Goal: Task Accomplishment & Management: Use online tool/utility

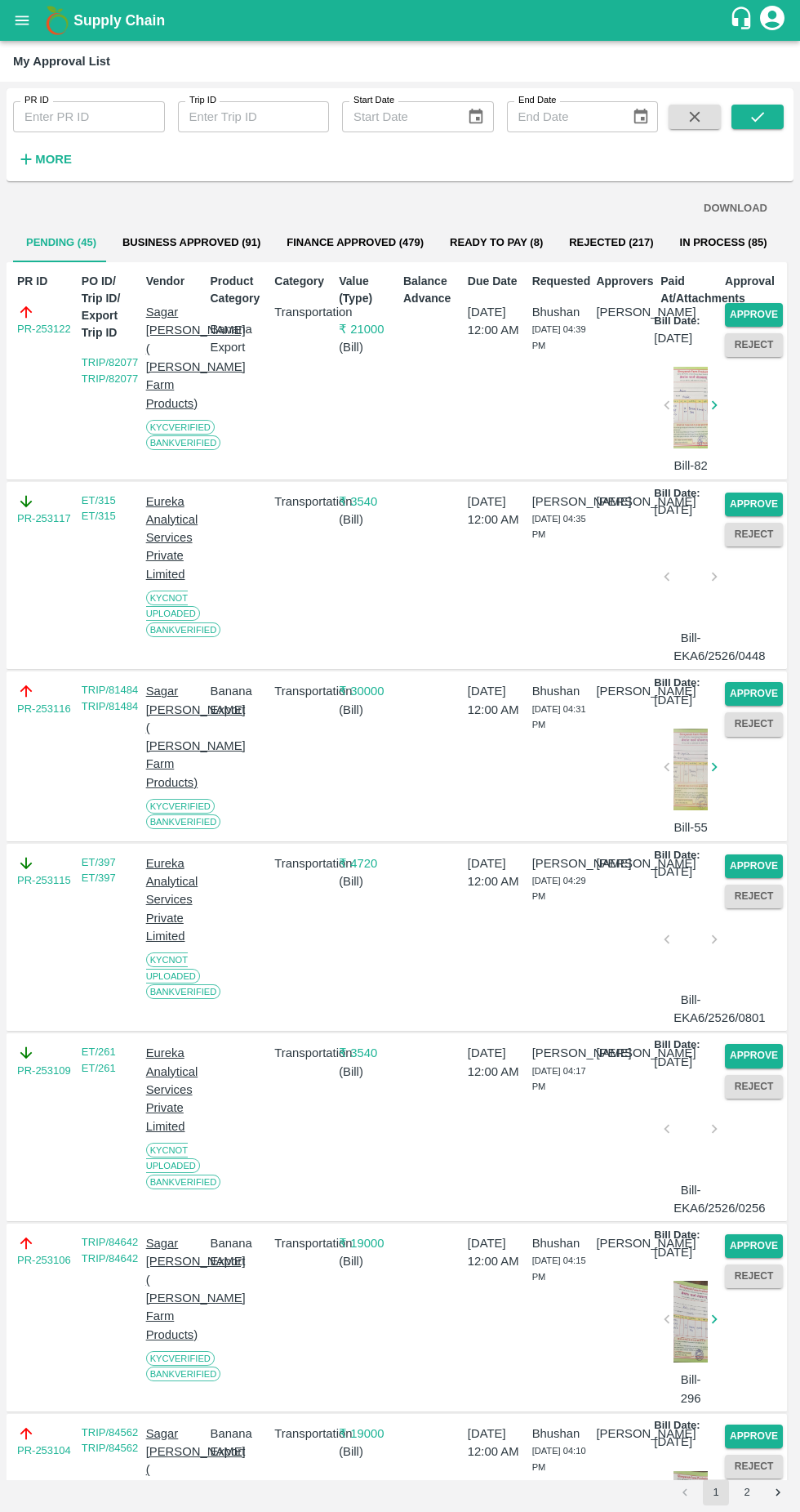
click at [764, 305] on button "Approve" at bounding box center [754, 315] width 58 height 24
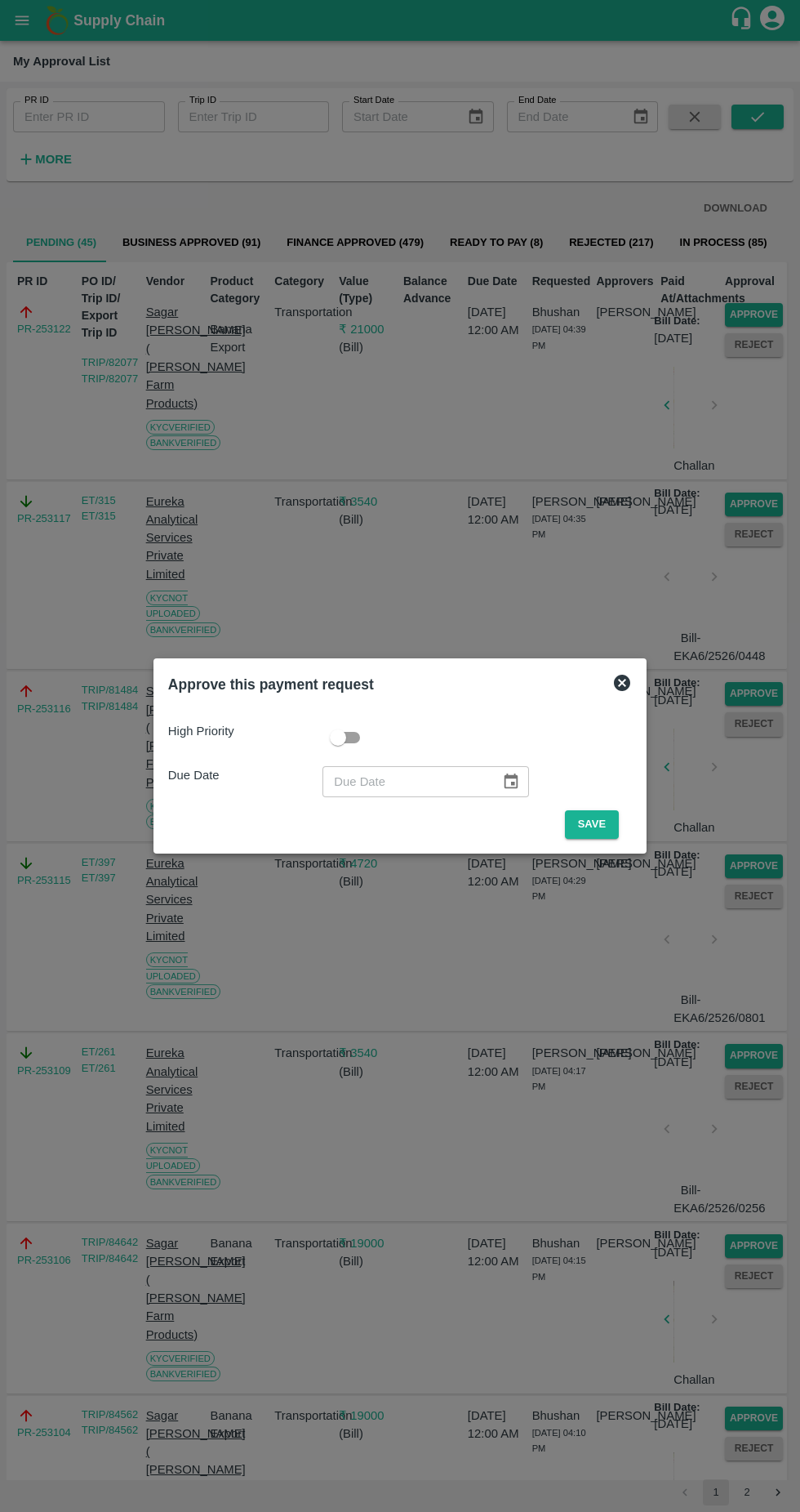
click at [599, 824] on button "Save" at bounding box center [592, 825] width 54 height 29
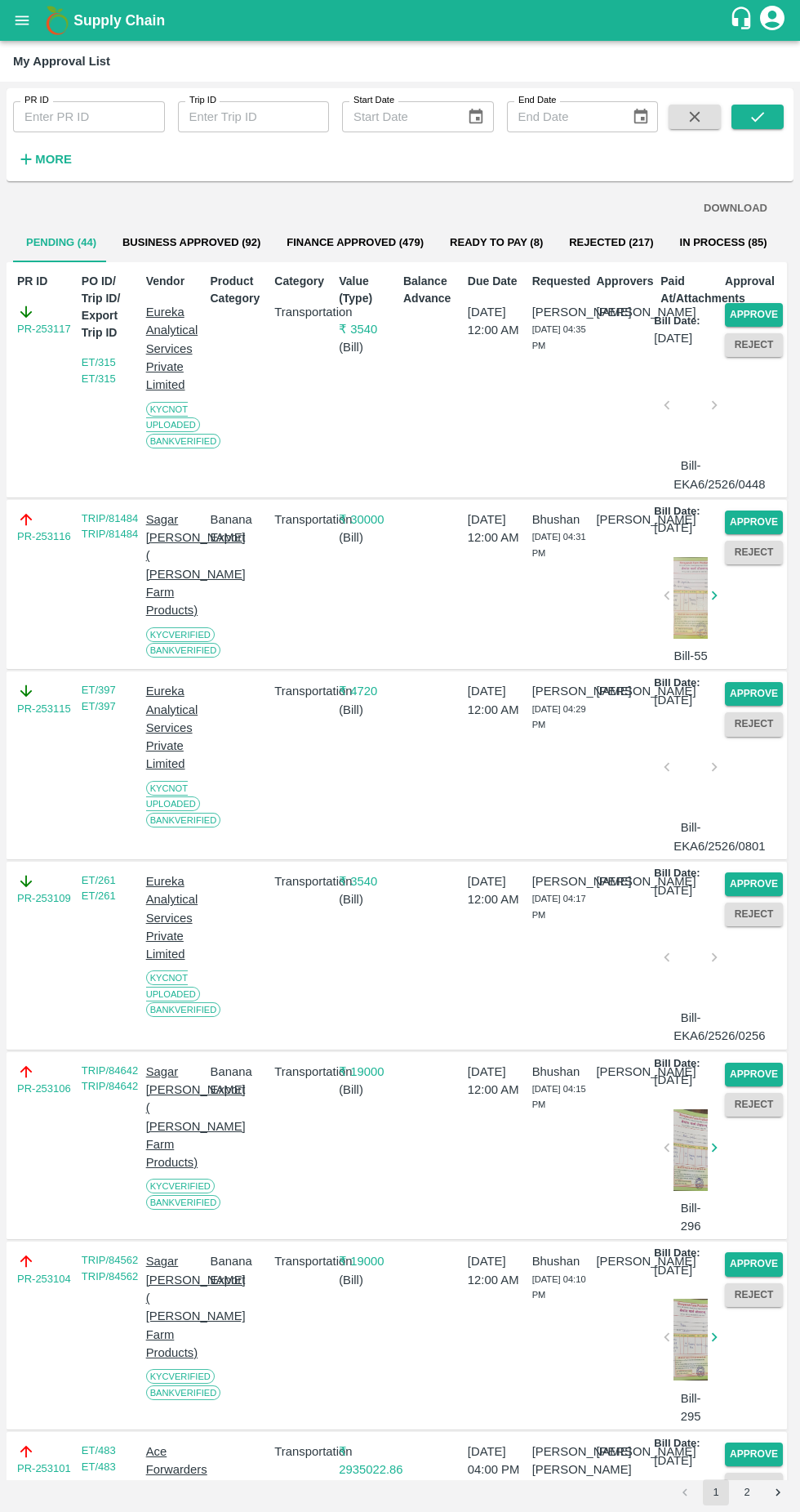
click at [774, 304] on button "Approve" at bounding box center [754, 315] width 58 height 24
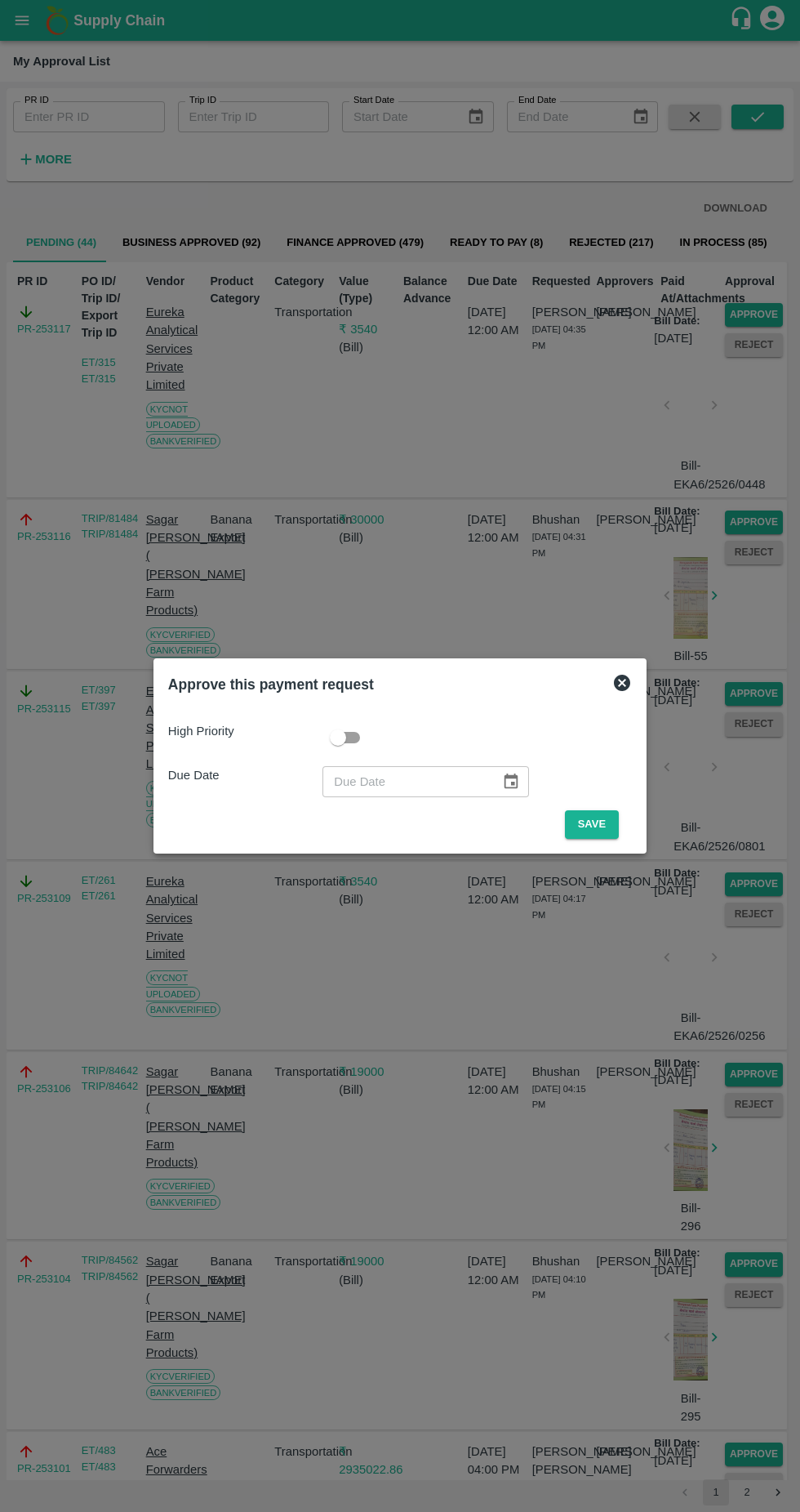
click at [601, 821] on button "Save" at bounding box center [592, 825] width 54 height 29
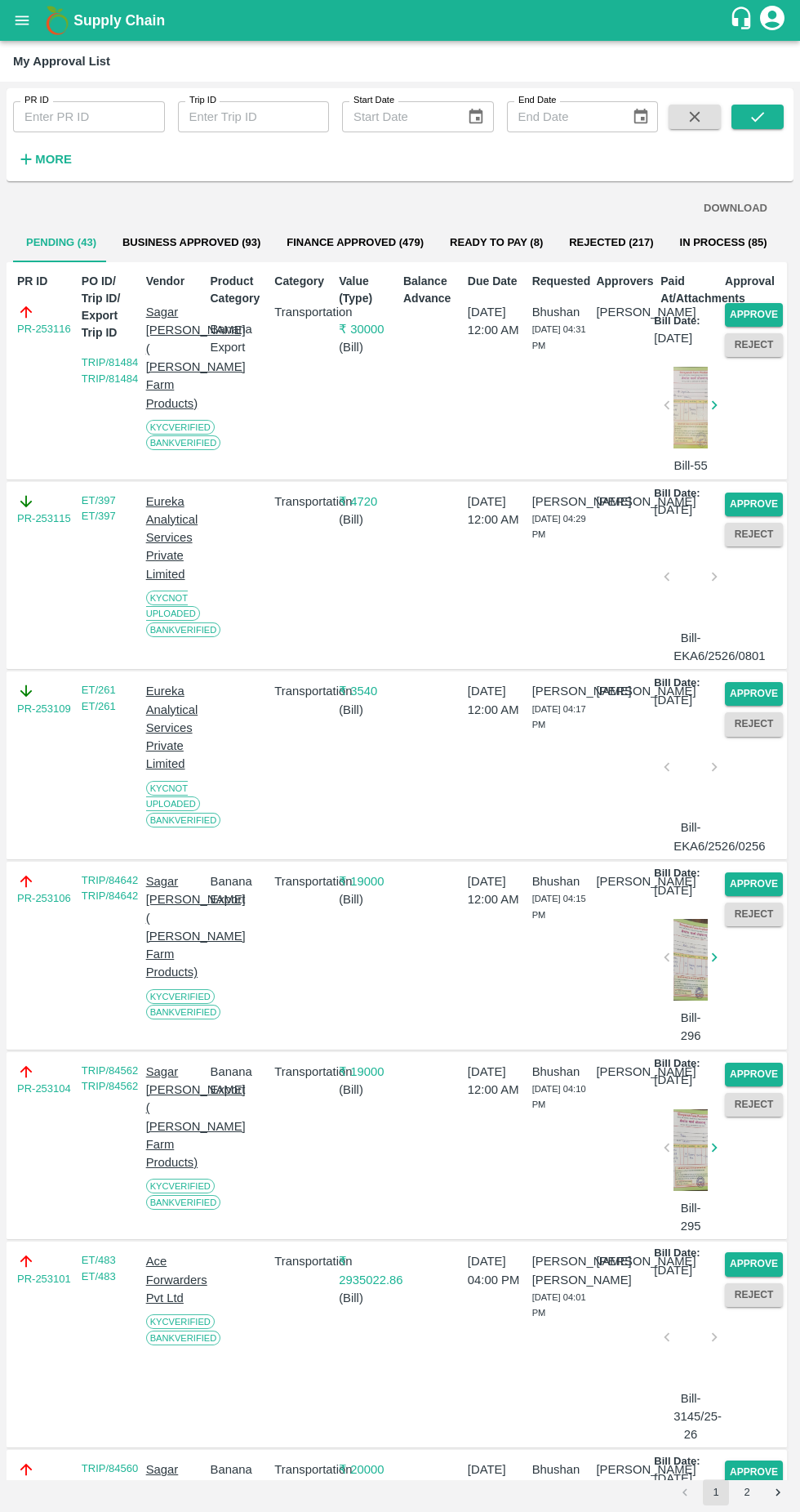
click at [769, 310] on button "Approve" at bounding box center [754, 315] width 58 height 24
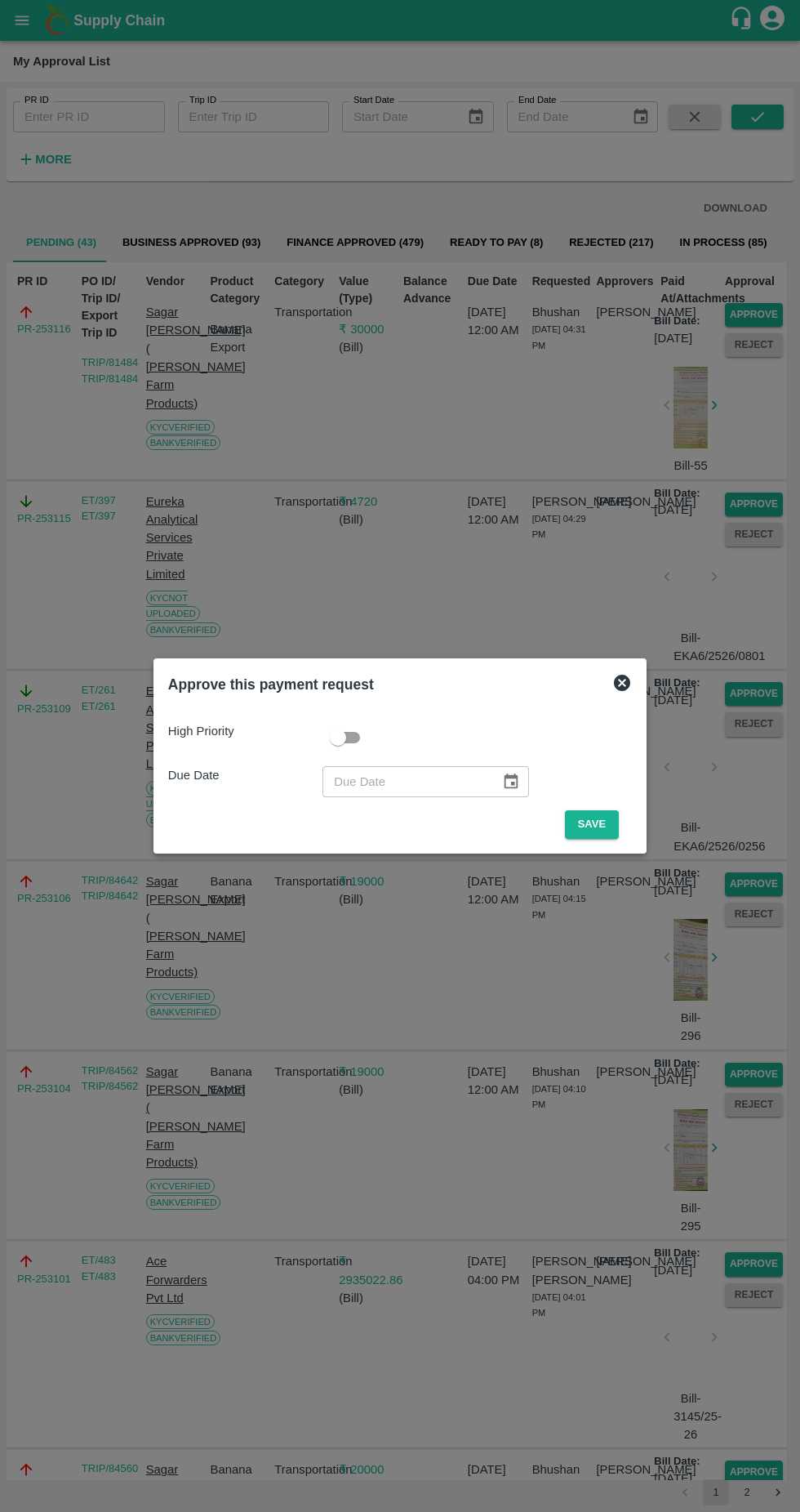
click at [619, 832] on button "Save" at bounding box center [592, 825] width 54 height 29
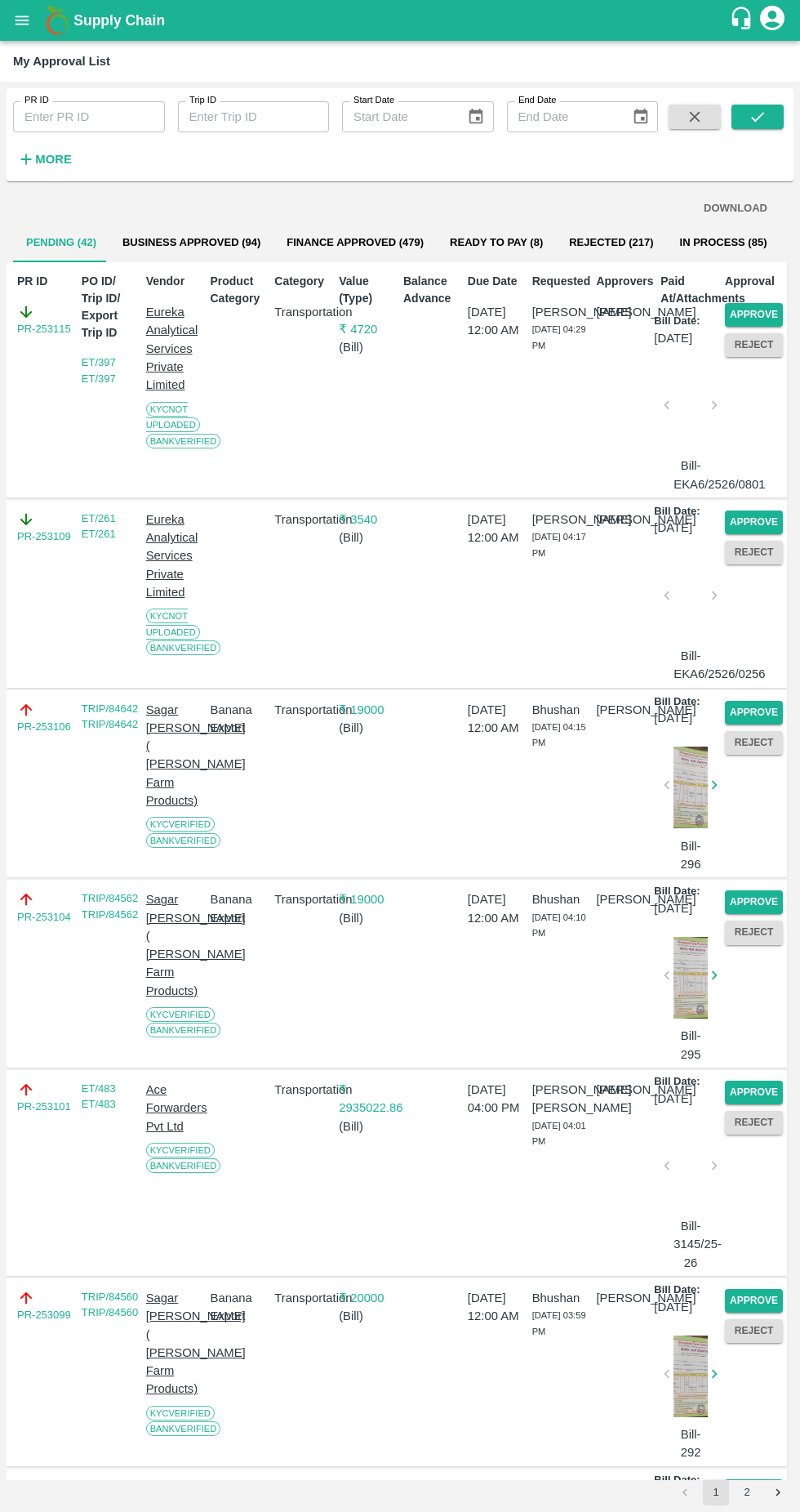
click at [779, 303] on div "Approve" at bounding box center [751, 311] width 65 height 31
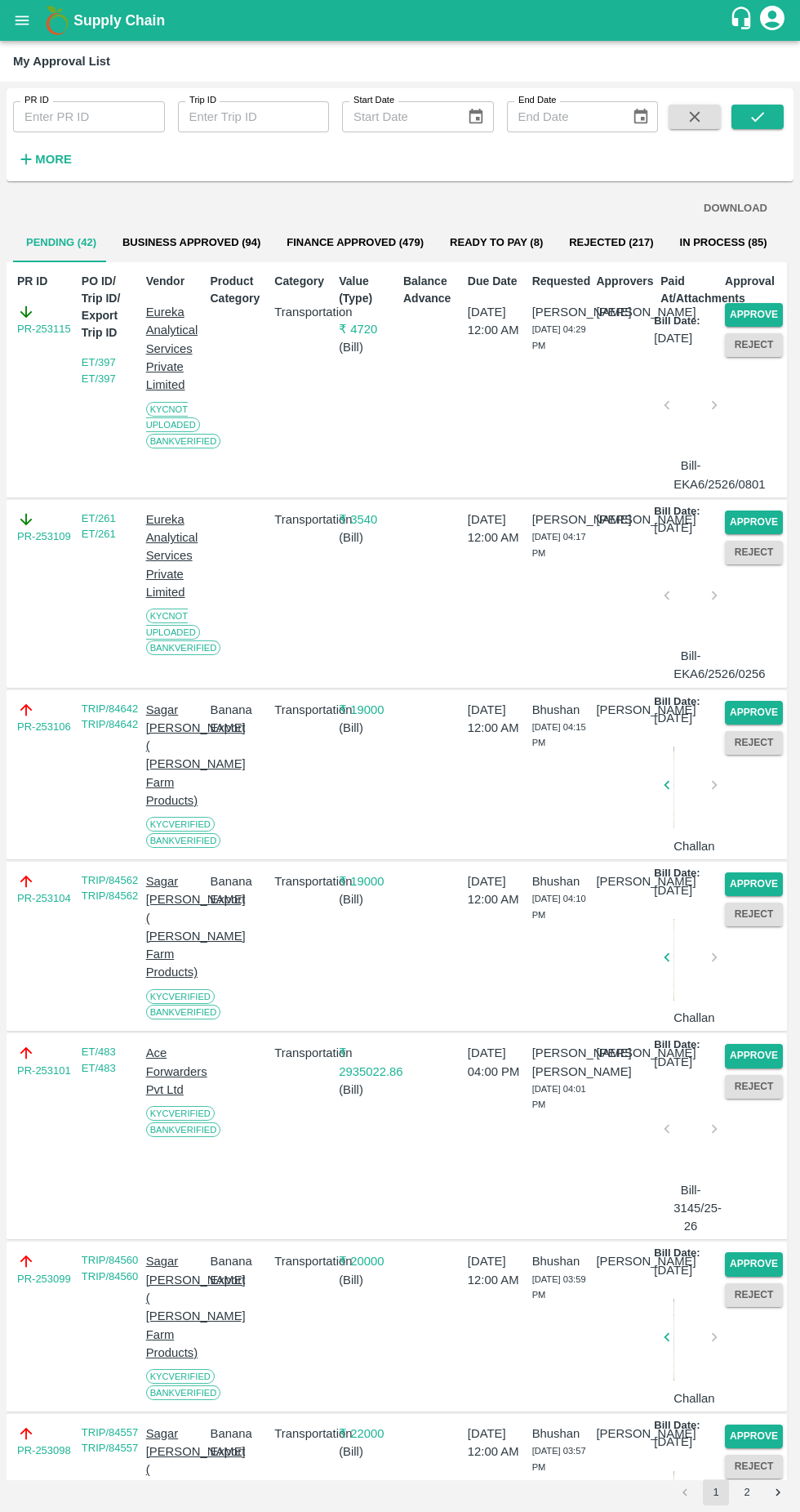
click at [750, 316] on button "Approve" at bounding box center [754, 315] width 58 height 24
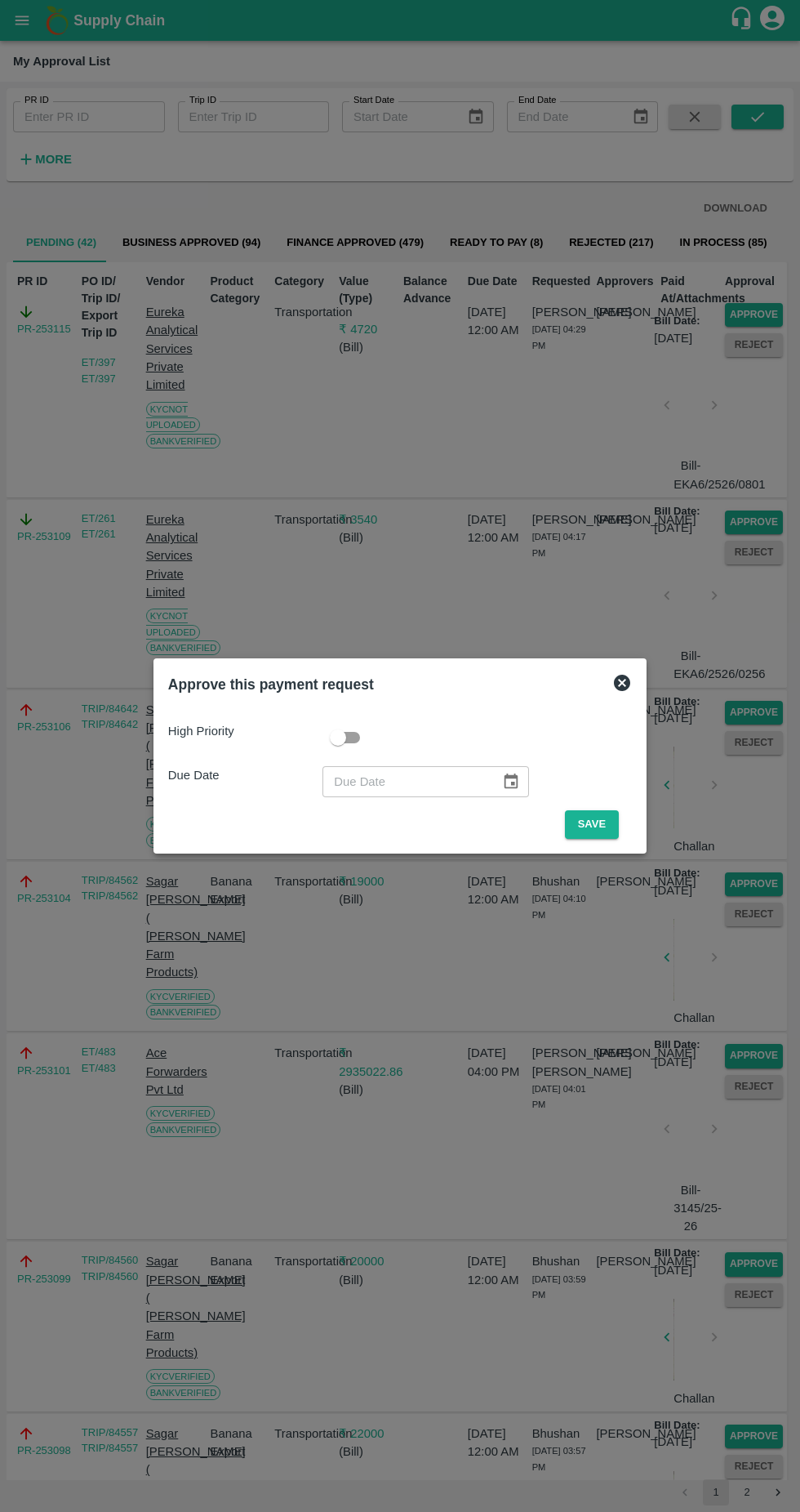
click at [607, 824] on button "Save" at bounding box center [592, 825] width 54 height 29
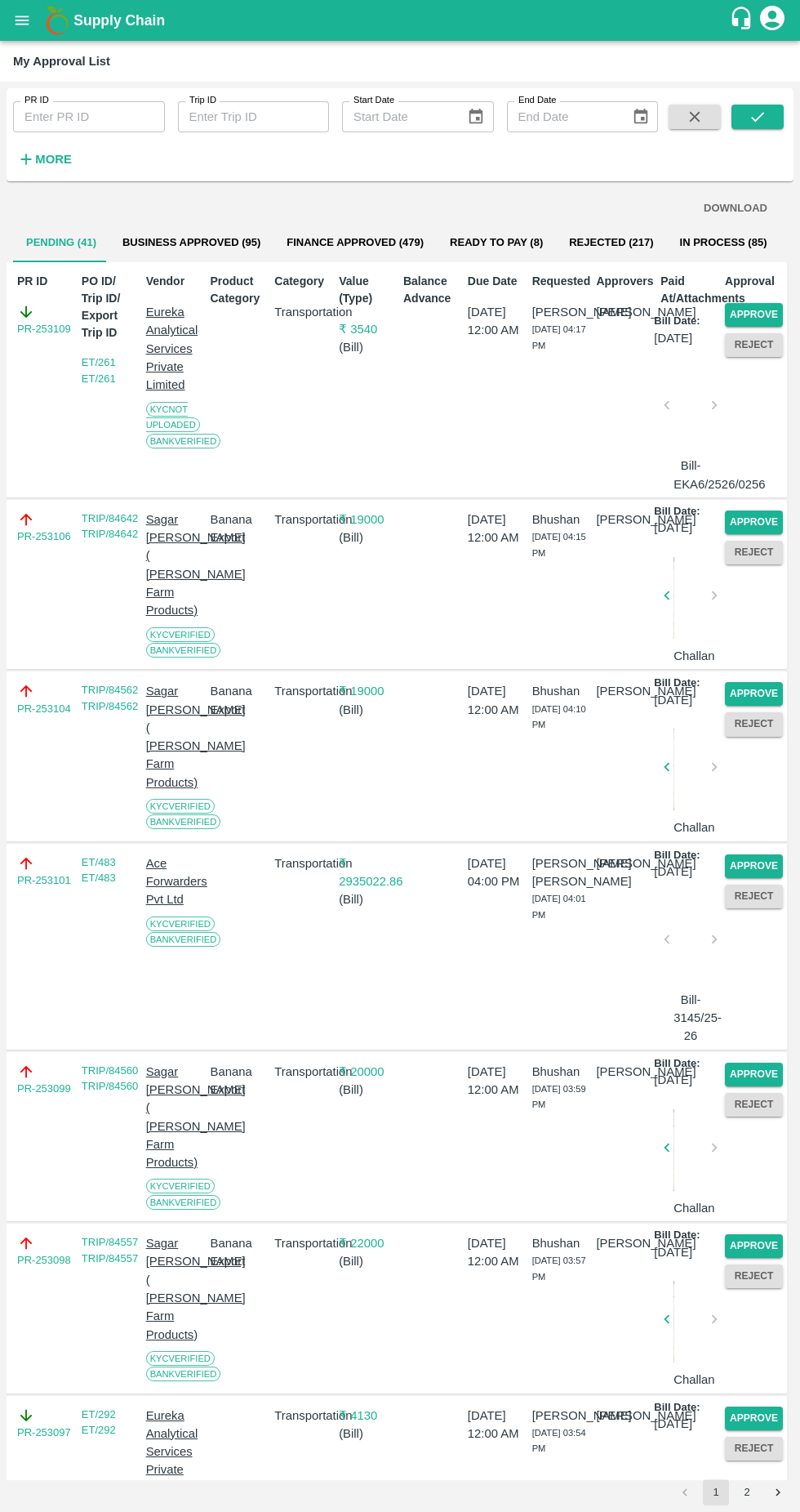
click at [766, 312] on button "Approve" at bounding box center [754, 315] width 58 height 24
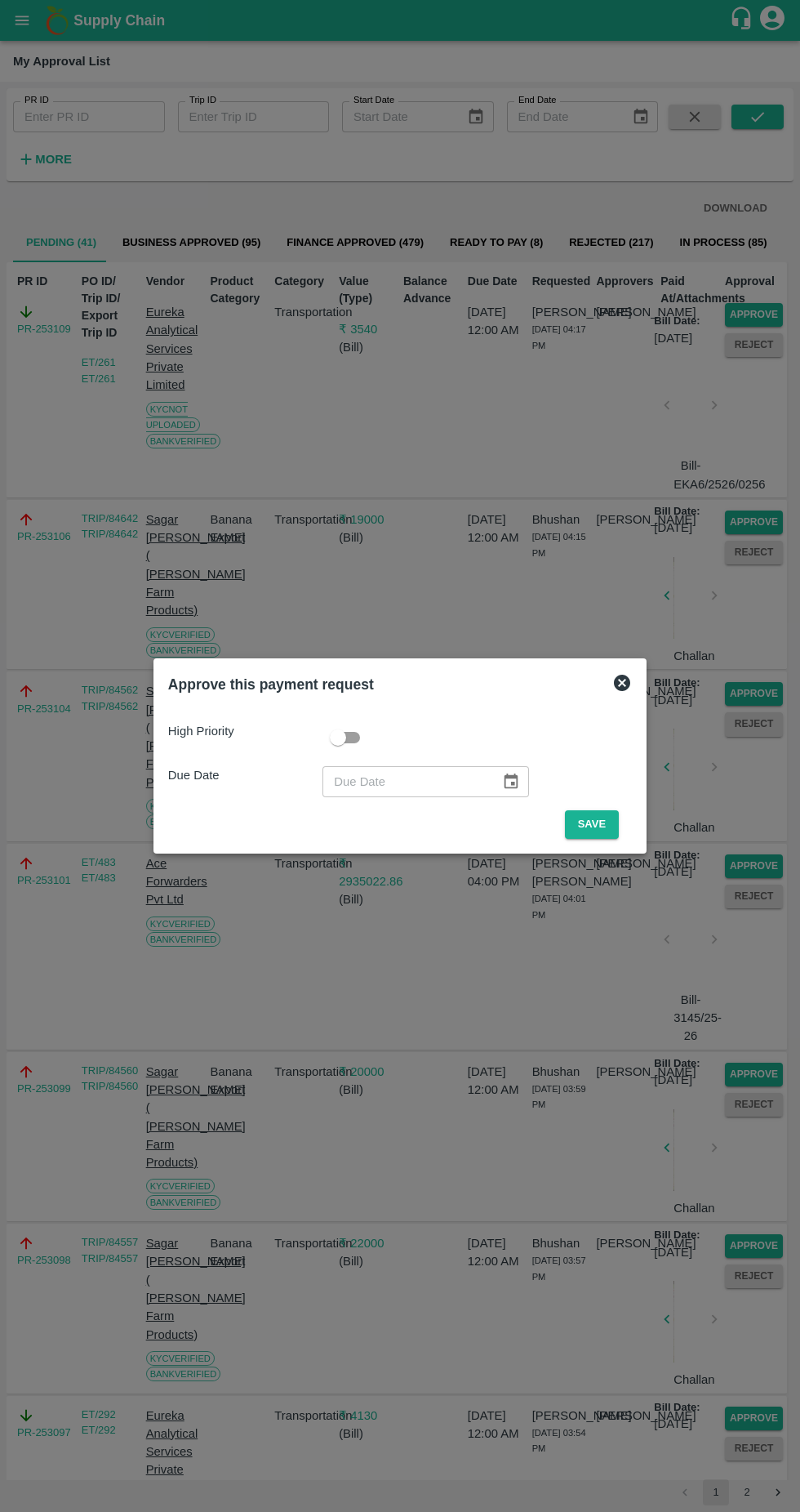
click at [601, 832] on button "Save" at bounding box center [592, 825] width 54 height 29
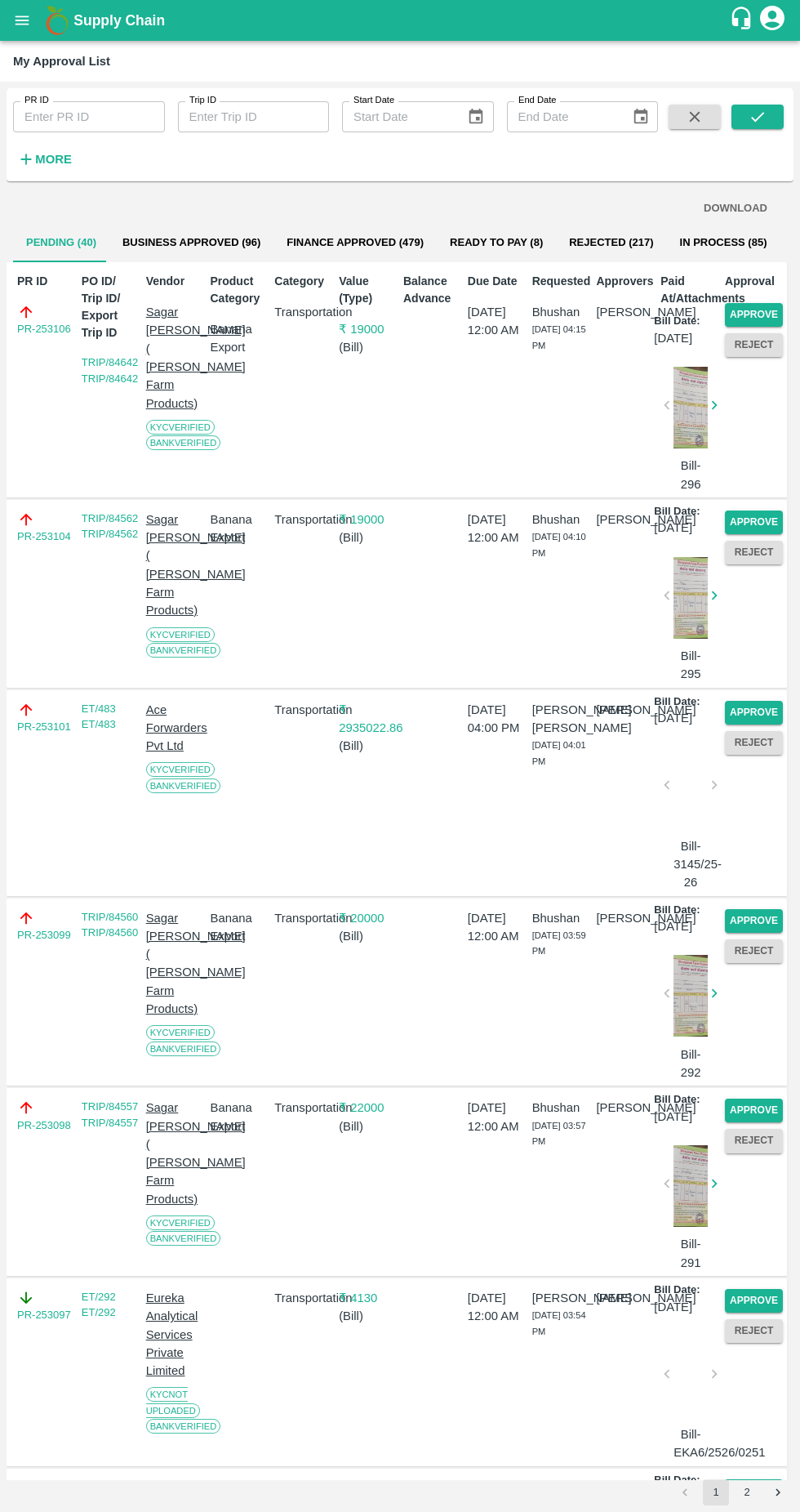
click at [767, 311] on button "Approve" at bounding box center [754, 315] width 58 height 24
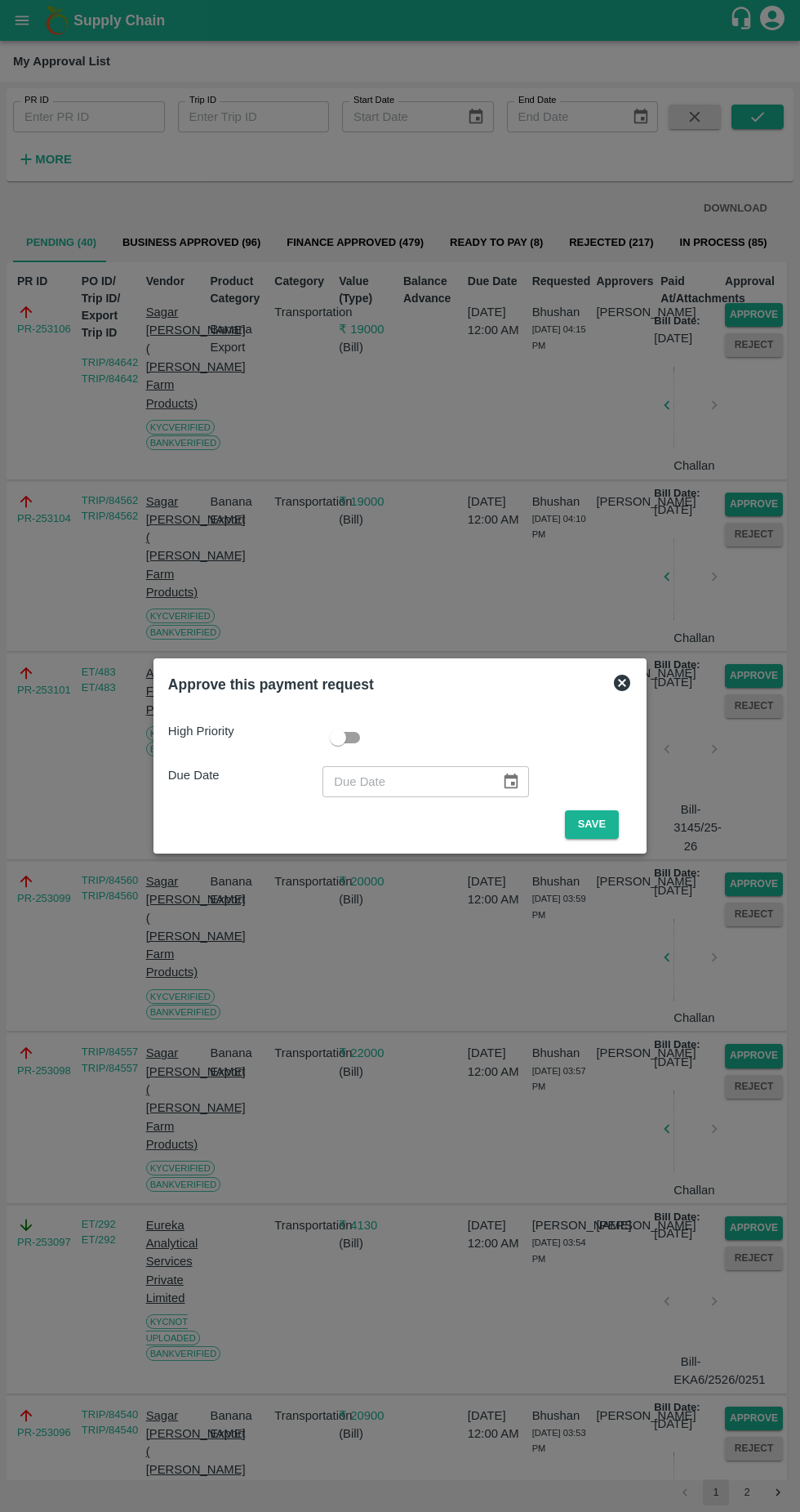
click at [614, 832] on button "Save" at bounding box center [592, 825] width 54 height 29
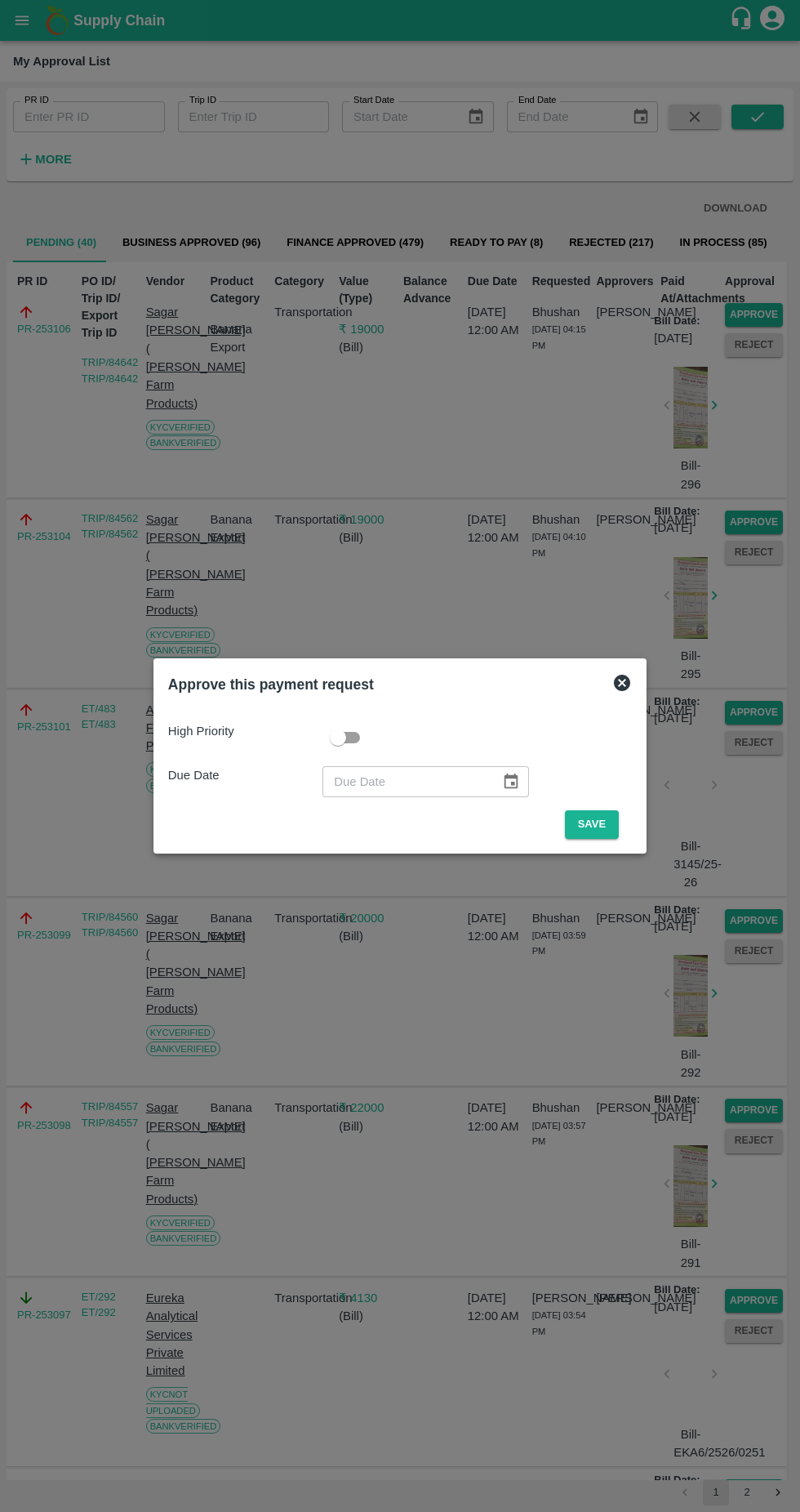
click at [614, 824] on button "Save" at bounding box center [592, 825] width 54 height 29
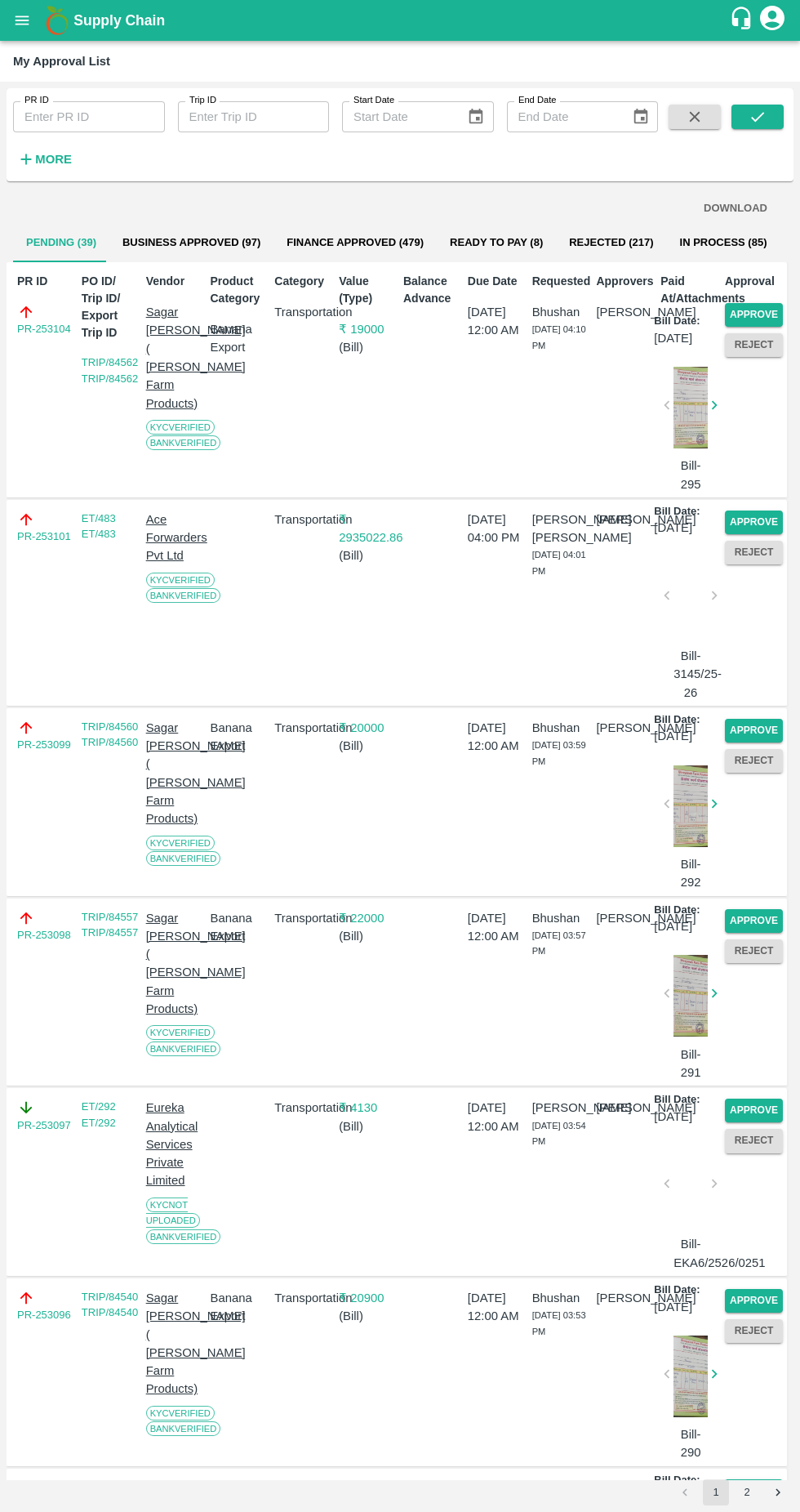
click at [770, 315] on button "Approve" at bounding box center [754, 315] width 58 height 24
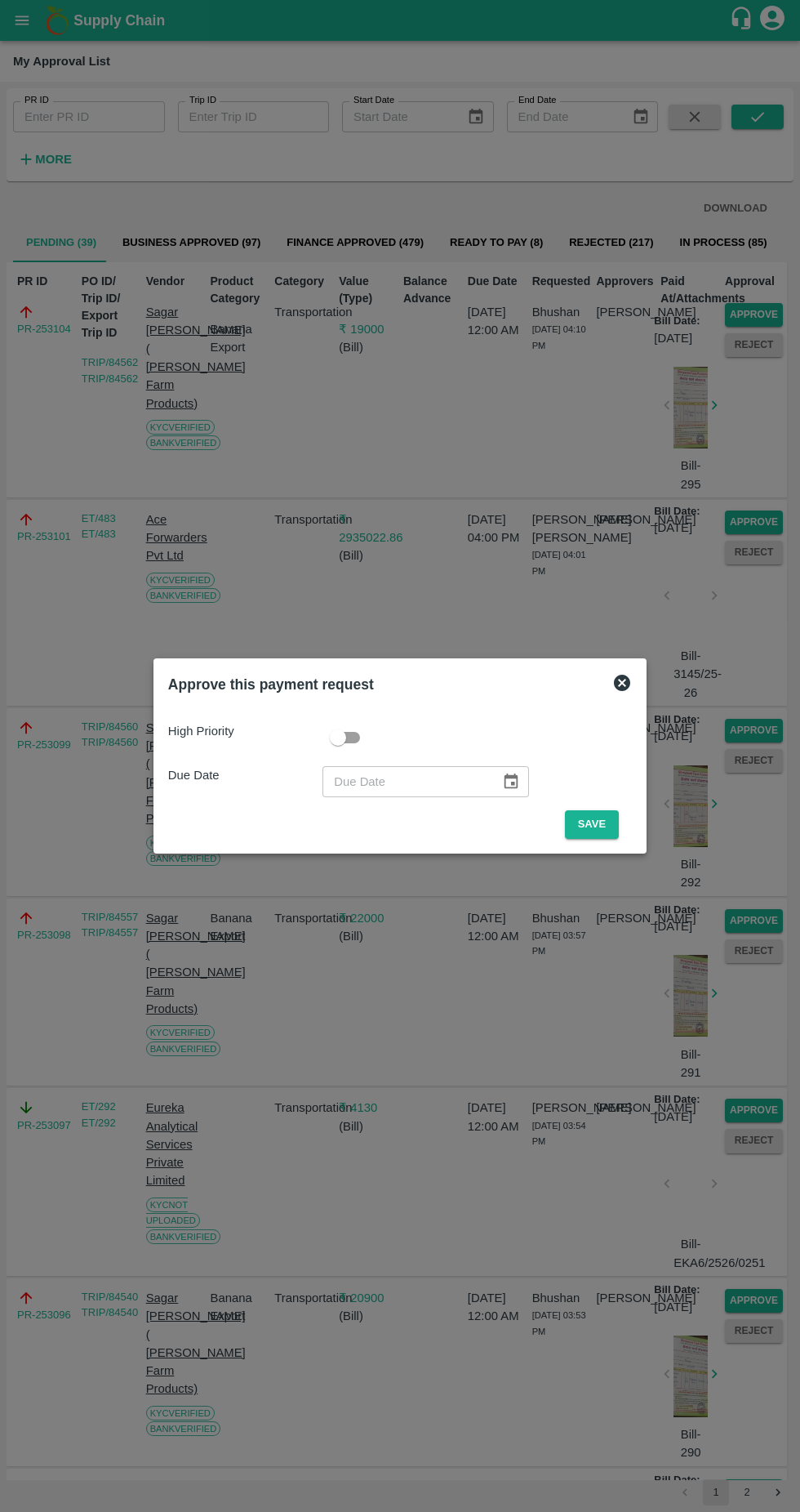
click at [614, 824] on button "Save" at bounding box center [592, 825] width 54 height 29
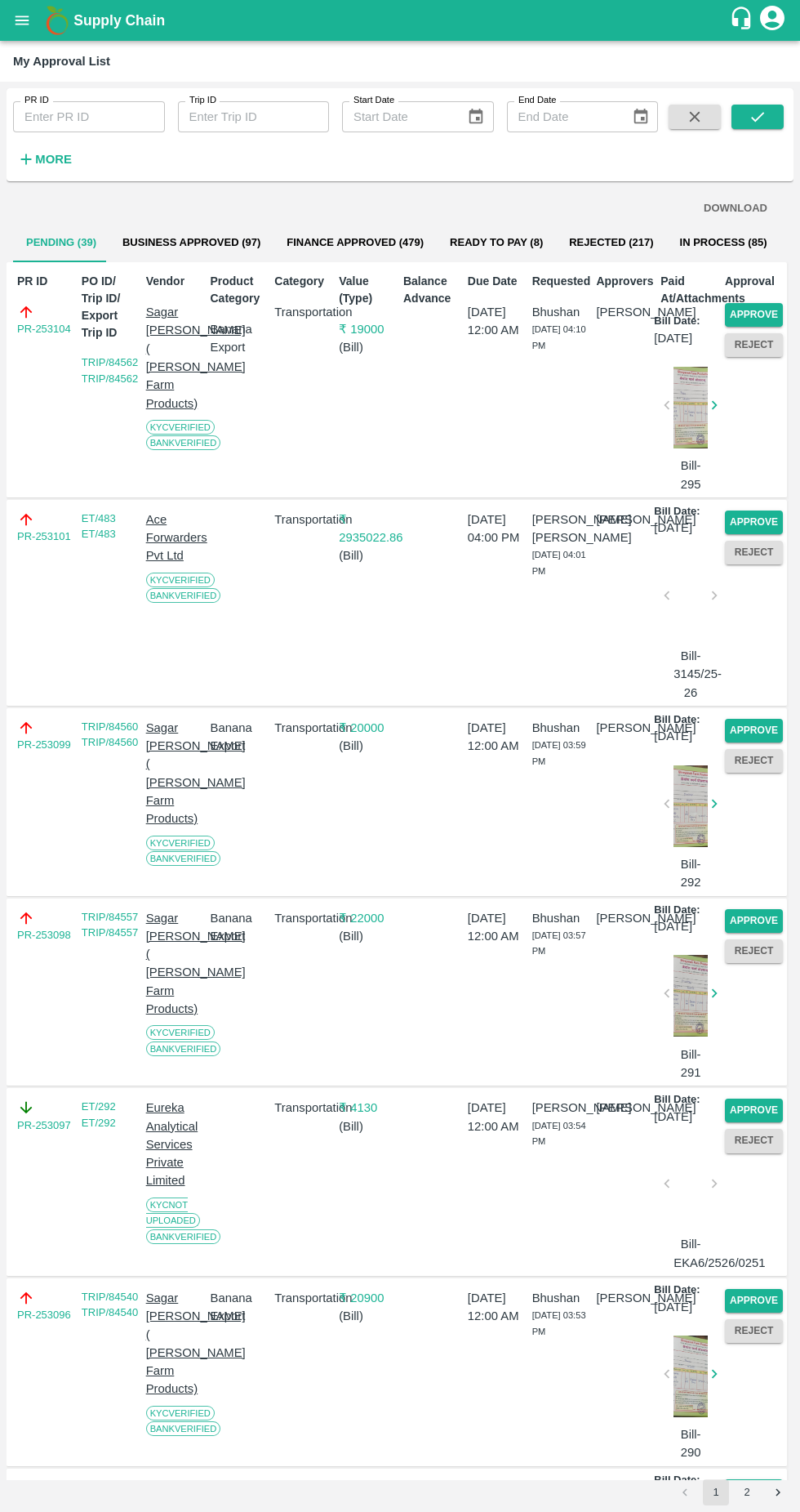
click at [776, 303] on button "Approve" at bounding box center [754, 315] width 58 height 24
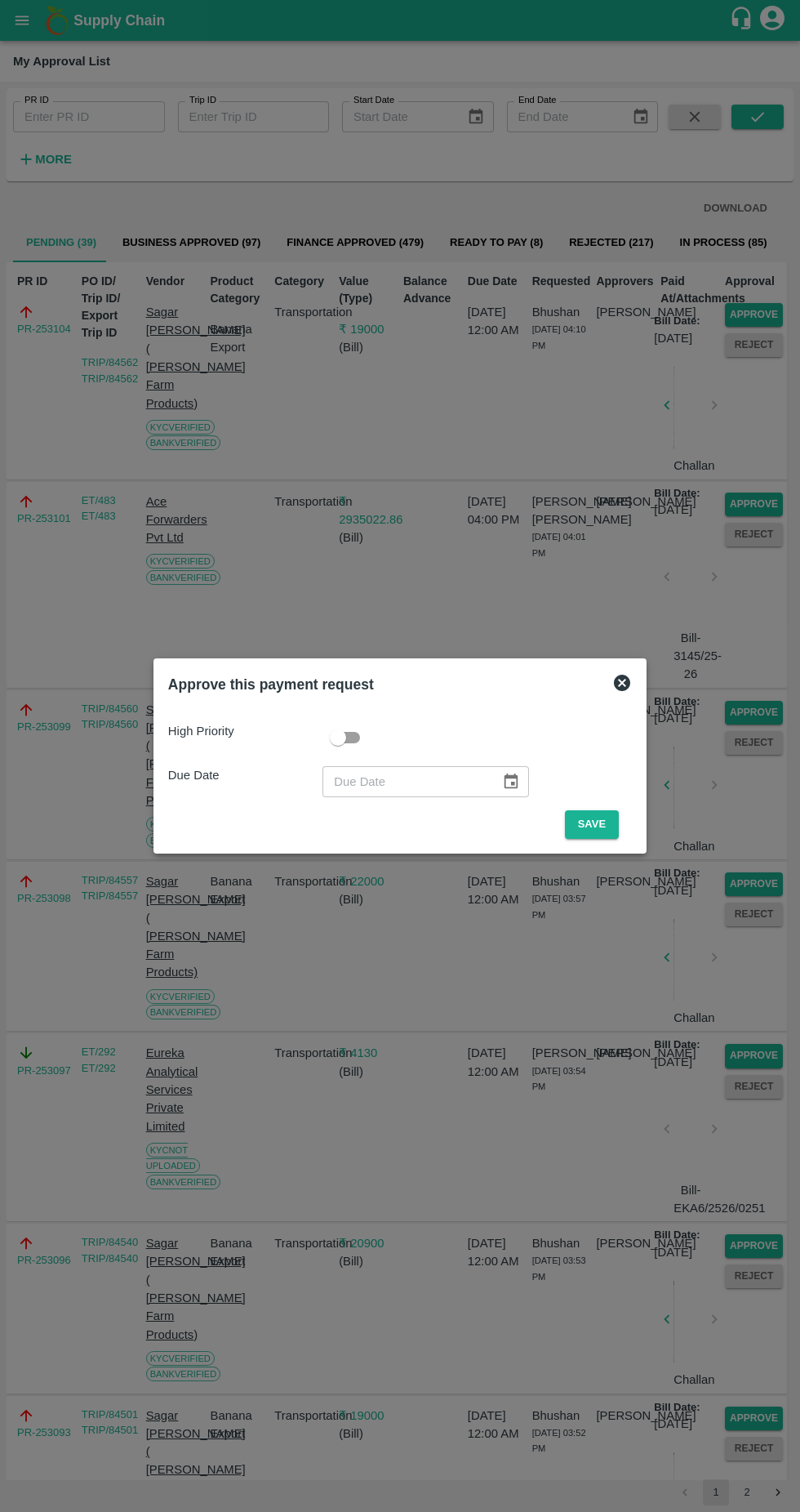
click at [628, 841] on div "High Priority Due Date ​ Save" at bounding box center [400, 773] width 477 height 143
click at [596, 824] on button "Save" at bounding box center [592, 825] width 54 height 29
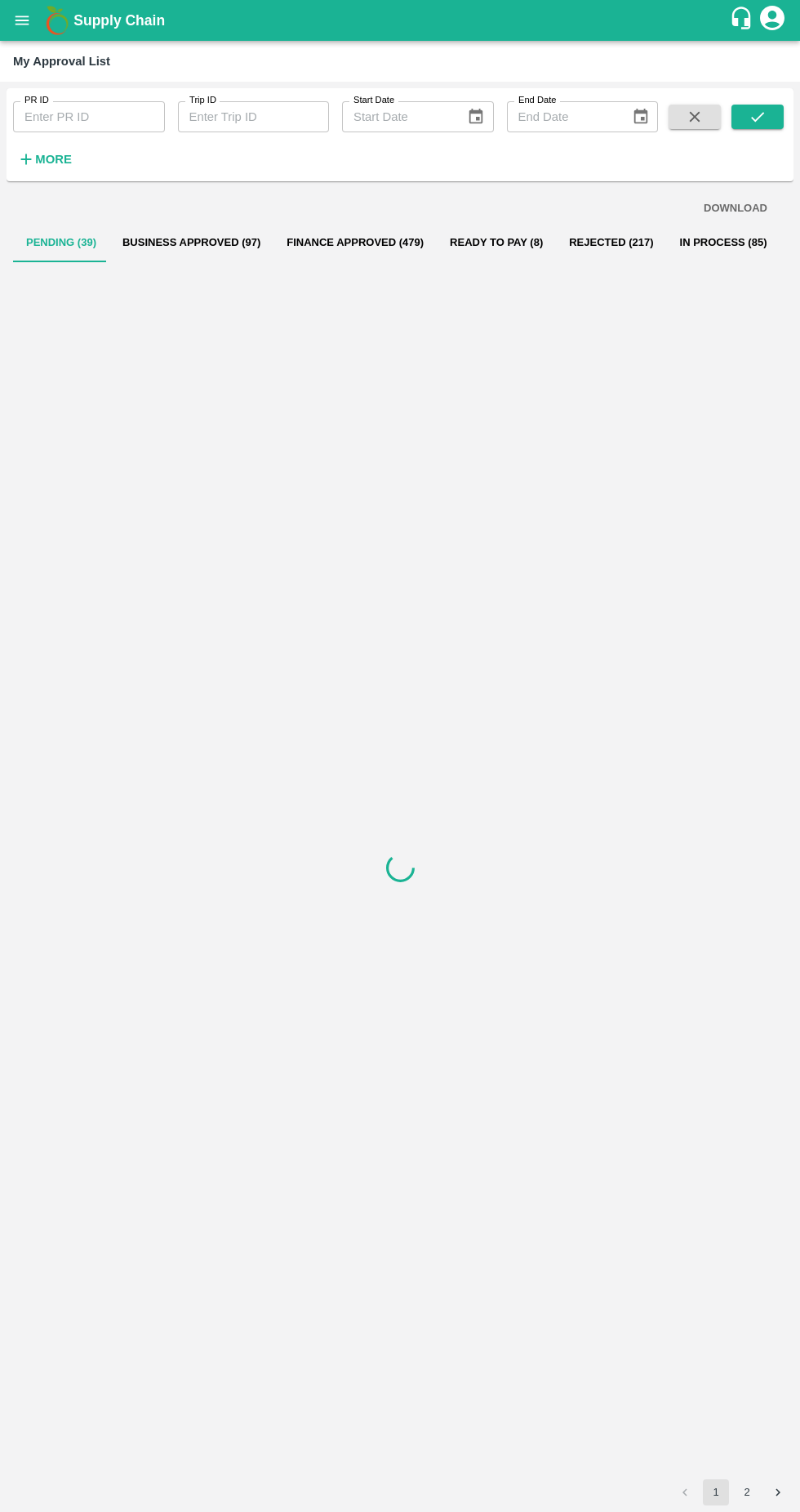
click at [596, 820] on div at bounding box center [400, 867] width 774 height 1210
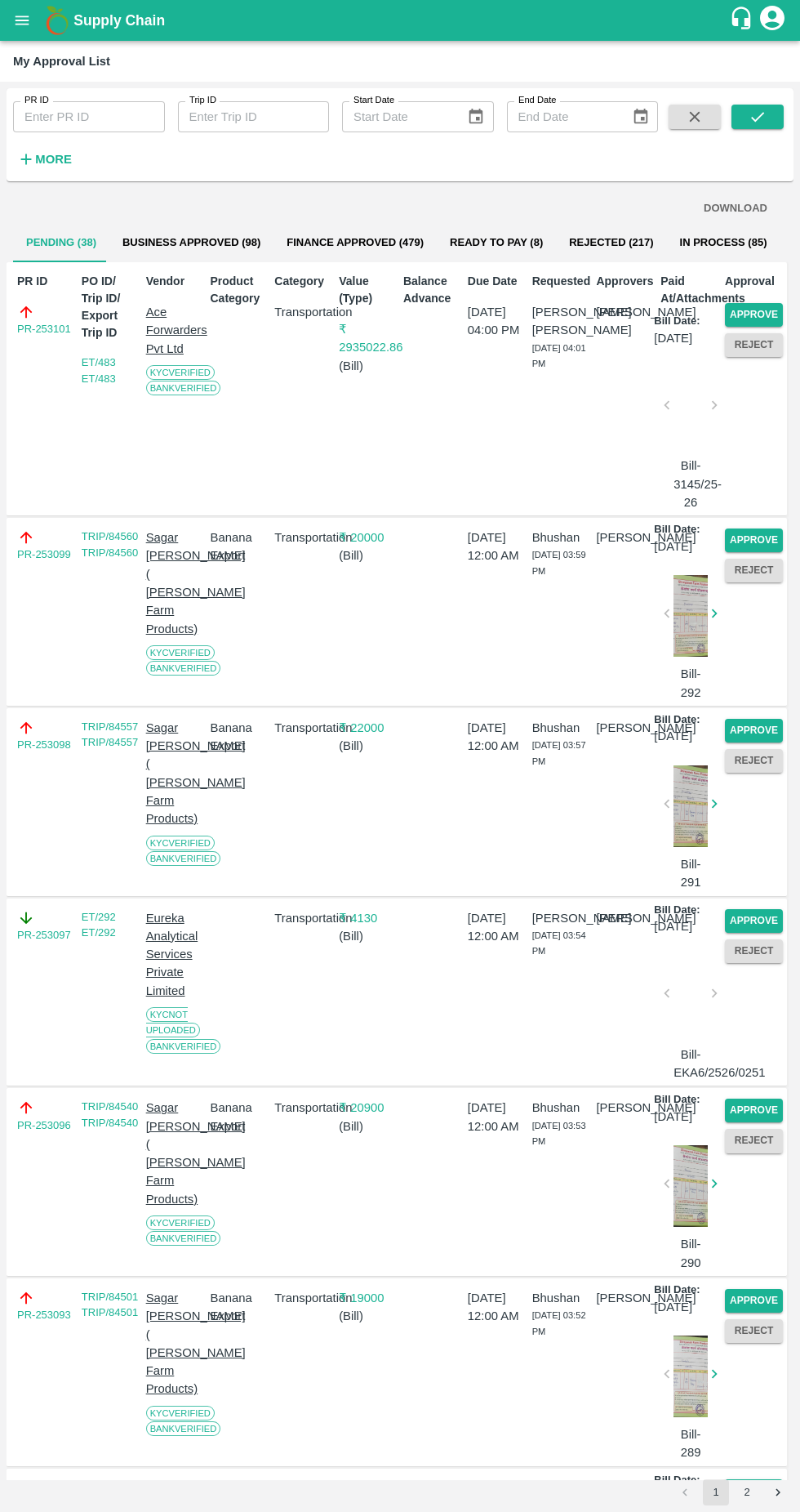
click at [777, 317] on button "Approve" at bounding box center [754, 315] width 58 height 24
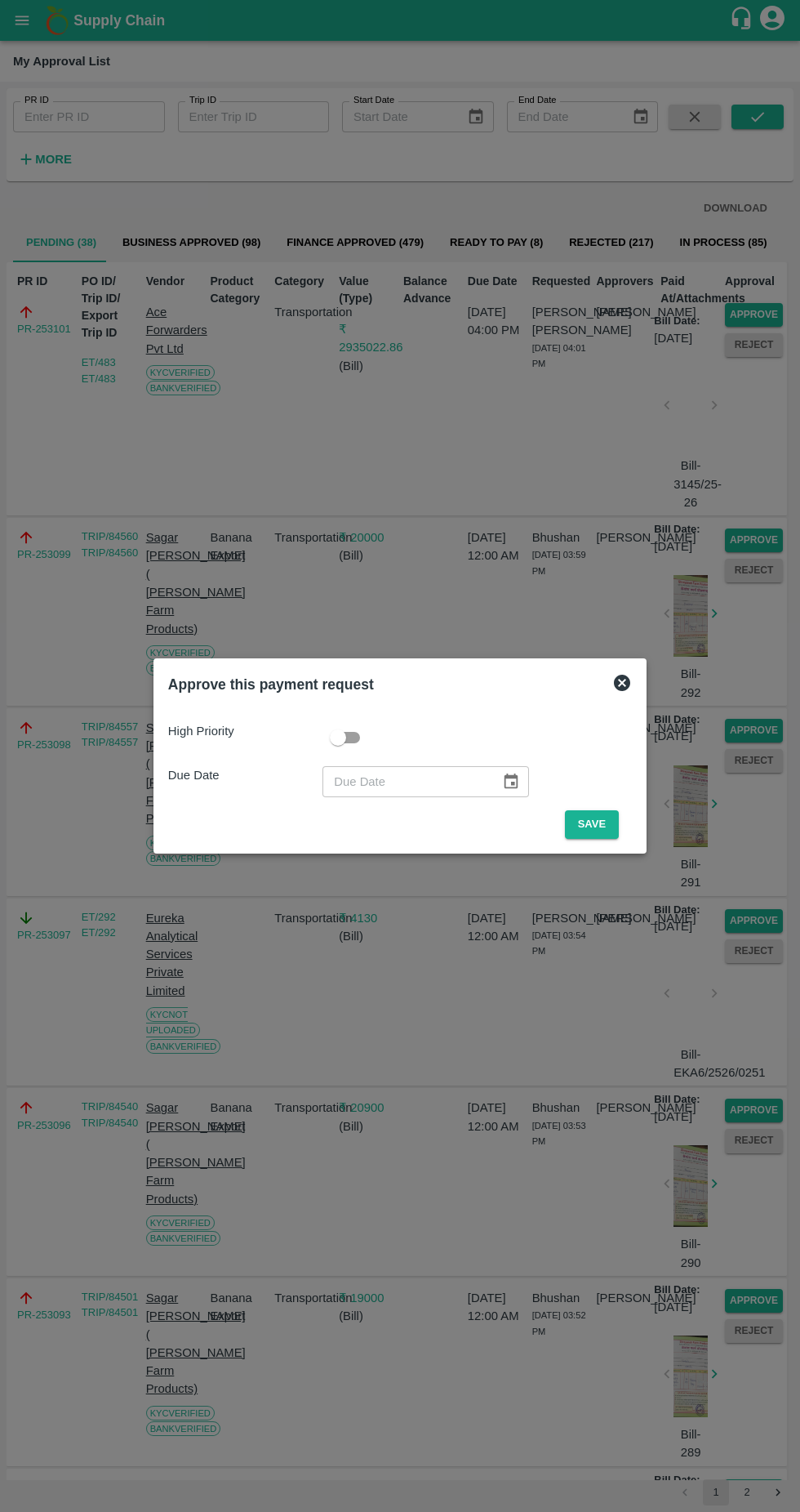
click at [604, 824] on button "Save" at bounding box center [592, 825] width 54 height 29
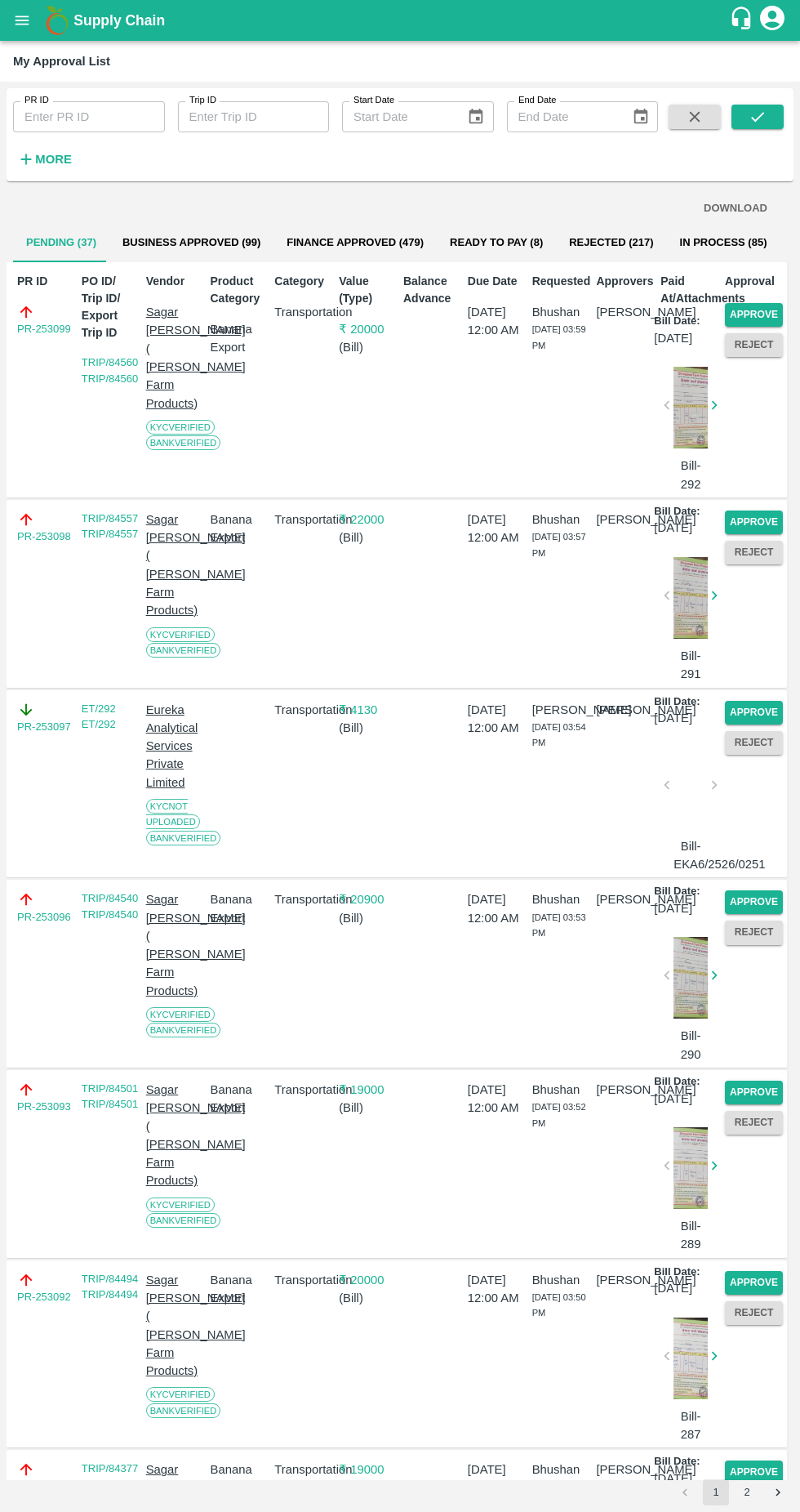
click at [776, 313] on button "Approve" at bounding box center [754, 315] width 58 height 24
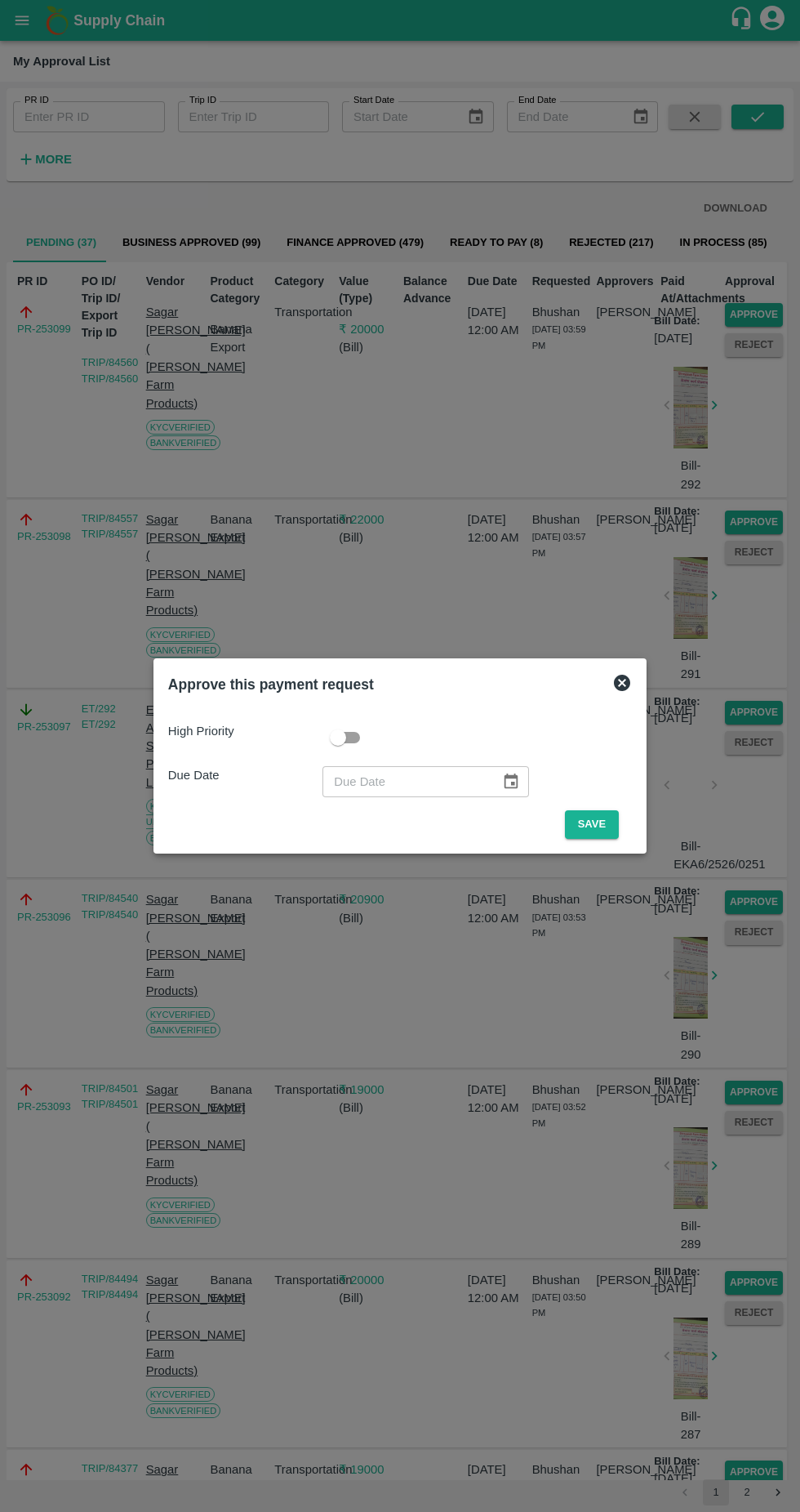
click at [600, 824] on button "Save" at bounding box center [592, 825] width 54 height 29
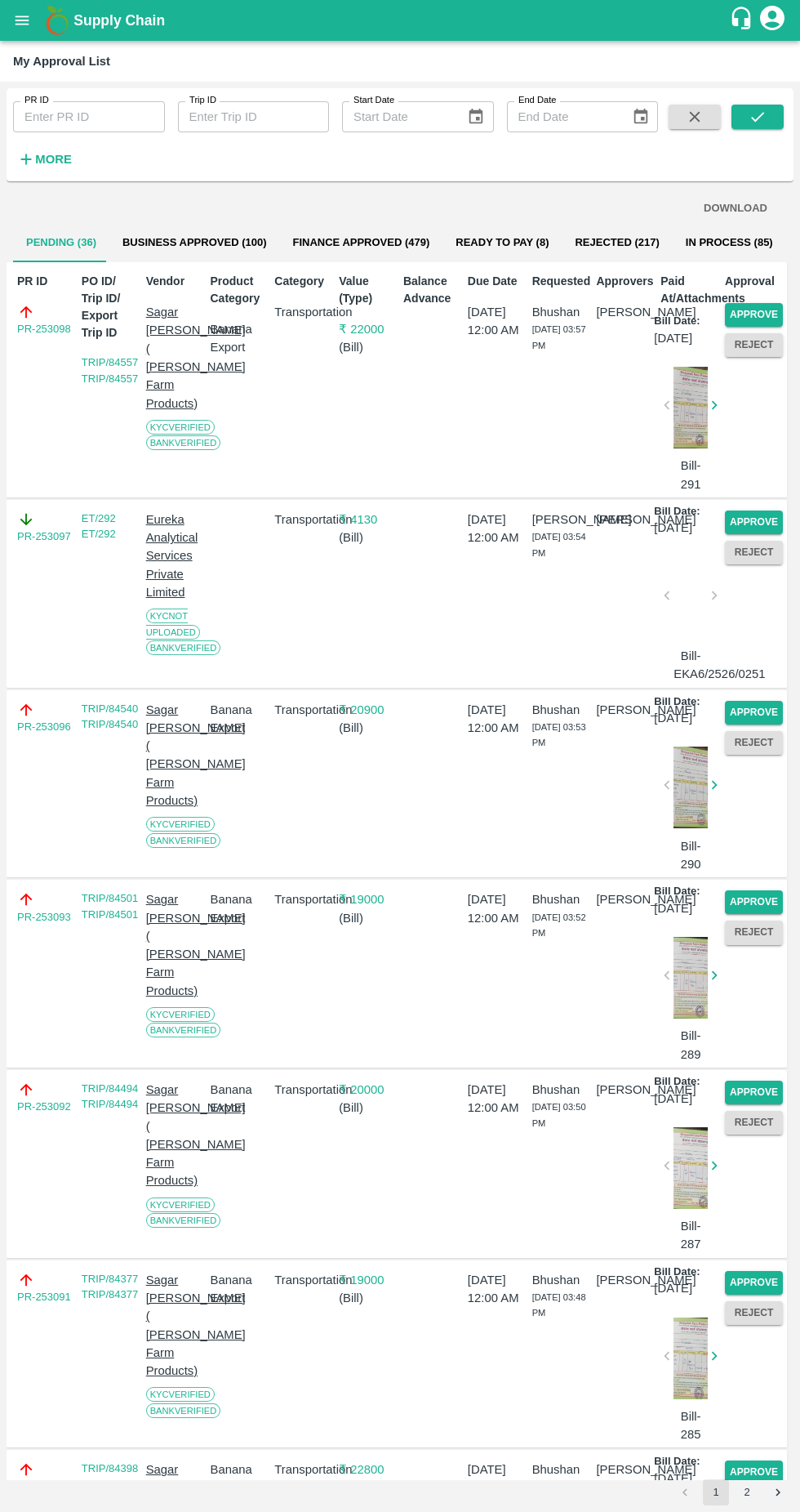
click at [772, 315] on button "Approve" at bounding box center [754, 315] width 58 height 24
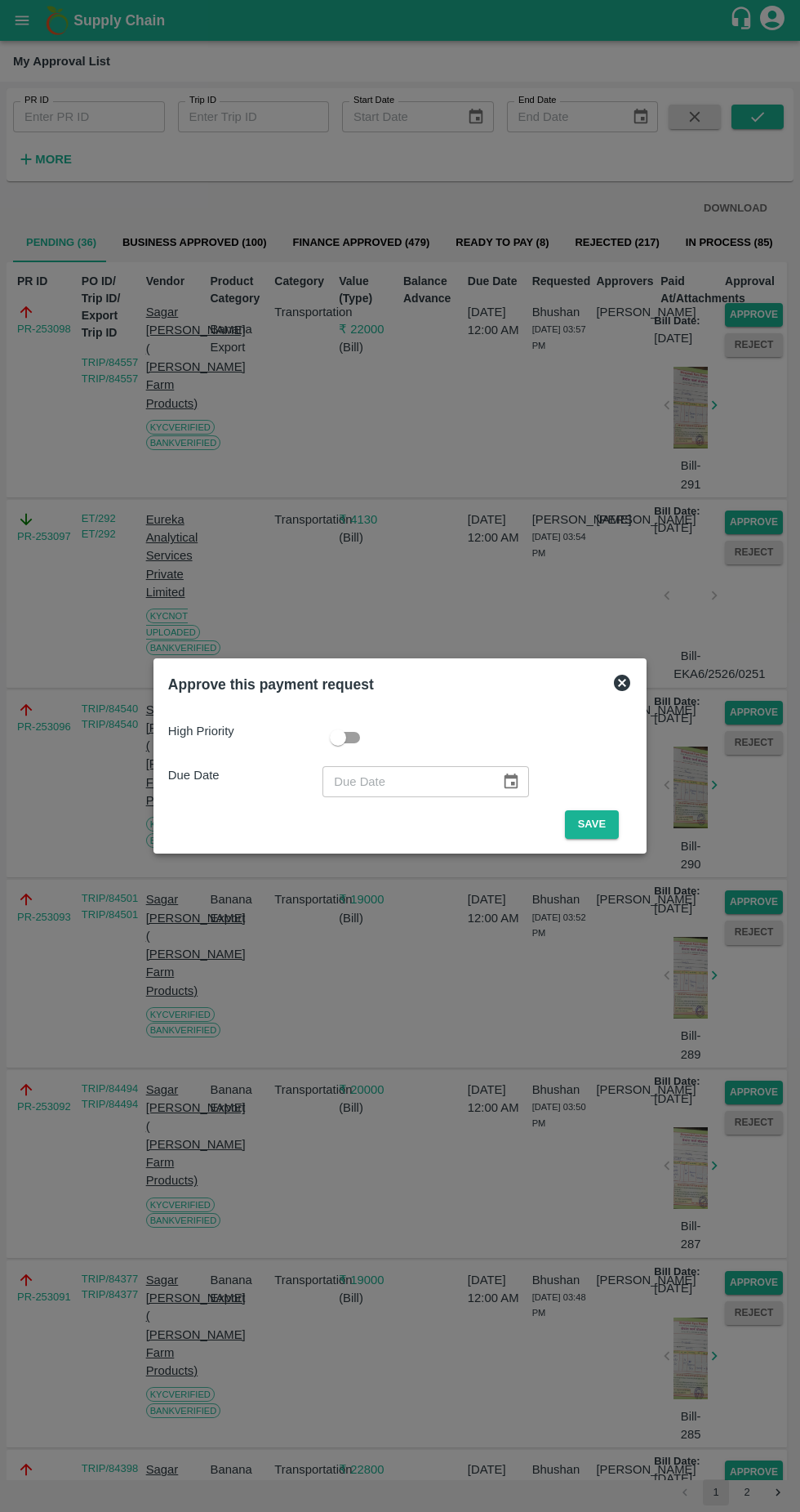
click at [613, 824] on button "Save" at bounding box center [592, 825] width 54 height 29
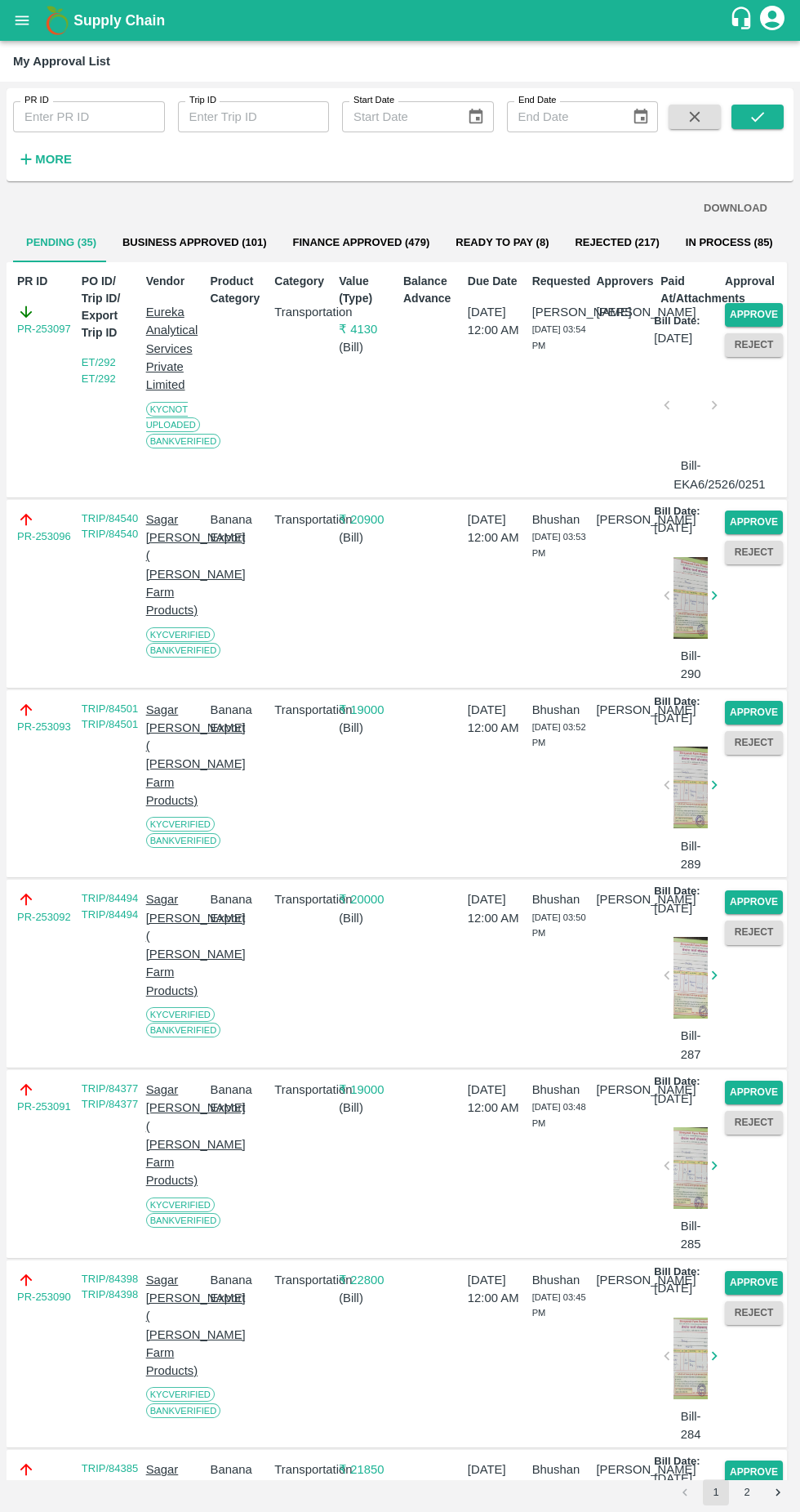
click at [777, 315] on button "Approve" at bounding box center [754, 315] width 58 height 24
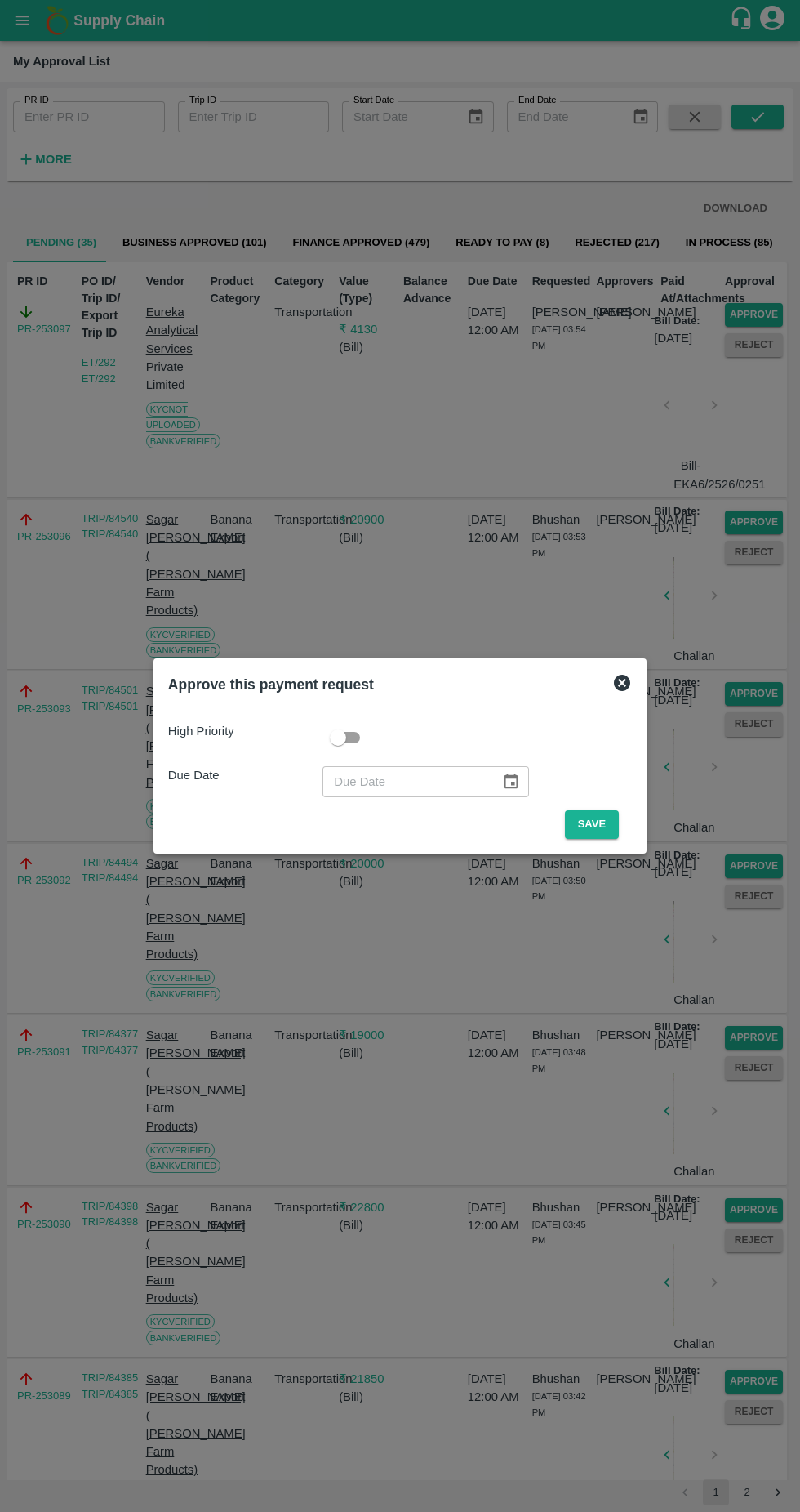
click at [613, 818] on button "Save" at bounding box center [592, 825] width 54 height 29
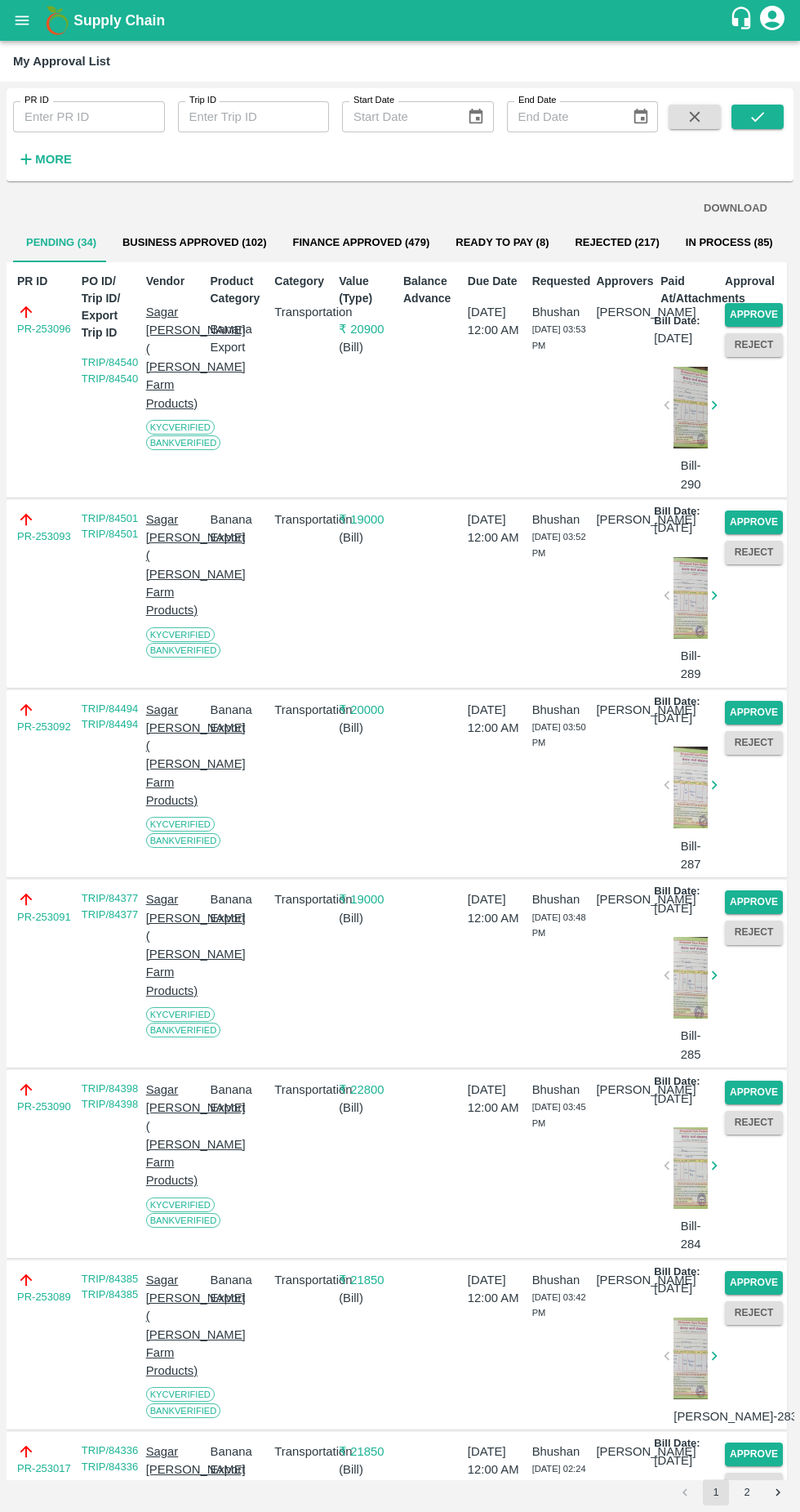
click at [772, 304] on button "Approve" at bounding box center [754, 315] width 58 height 24
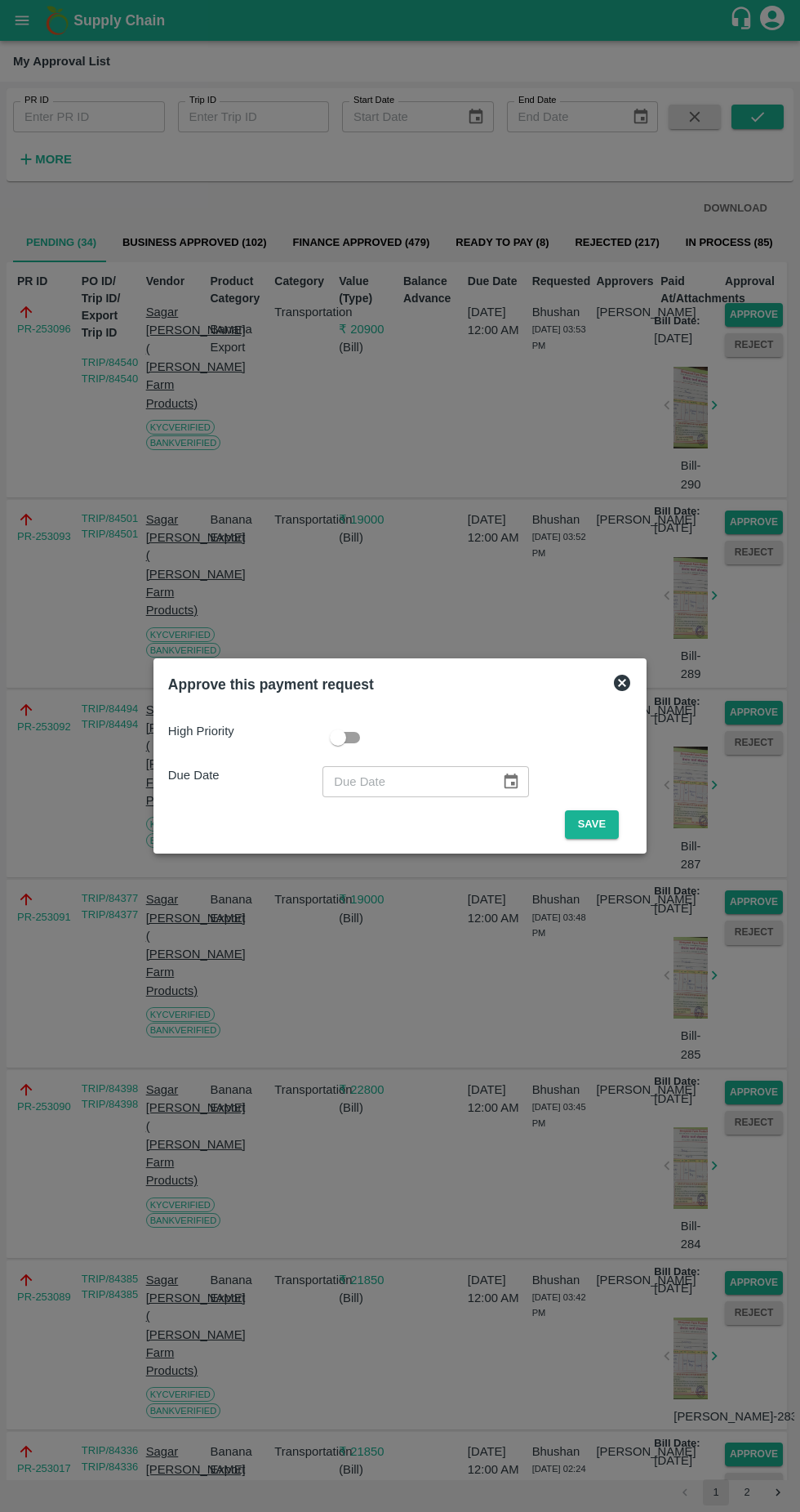
click at [618, 817] on button "Save" at bounding box center [592, 825] width 54 height 29
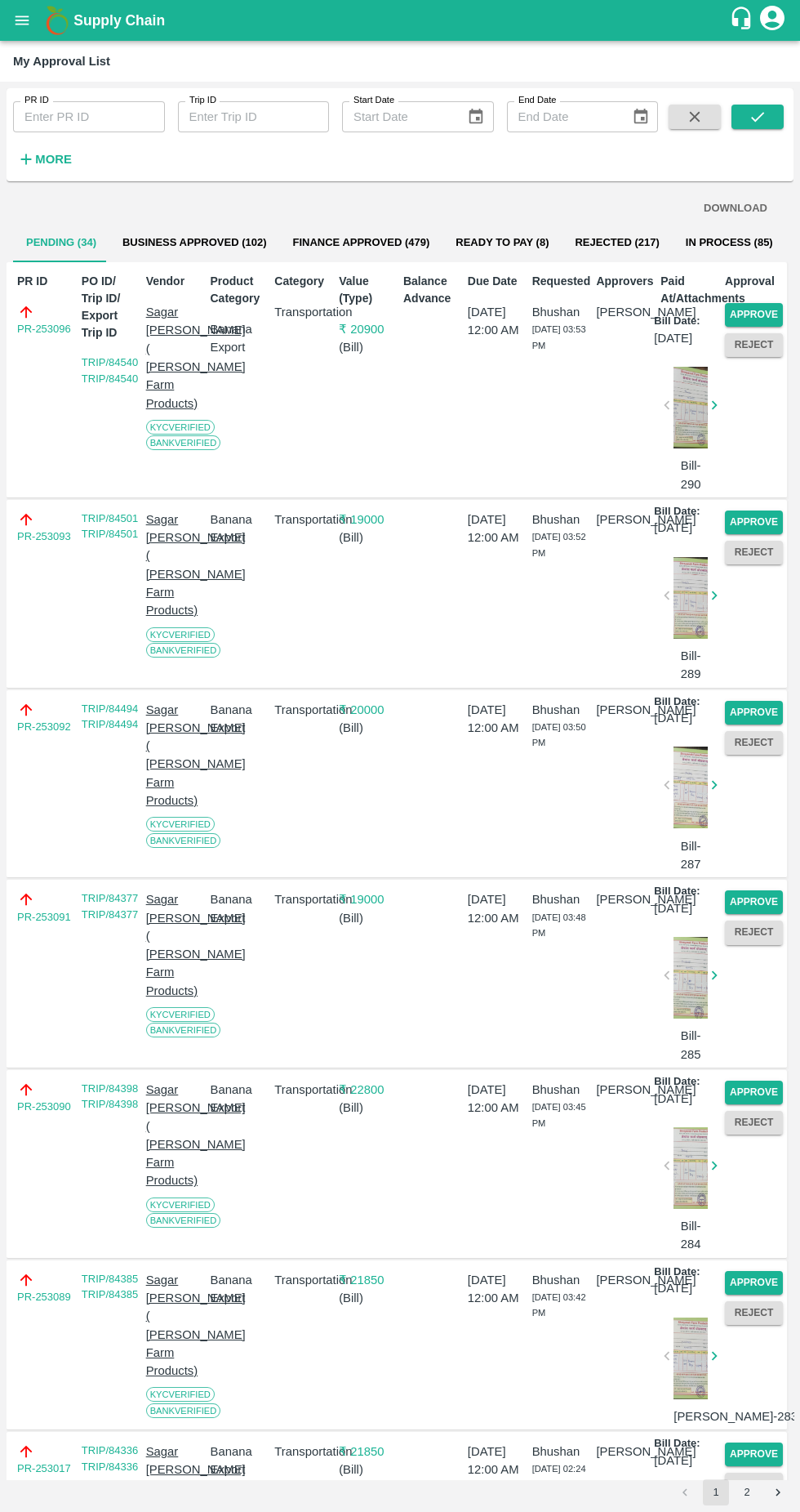
click at [771, 303] on button "Approve" at bounding box center [754, 315] width 58 height 24
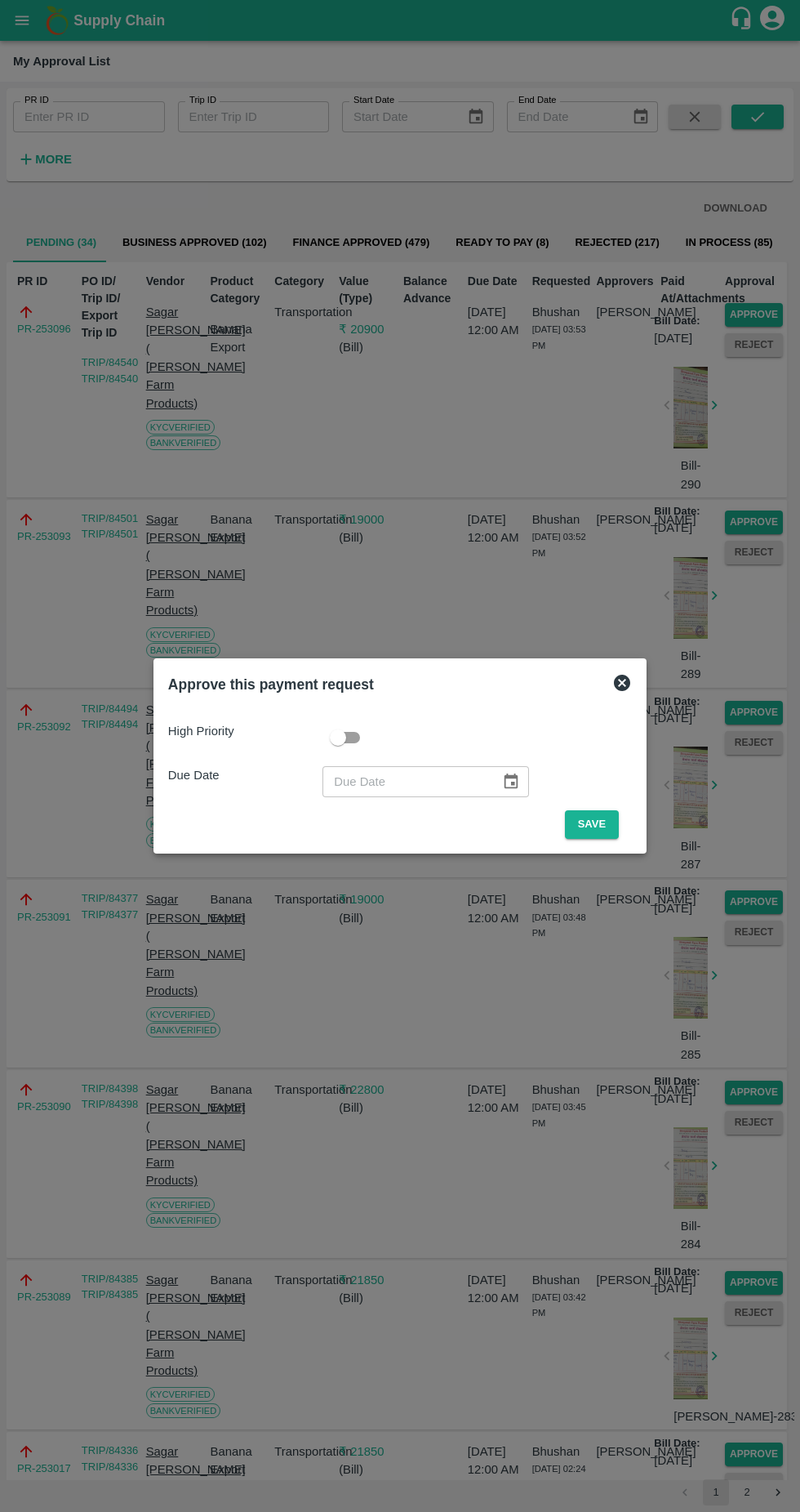
click at [595, 824] on button "Save" at bounding box center [592, 825] width 54 height 29
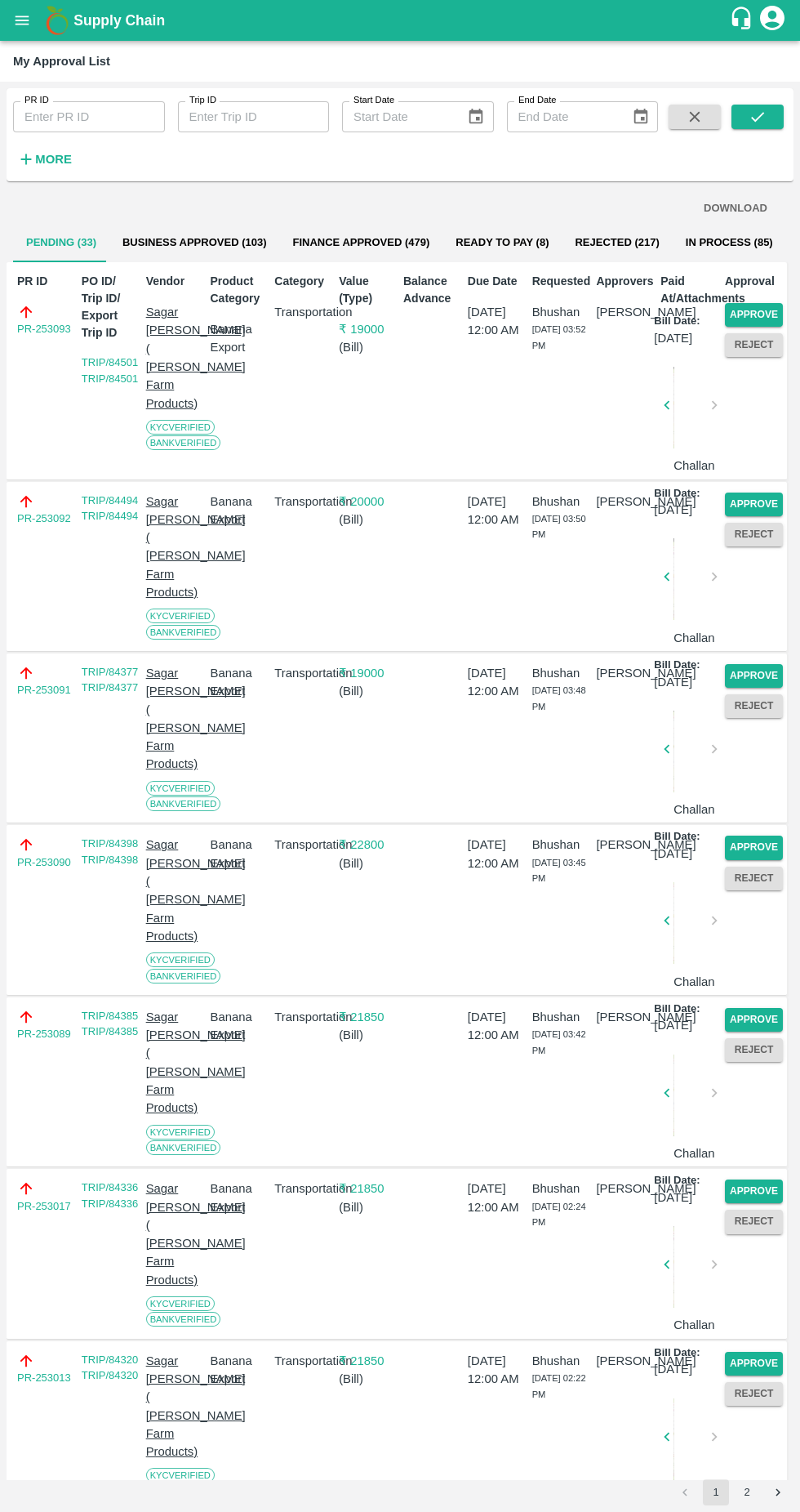
click at [770, 315] on button "Approve" at bounding box center [754, 315] width 58 height 24
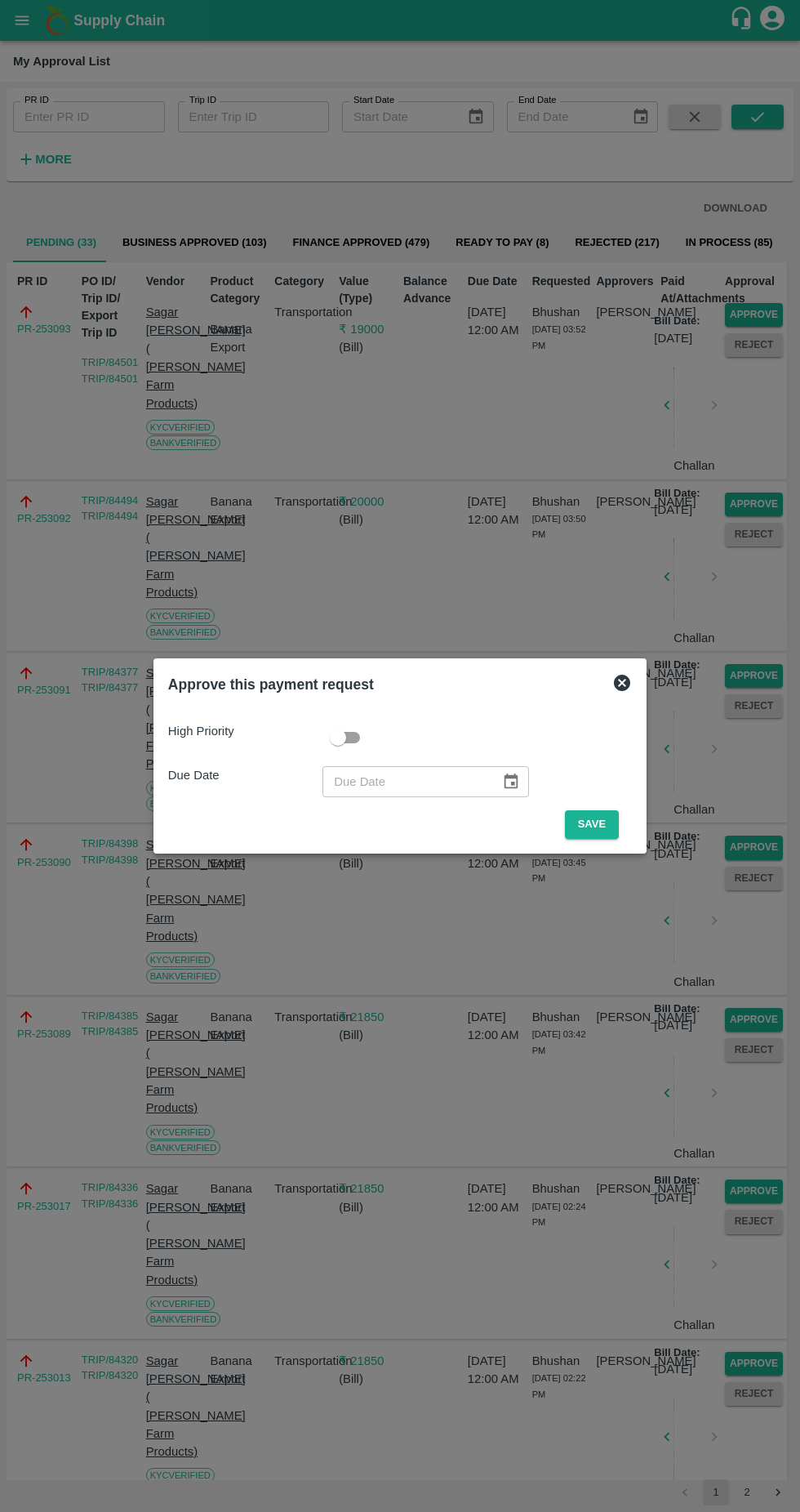
click at [601, 826] on button "Save" at bounding box center [592, 825] width 54 height 29
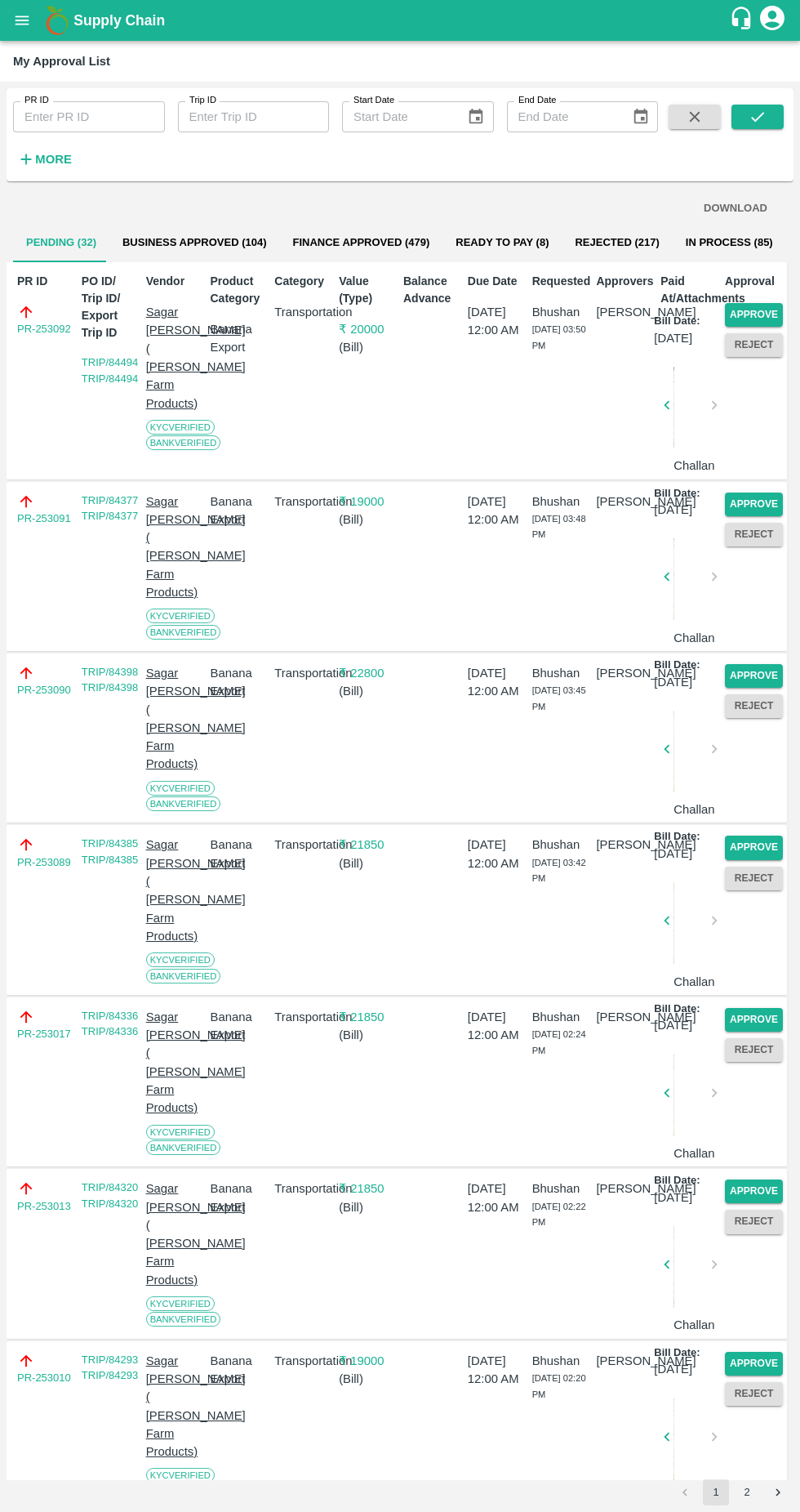
click at [779, 314] on button "Approve" at bounding box center [754, 315] width 58 height 24
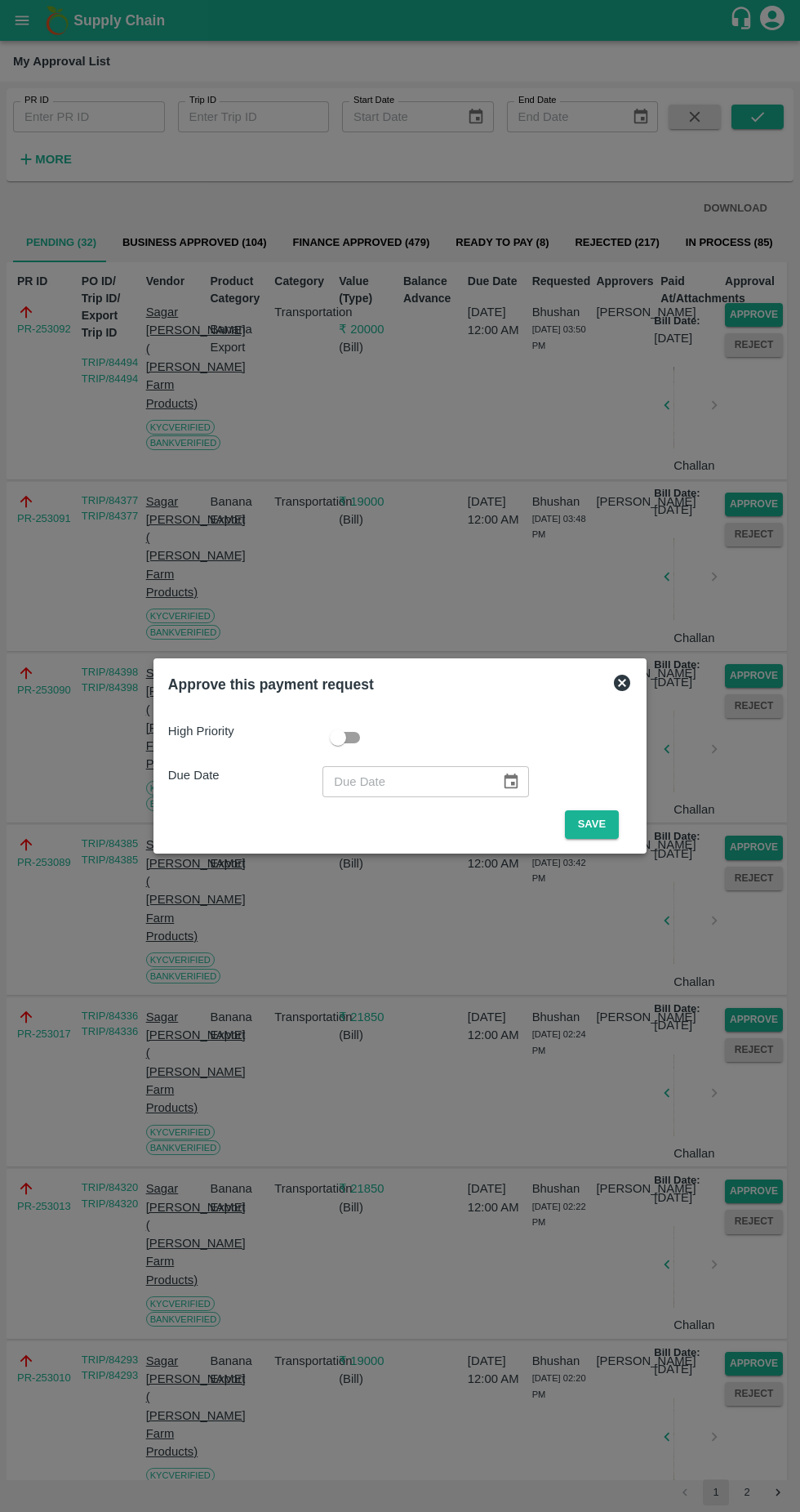
click at [608, 826] on button "Save" at bounding box center [592, 825] width 54 height 29
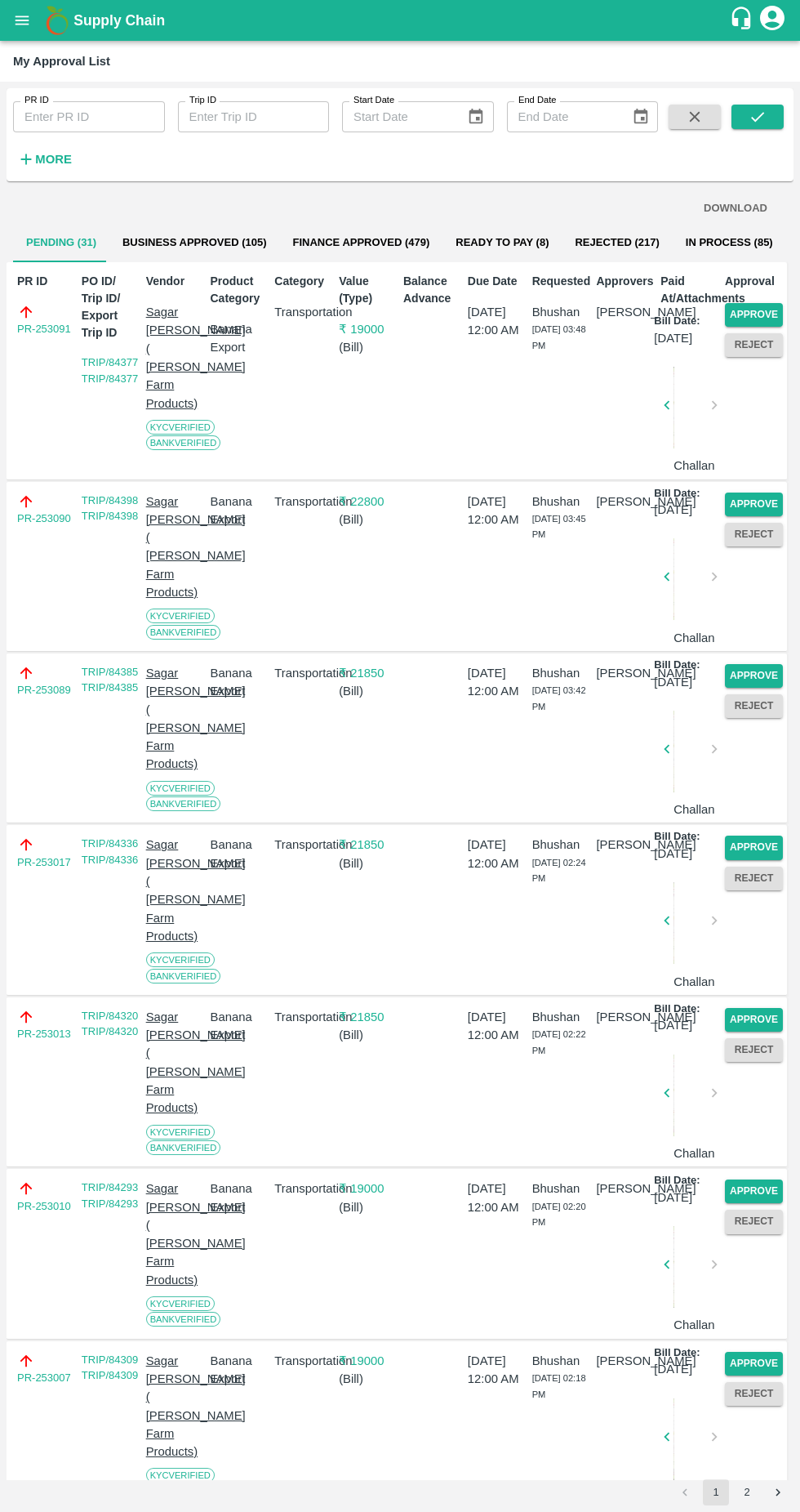
click at [768, 314] on button "Approve" at bounding box center [754, 315] width 58 height 24
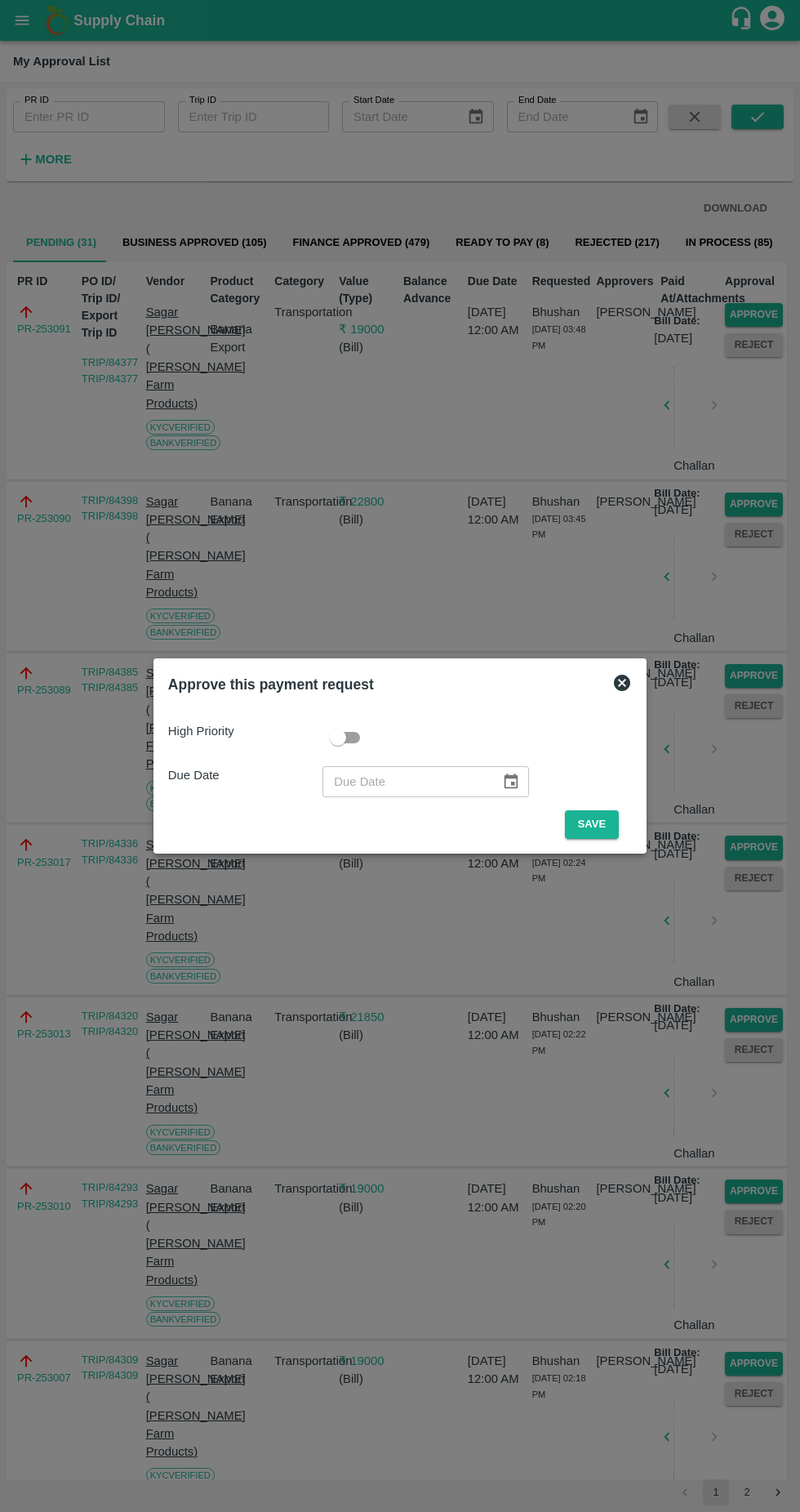
click at [596, 824] on button "Save" at bounding box center [592, 825] width 54 height 29
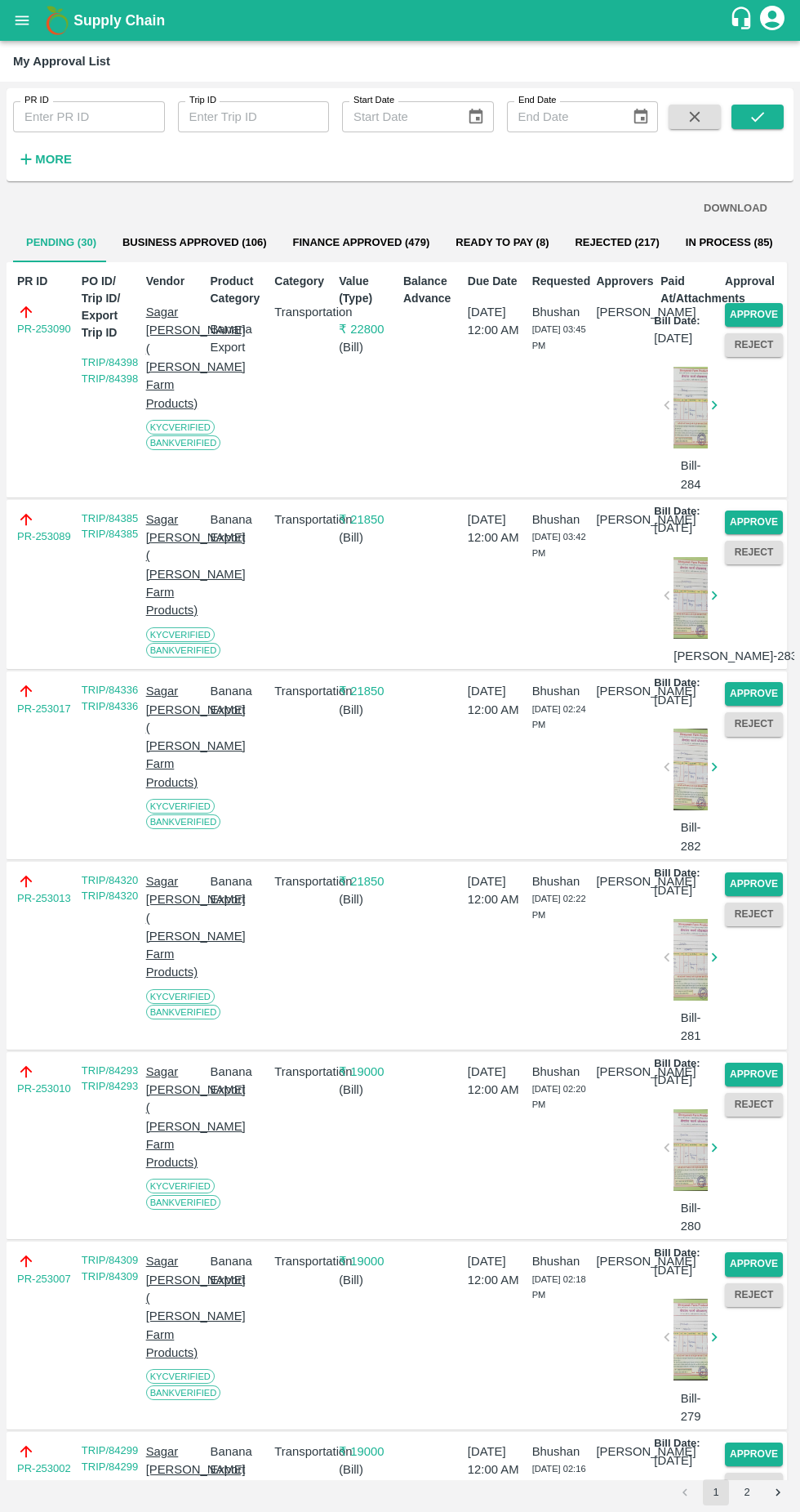
click at [765, 303] on button "Approve" at bounding box center [754, 315] width 58 height 24
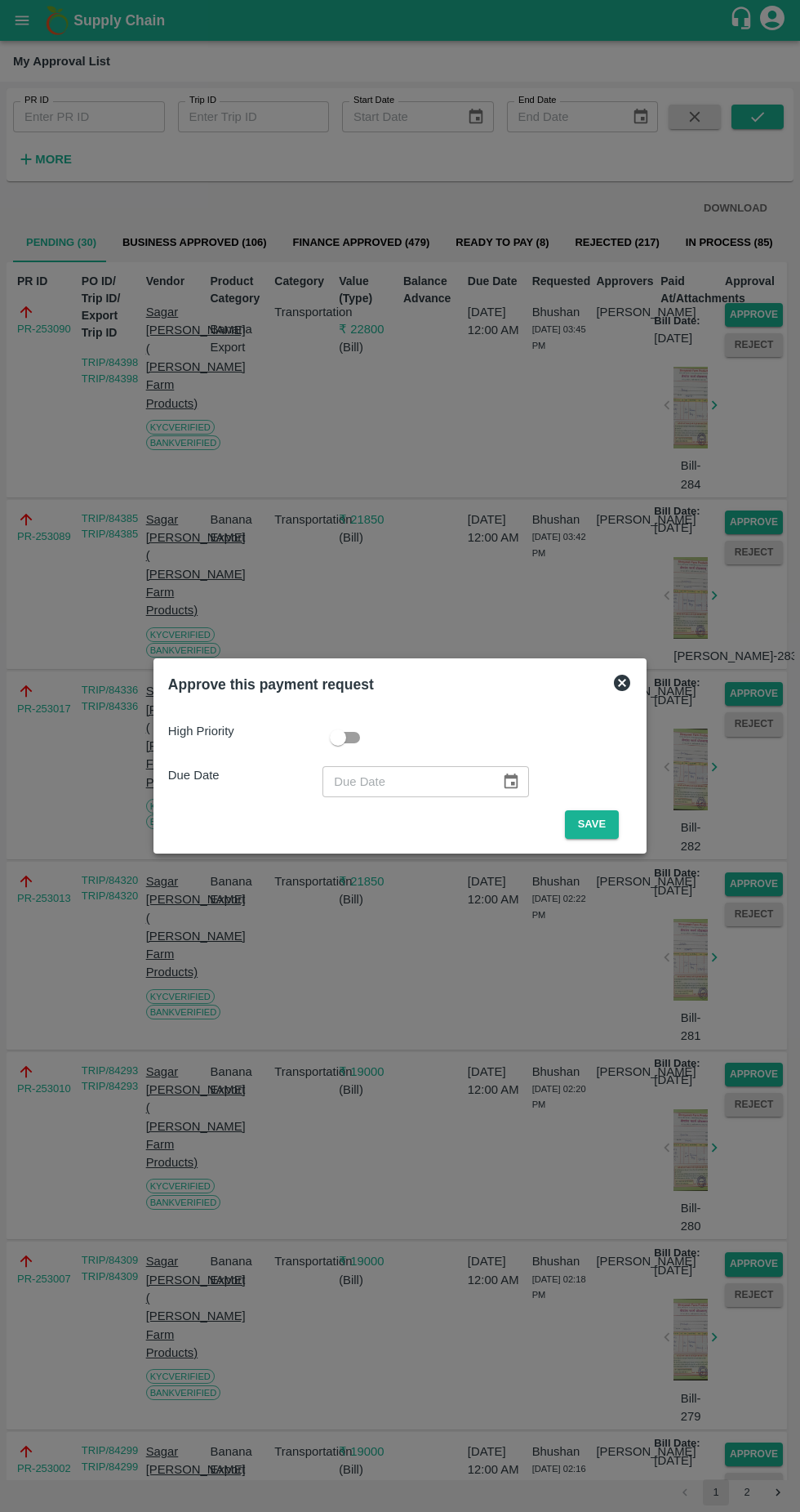
click at [602, 819] on button "Save" at bounding box center [592, 825] width 54 height 29
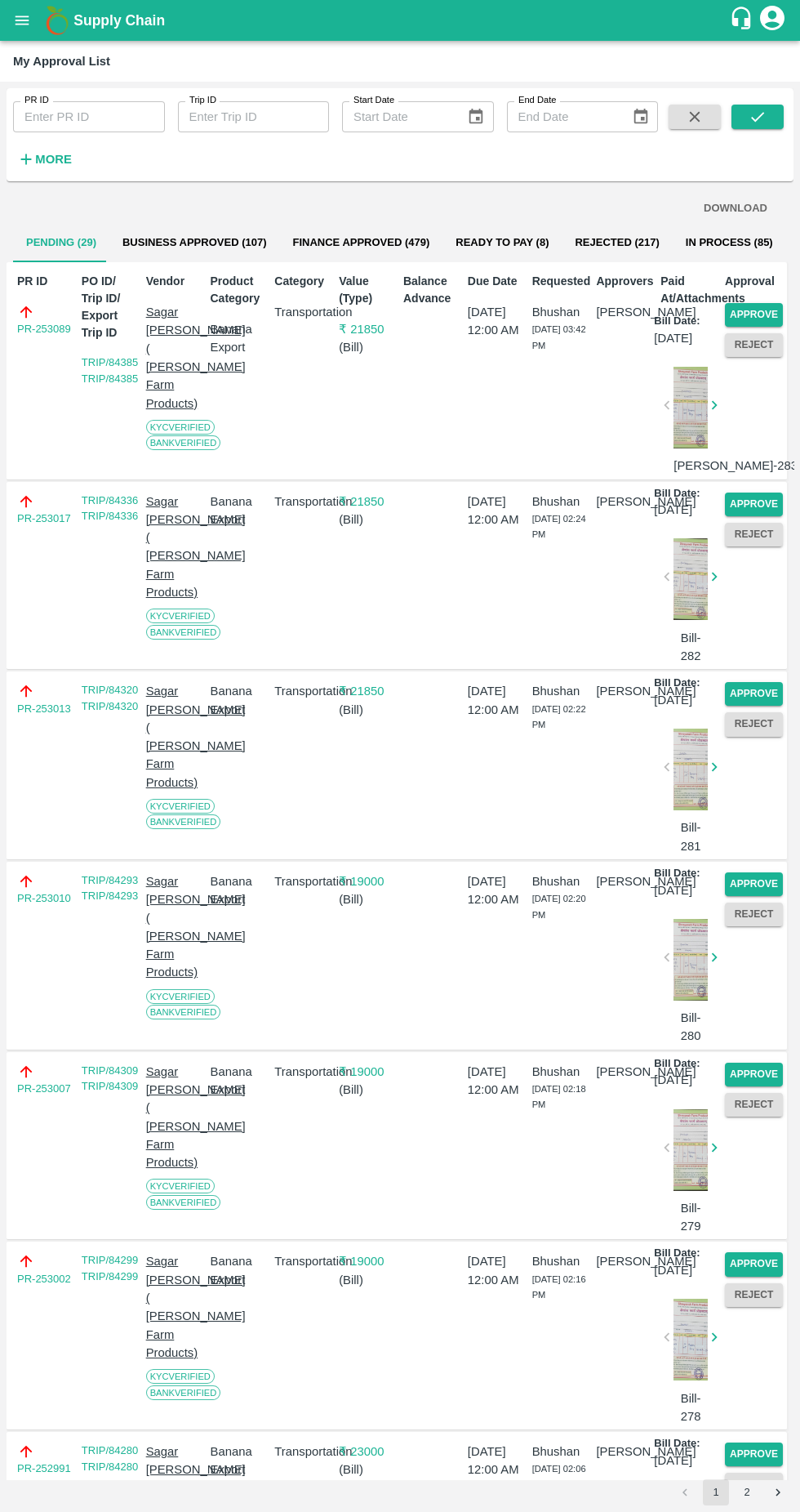
click at [770, 307] on button "Approve" at bounding box center [754, 315] width 58 height 24
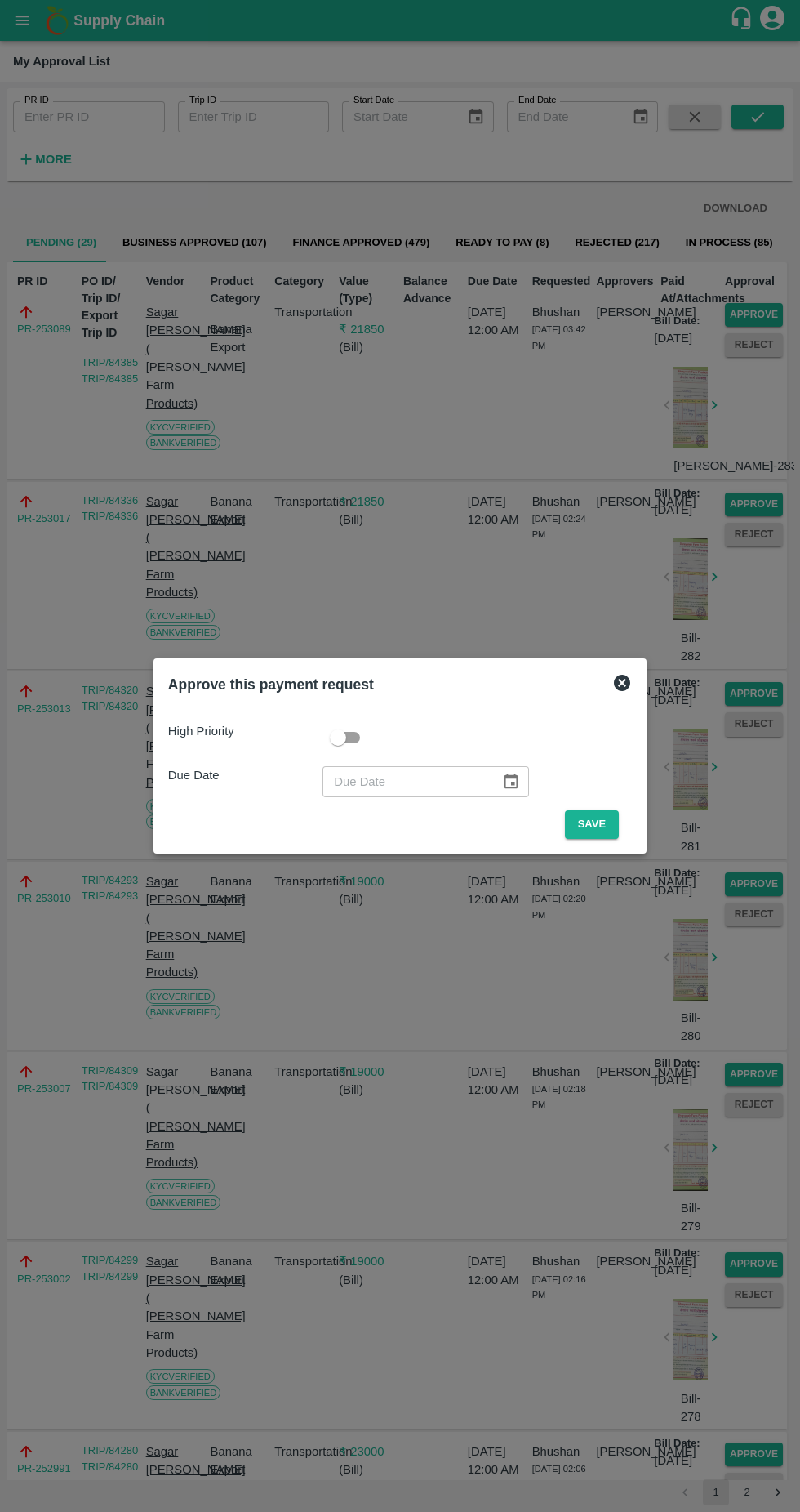
click at [619, 812] on button "Save" at bounding box center [592, 825] width 54 height 29
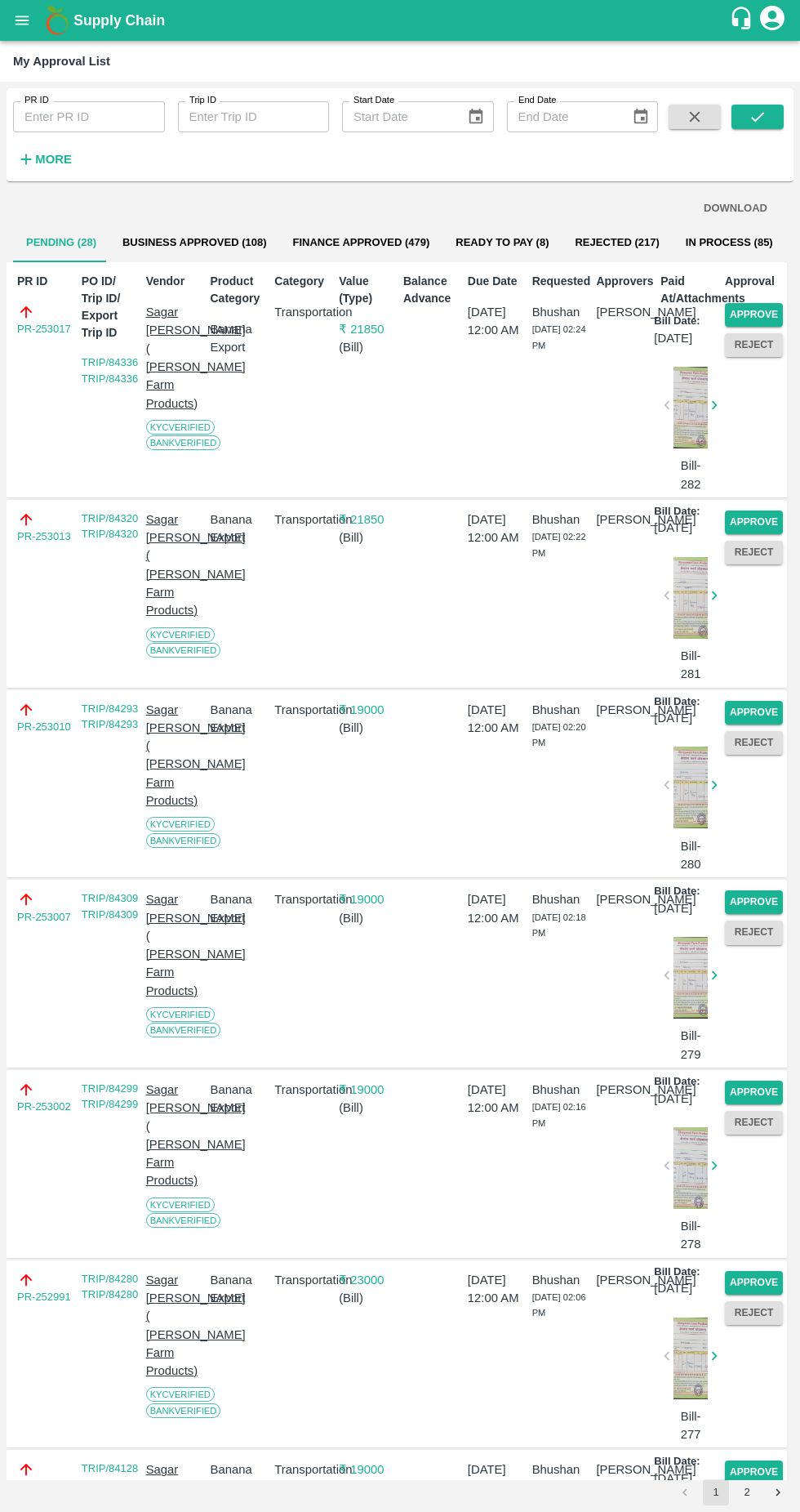
click at [762, 310] on button "Approve" at bounding box center [754, 315] width 58 height 24
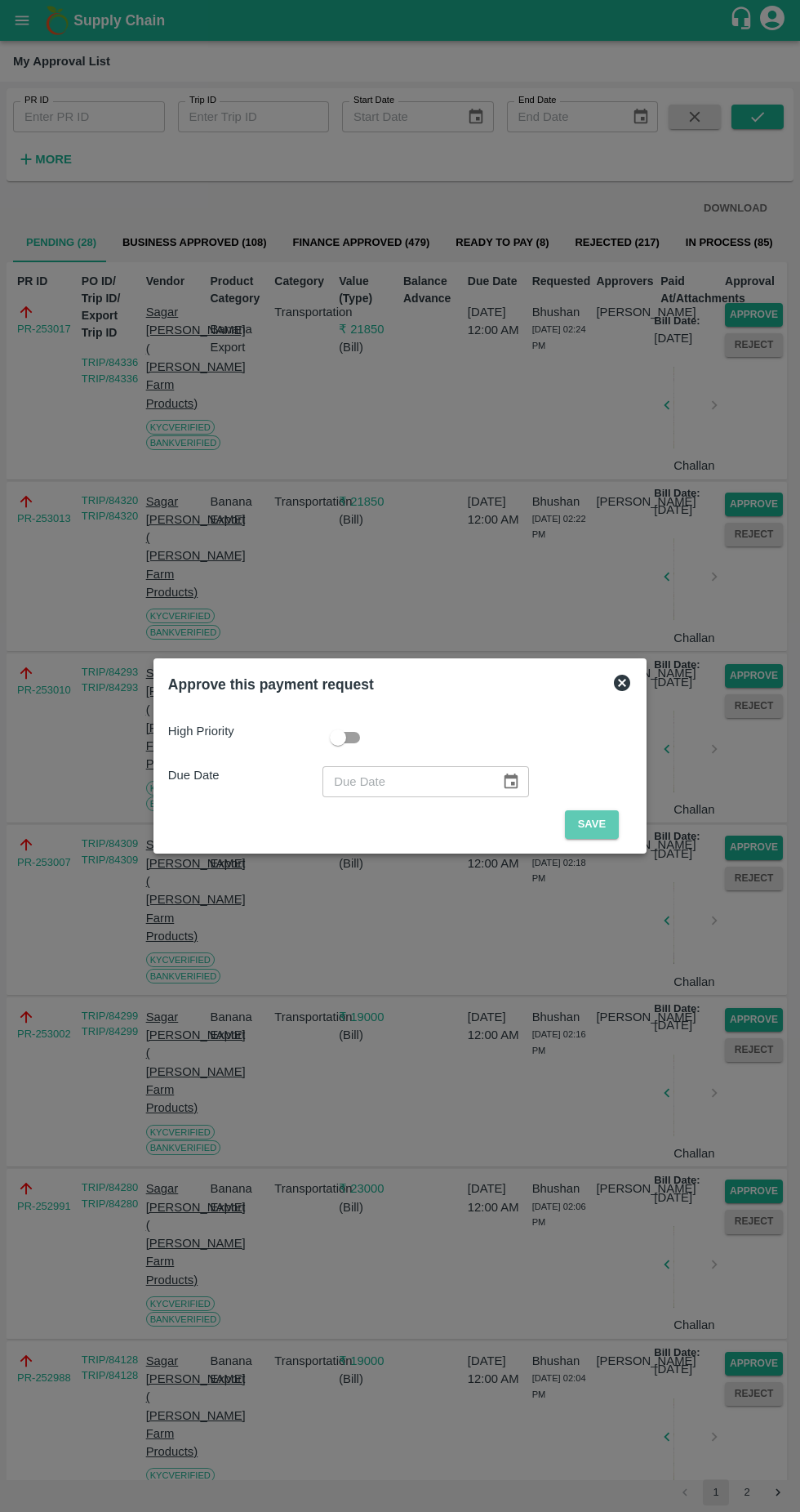
click at [600, 824] on button "Save" at bounding box center [592, 825] width 54 height 29
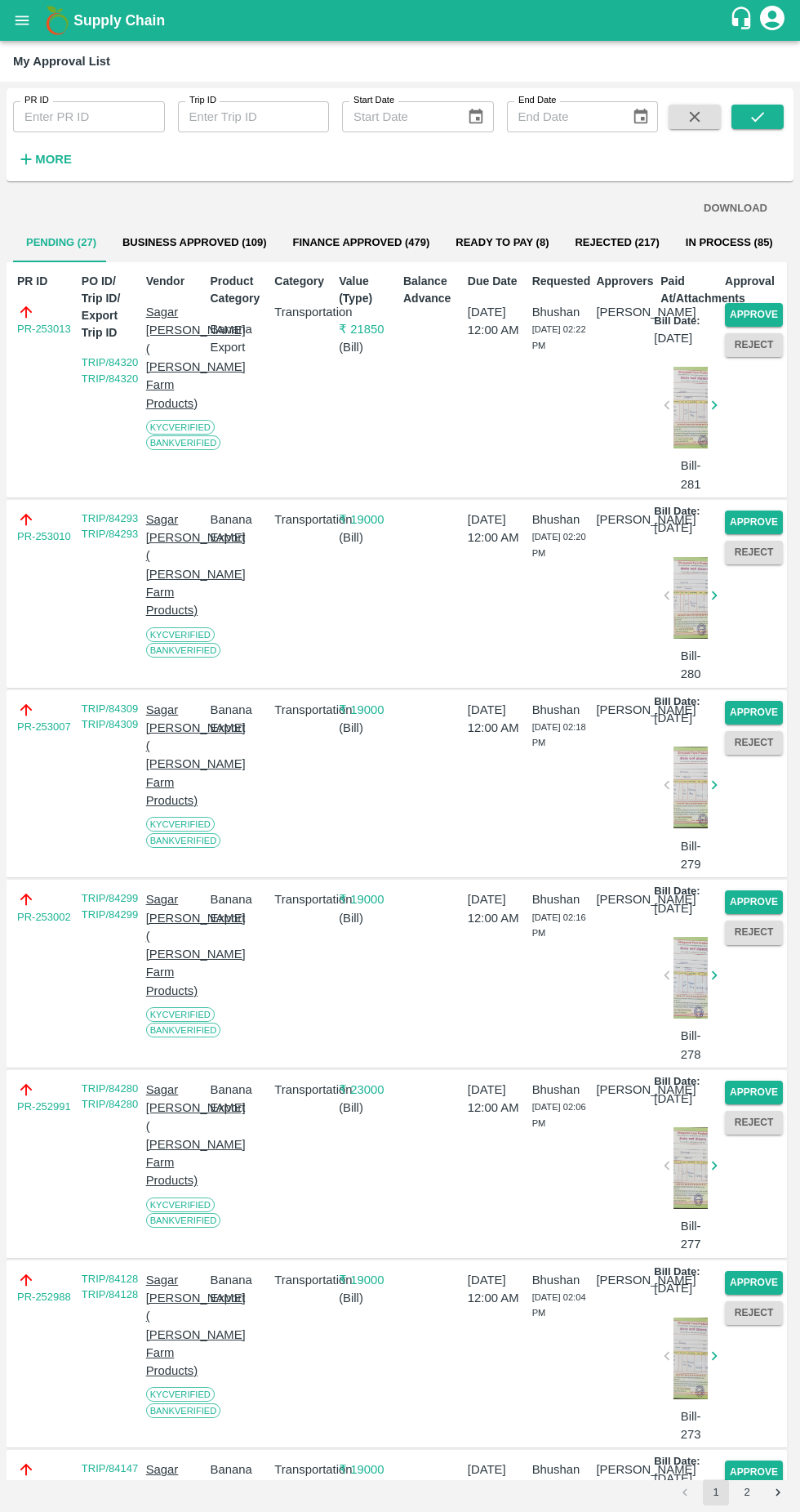
click at [774, 304] on button "Approve" at bounding box center [754, 315] width 58 height 24
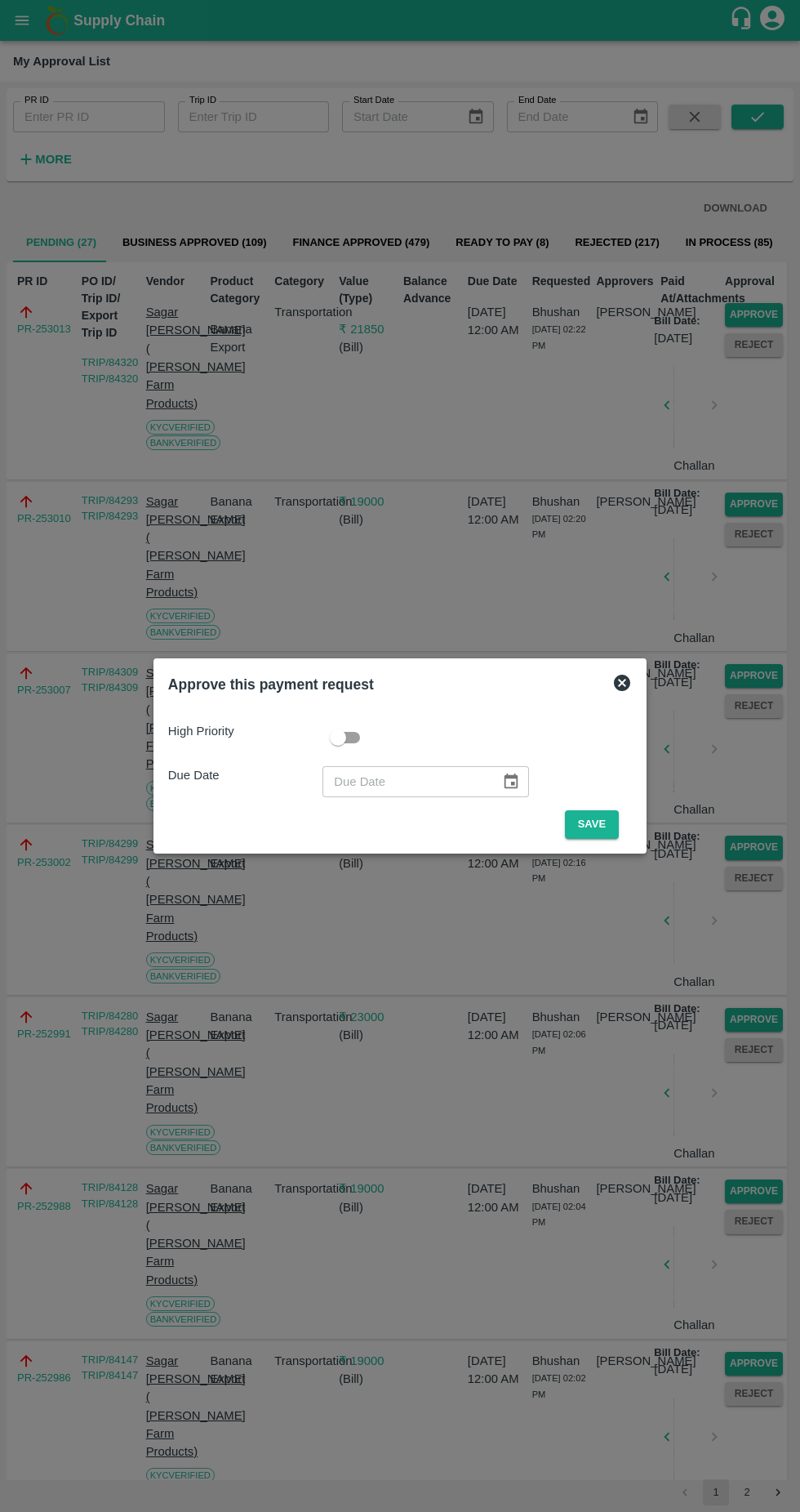
click at [595, 836] on button "Save" at bounding box center [592, 825] width 54 height 29
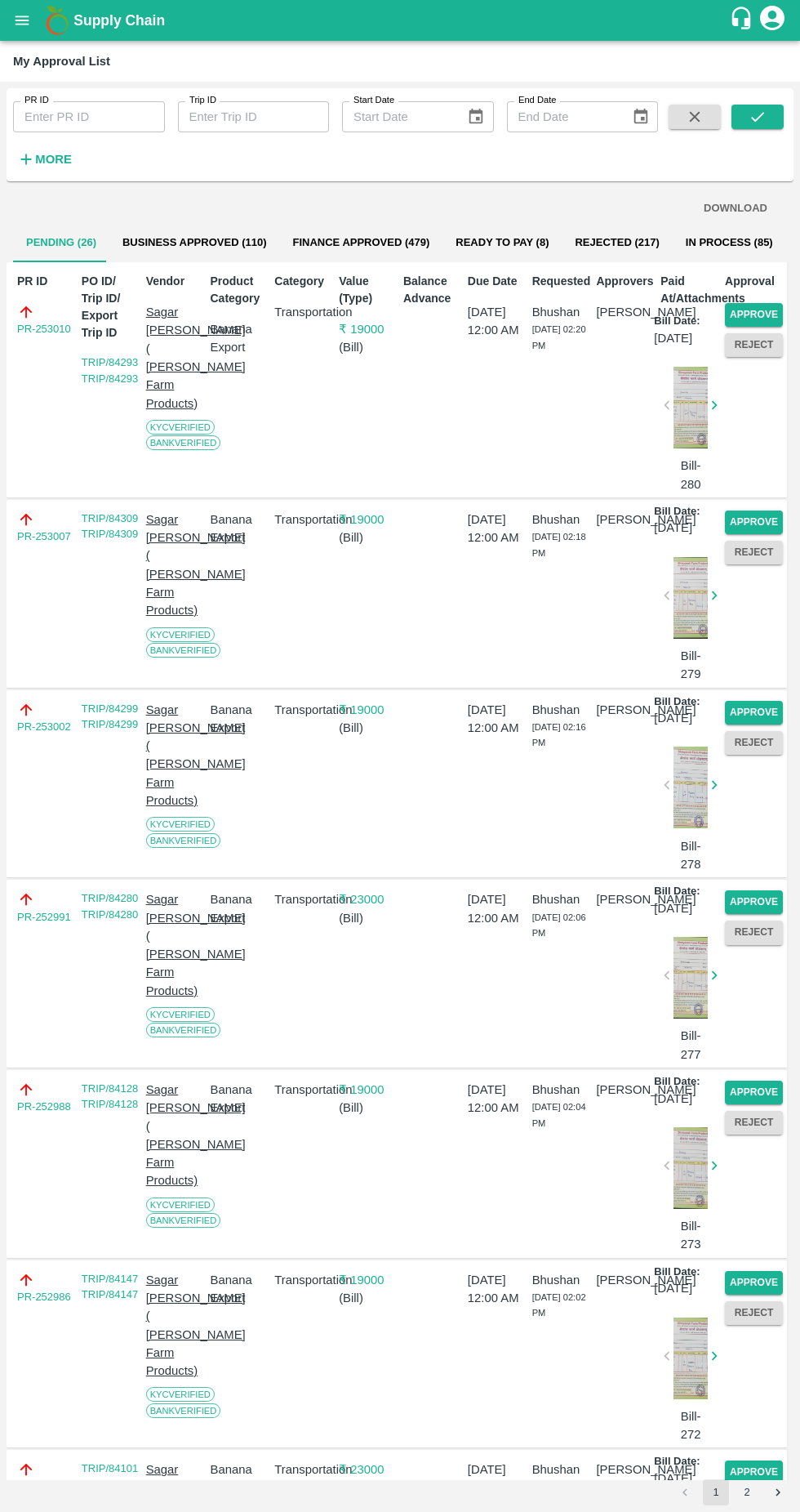
click at [762, 310] on button "Approve" at bounding box center [754, 315] width 58 height 24
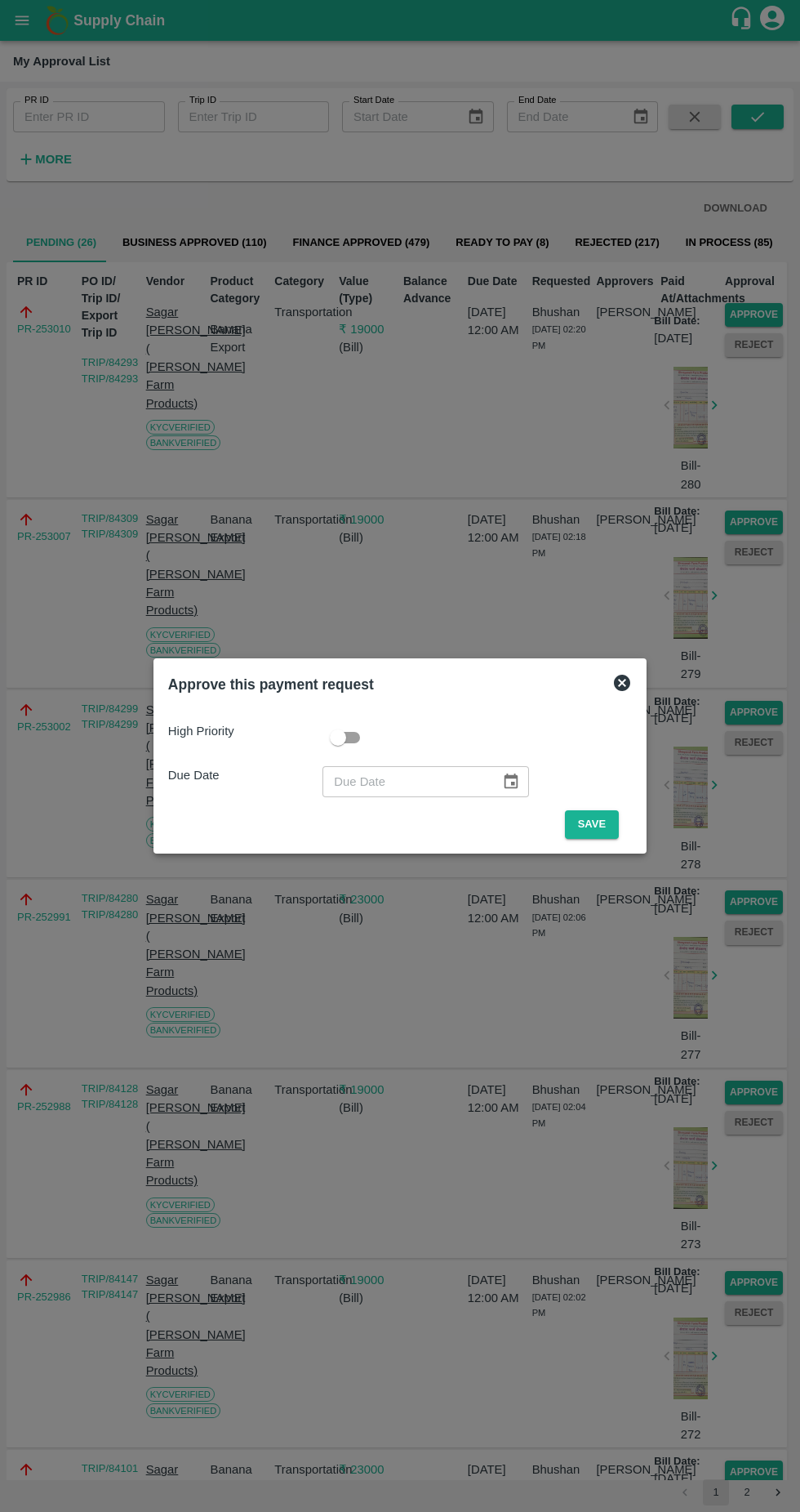
click at [616, 818] on button "Save" at bounding box center [592, 825] width 54 height 29
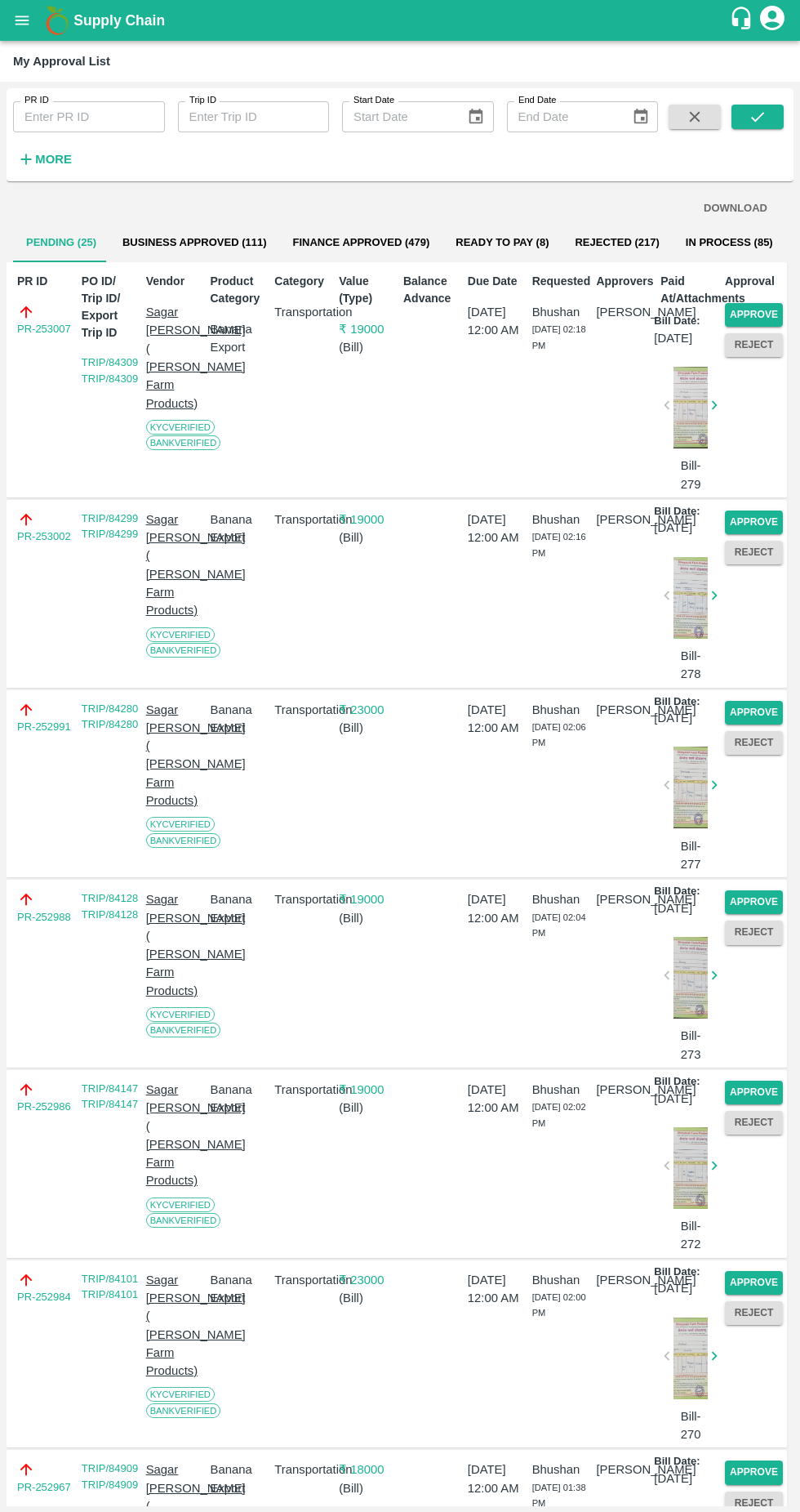
click at [771, 315] on button "Approve" at bounding box center [754, 315] width 58 height 24
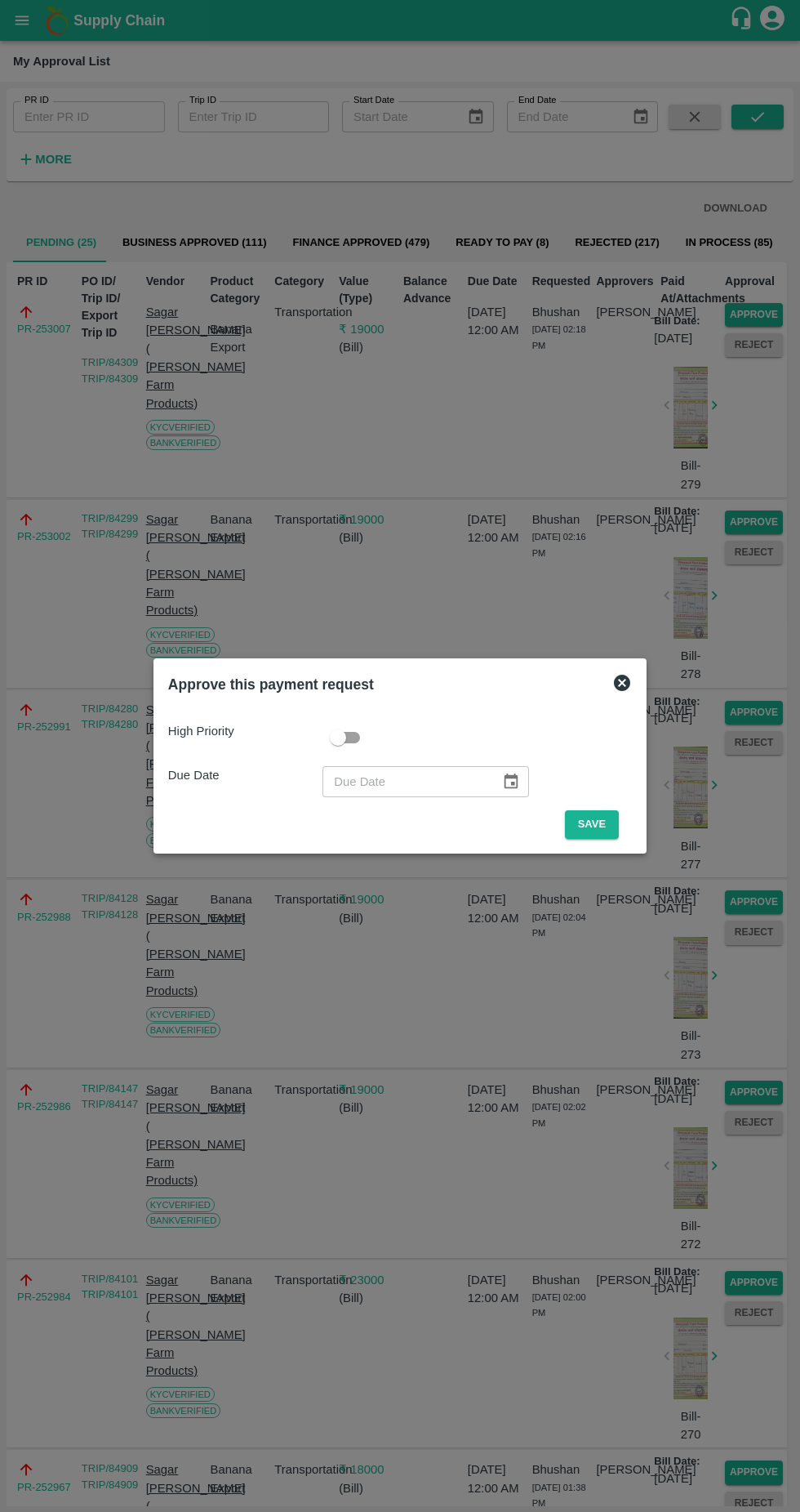
click at [619, 821] on button "Save" at bounding box center [592, 825] width 54 height 29
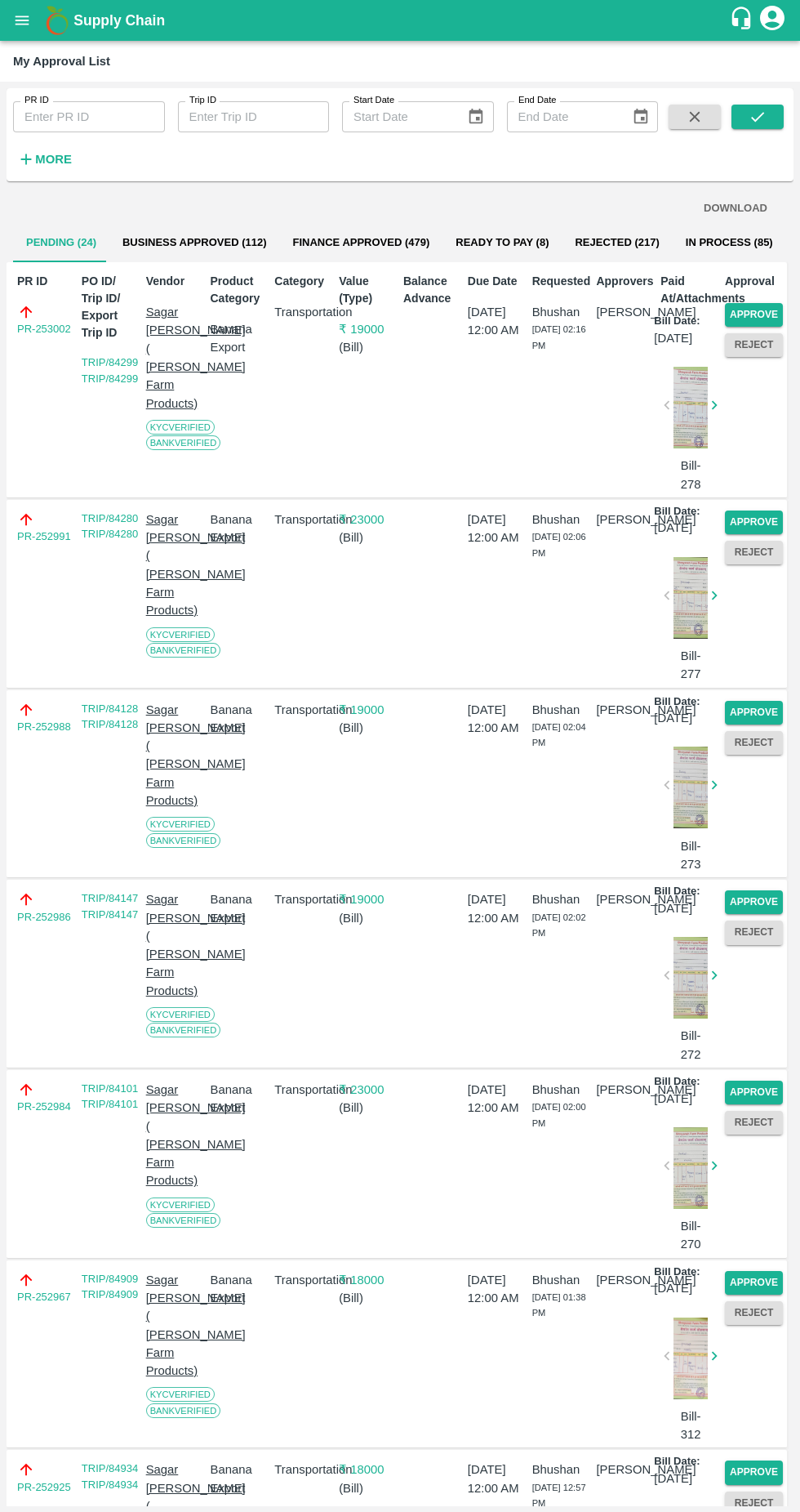
click at [768, 311] on button "Approve" at bounding box center [754, 315] width 58 height 24
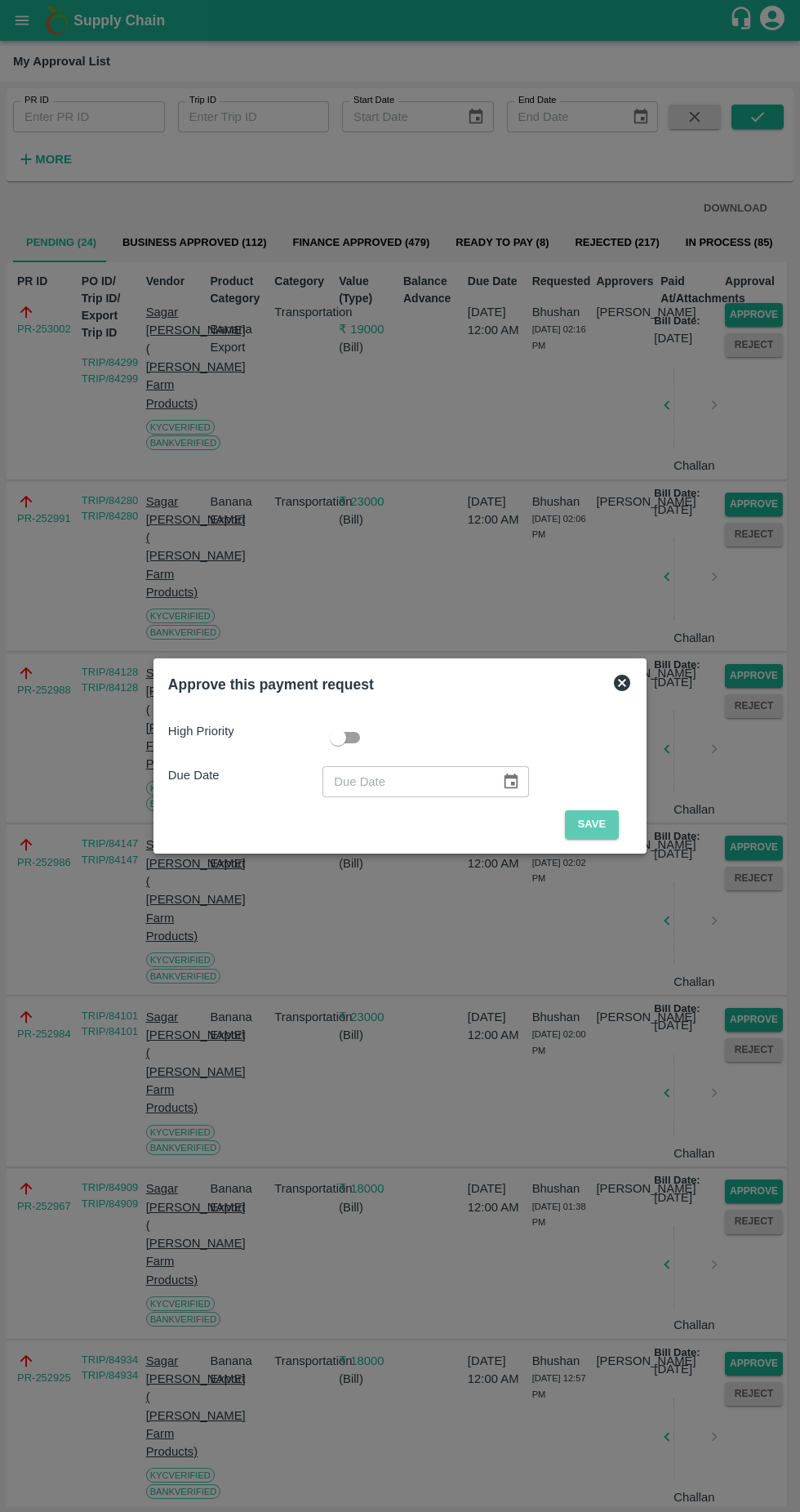
click at [617, 814] on button "Save" at bounding box center [592, 825] width 54 height 29
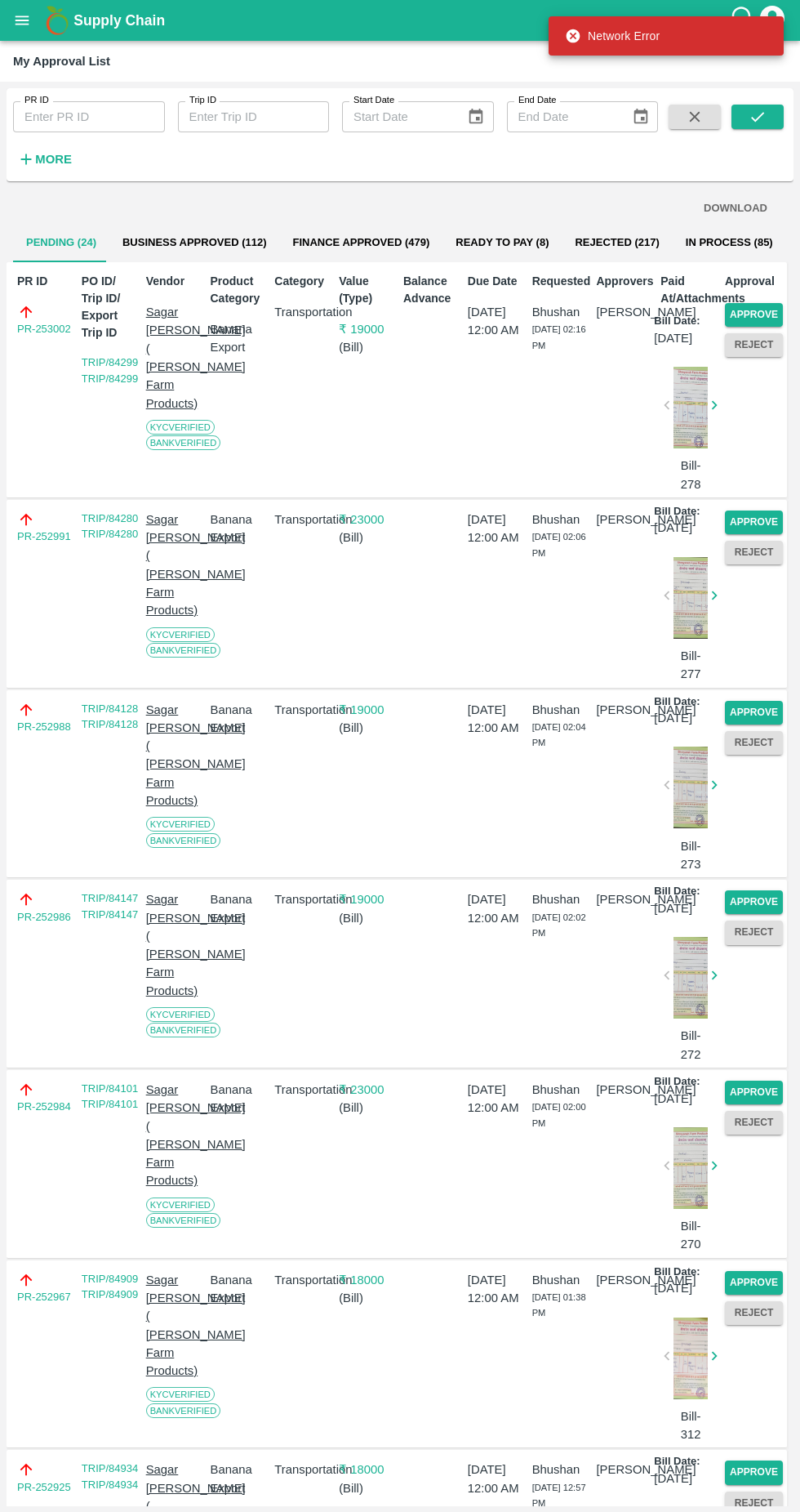
click at [798, 261] on div "PR ID PR ID Trip ID Trip ID Start Date Start Date End Date End Date More DOWNLO…" at bounding box center [400, 797] width 800 height 1431
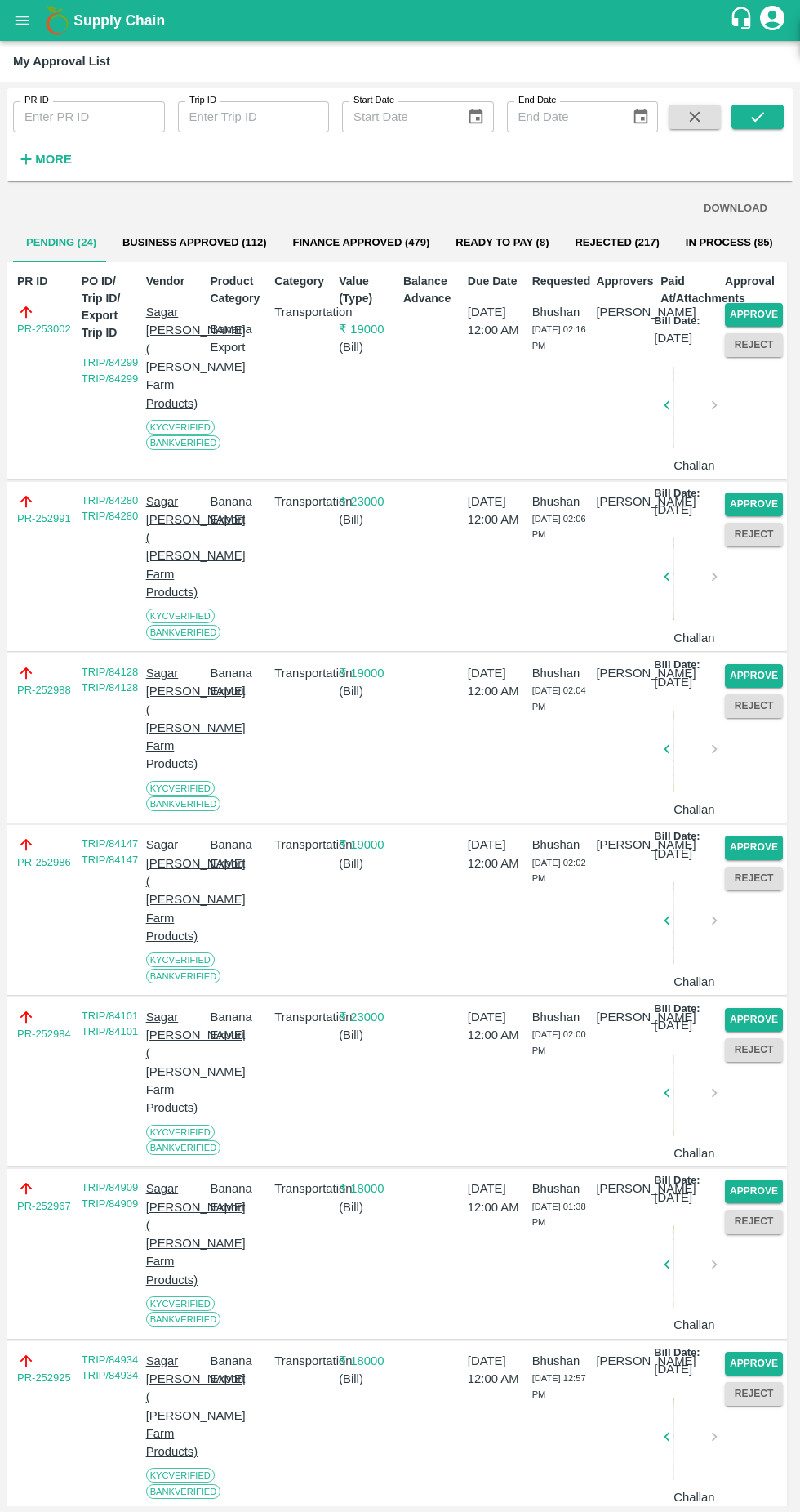
click at [768, 314] on button "Approve" at bounding box center [754, 315] width 58 height 24
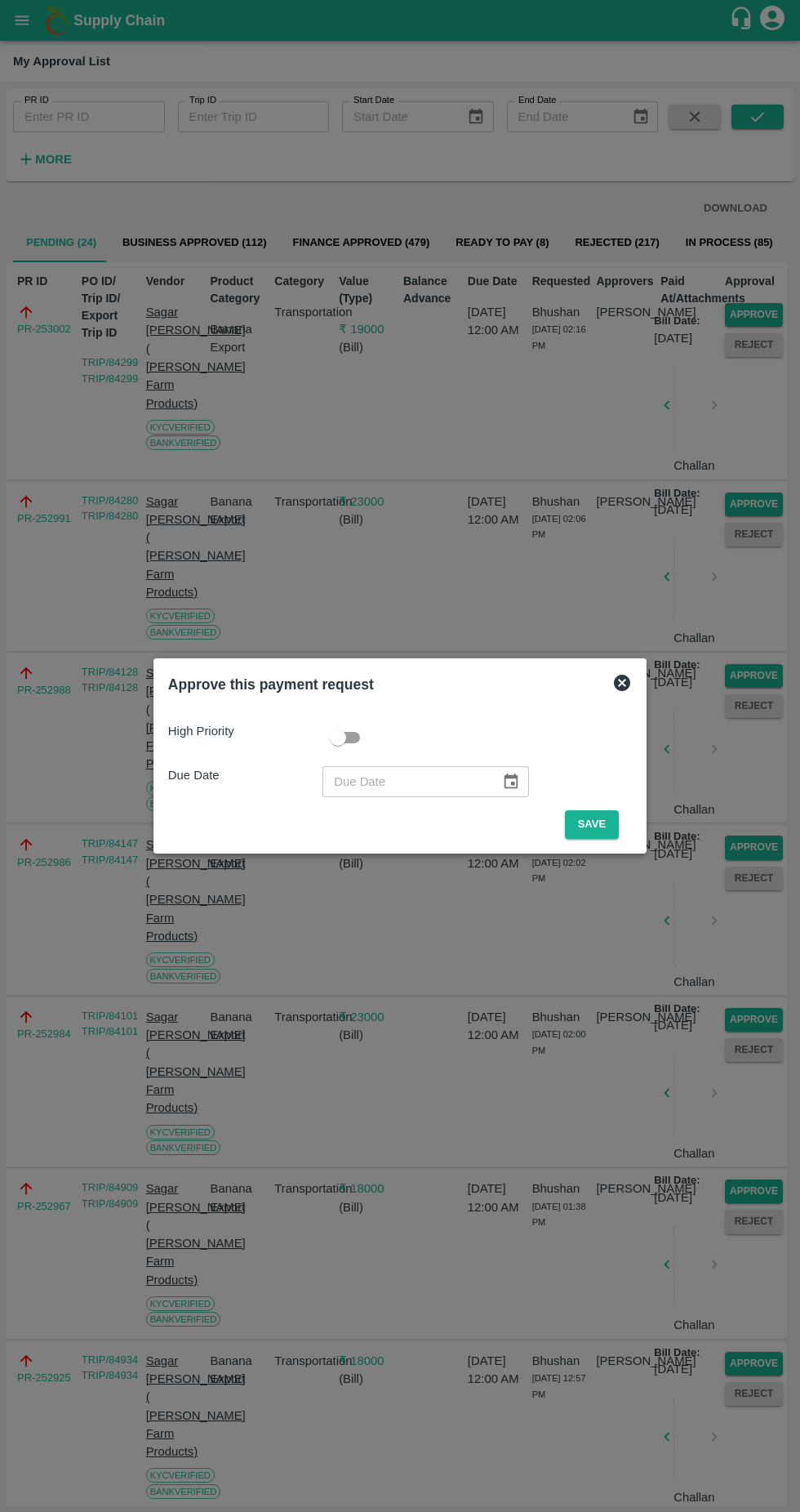
click at [609, 819] on button "Save" at bounding box center [592, 825] width 54 height 29
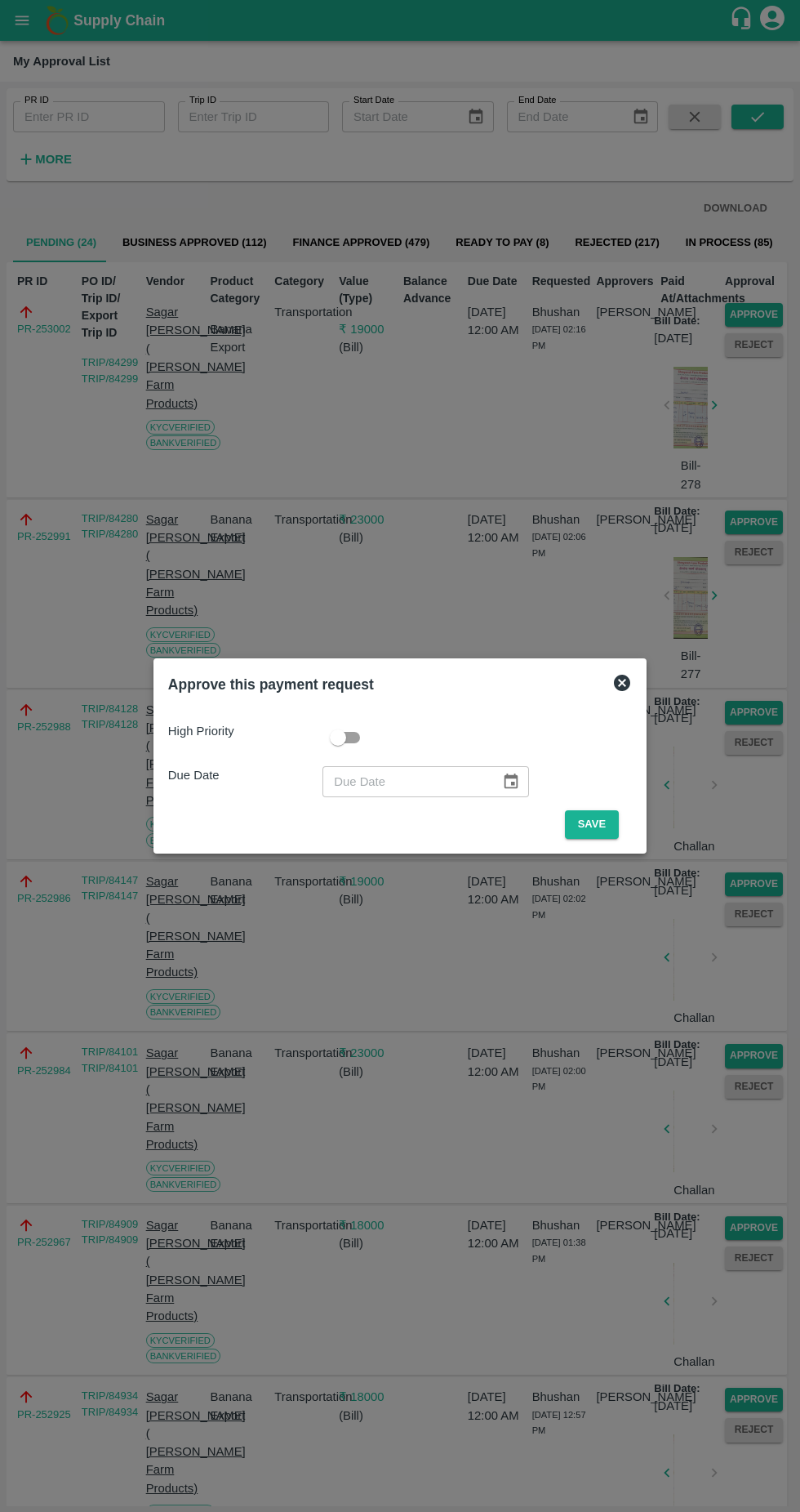
click at [596, 824] on button "Save" at bounding box center [592, 825] width 54 height 29
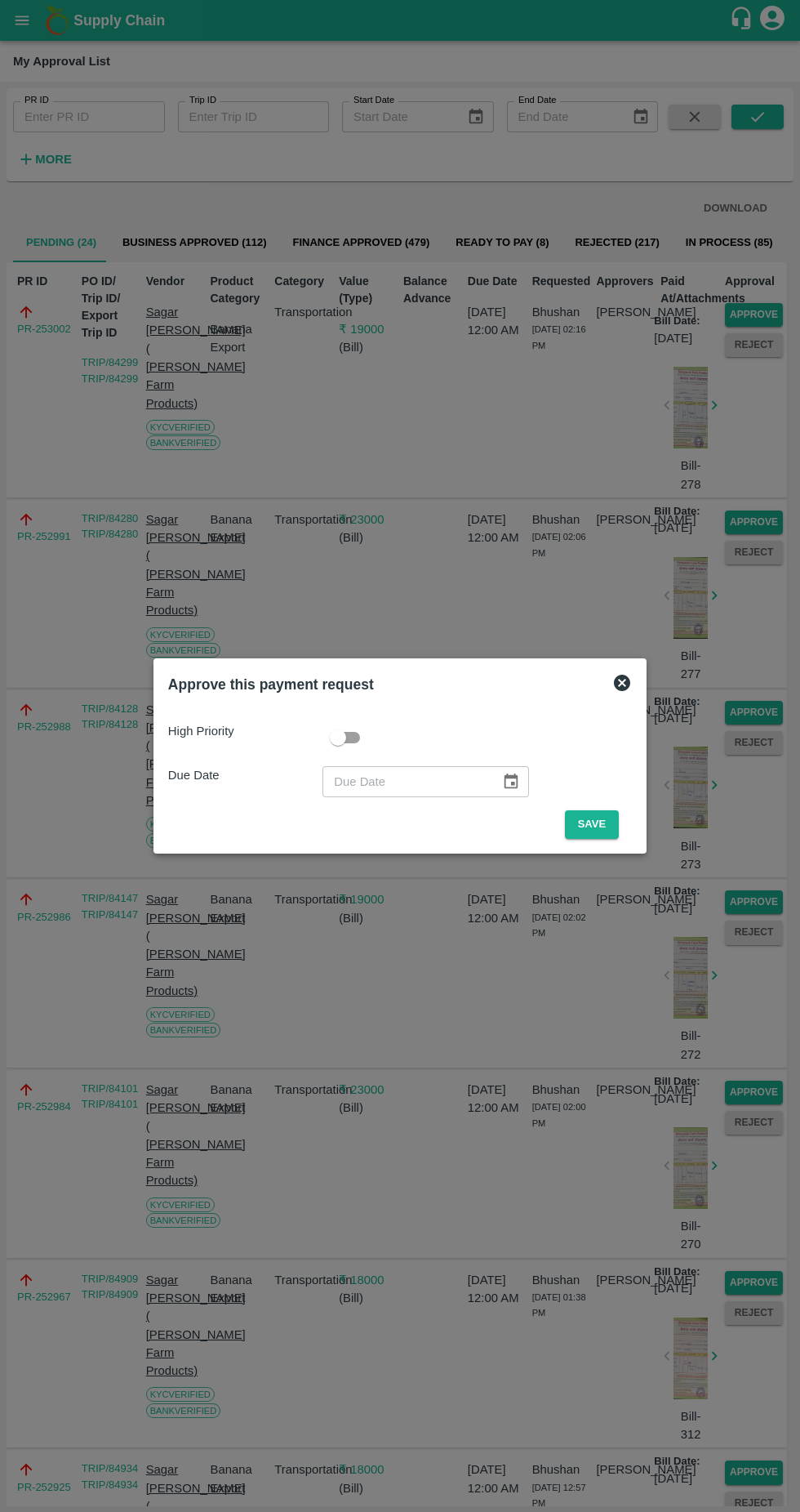
click at [590, 821] on button "Save" at bounding box center [592, 825] width 54 height 29
click at [582, 819] on button "Save" at bounding box center [592, 825] width 54 height 29
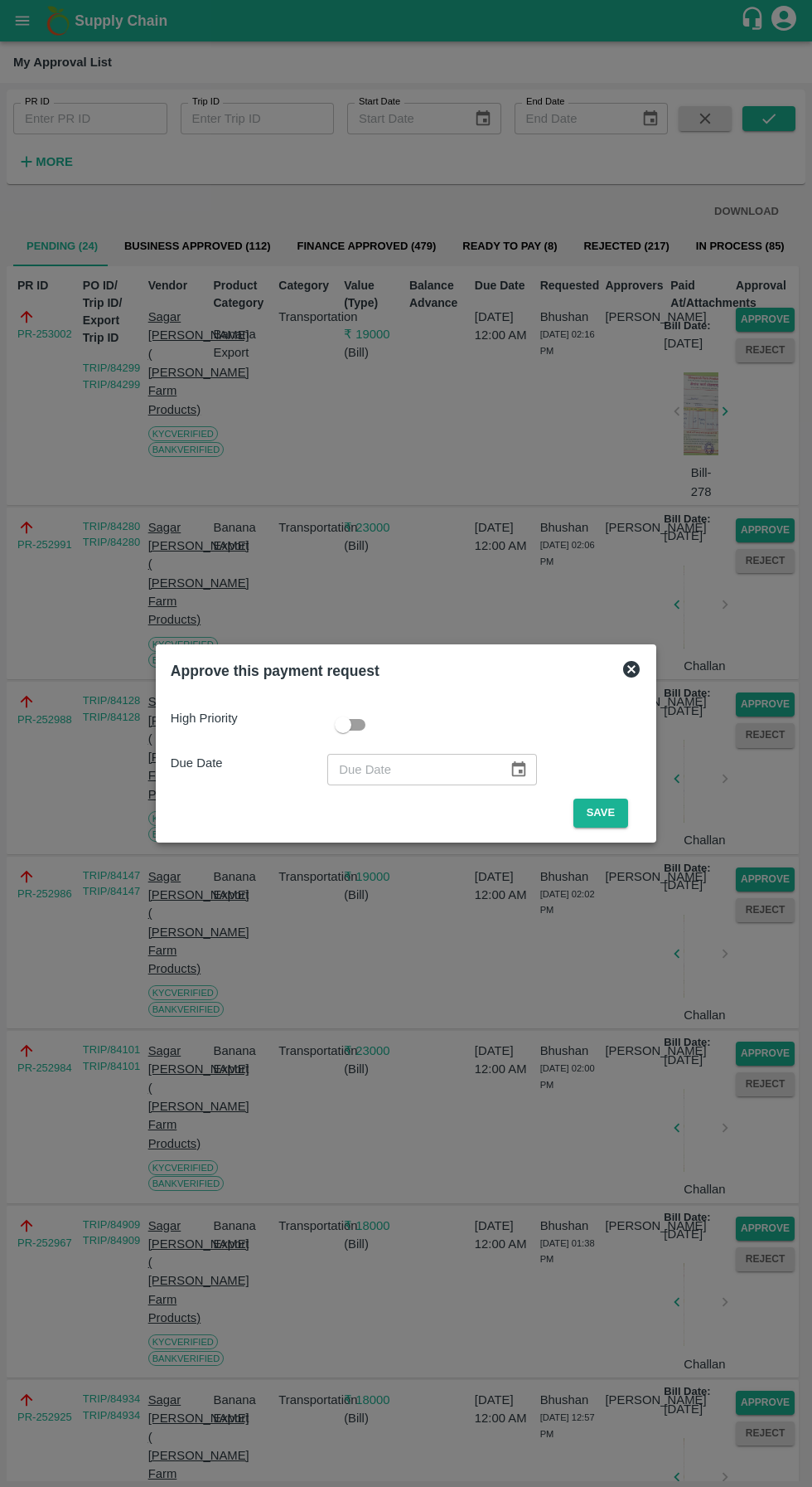
click at [605, 813] on button "Save" at bounding box center [601, 812] width 55 height 29
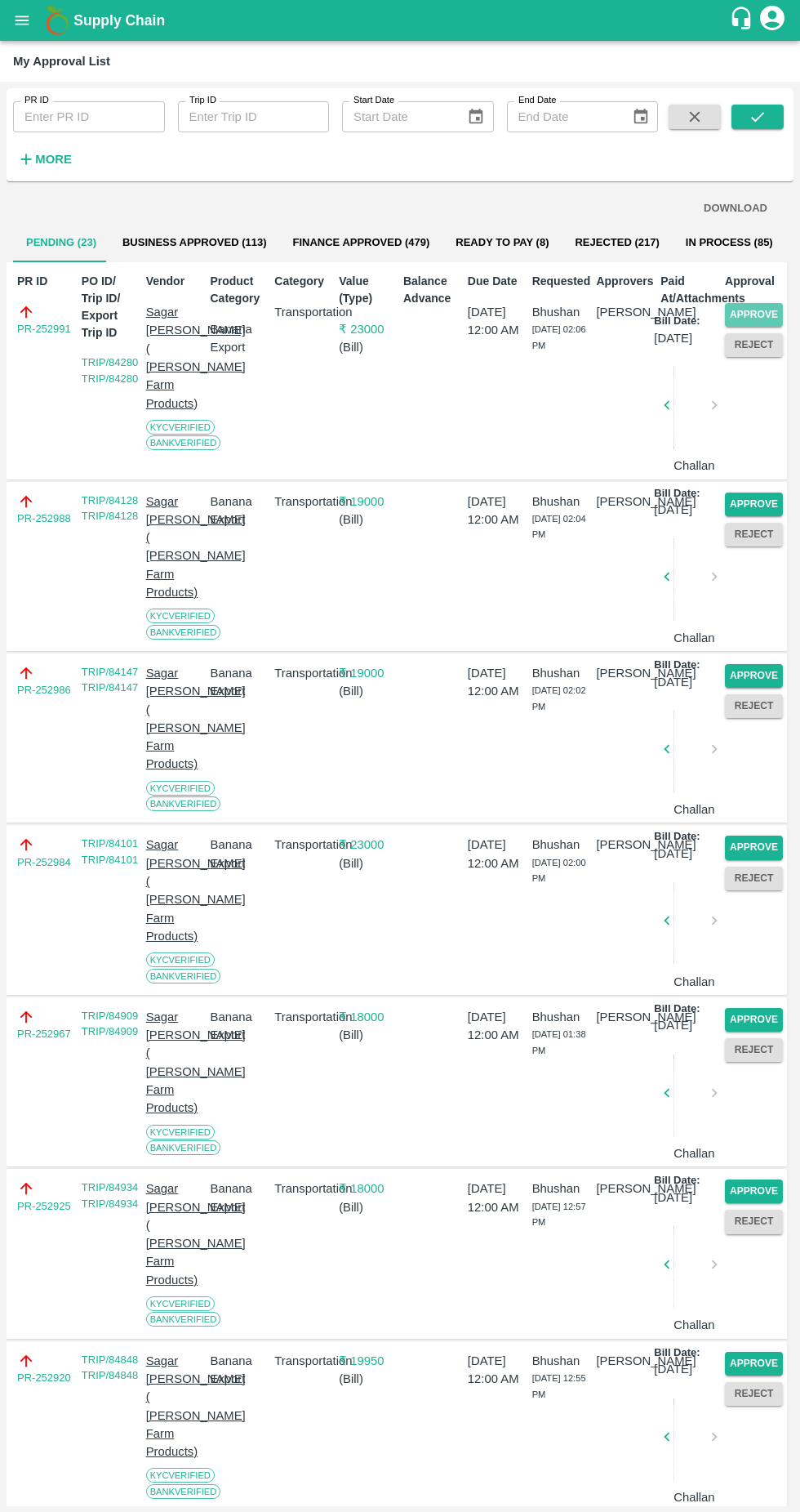
click at [764, 305] on button "Approve" at bounding box center [754, 315] width 58 height 24
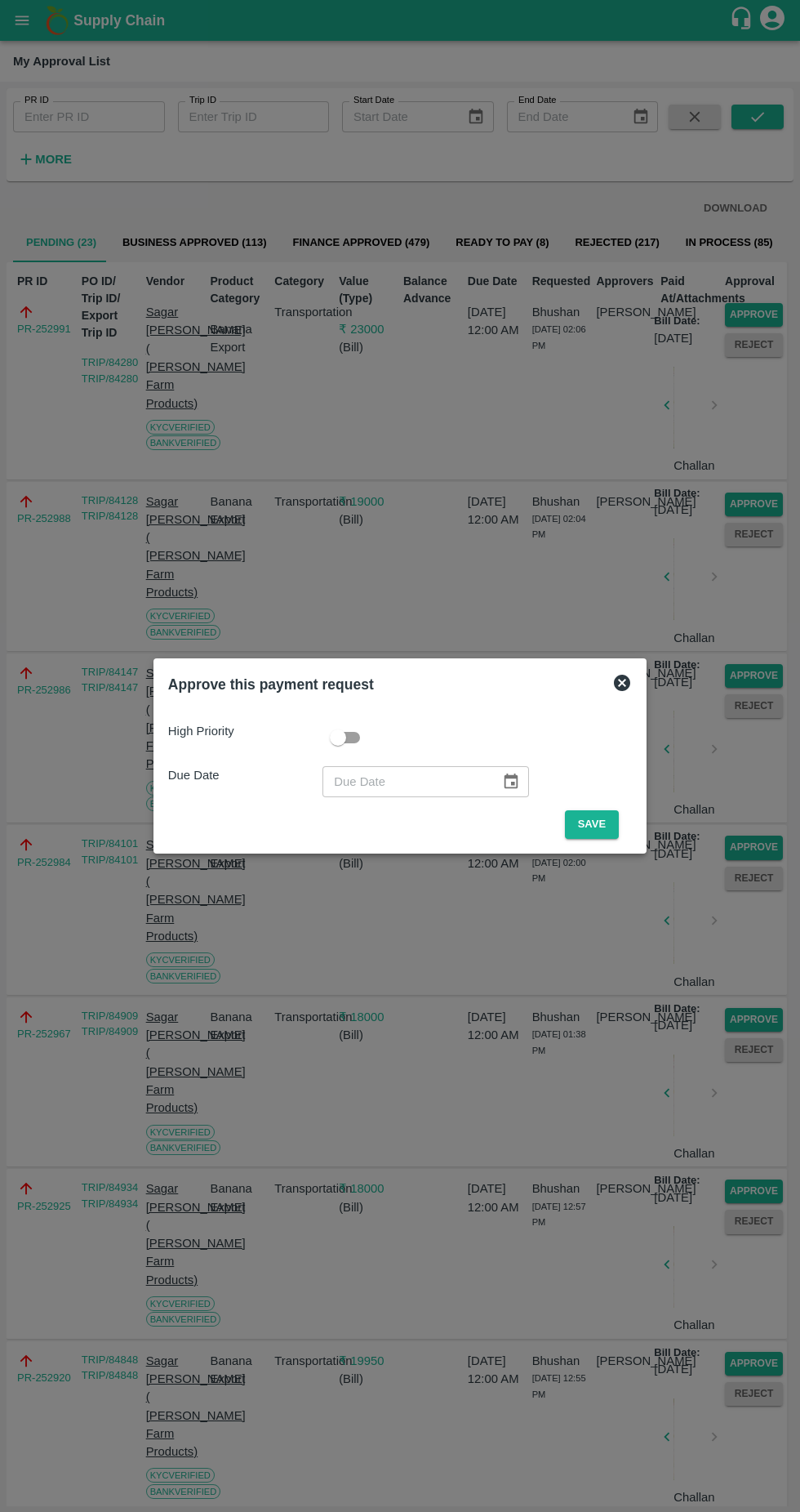
click at [599, 824] on button "Save" at bounding box center [592, 825] width 54 height 29
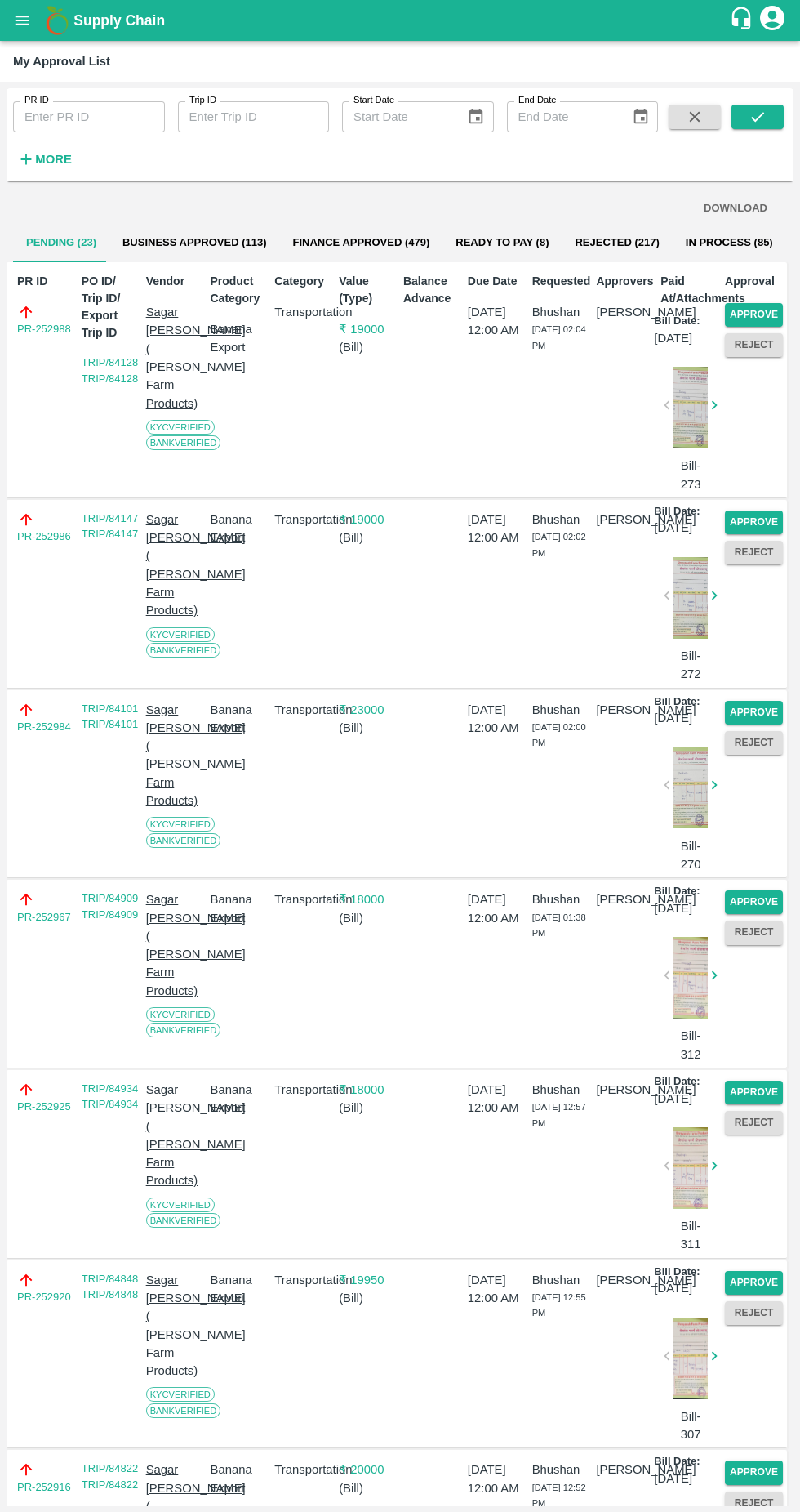
click at [776, 306] on button "Approve" at bounding box center [754, 315] width 58 height 24
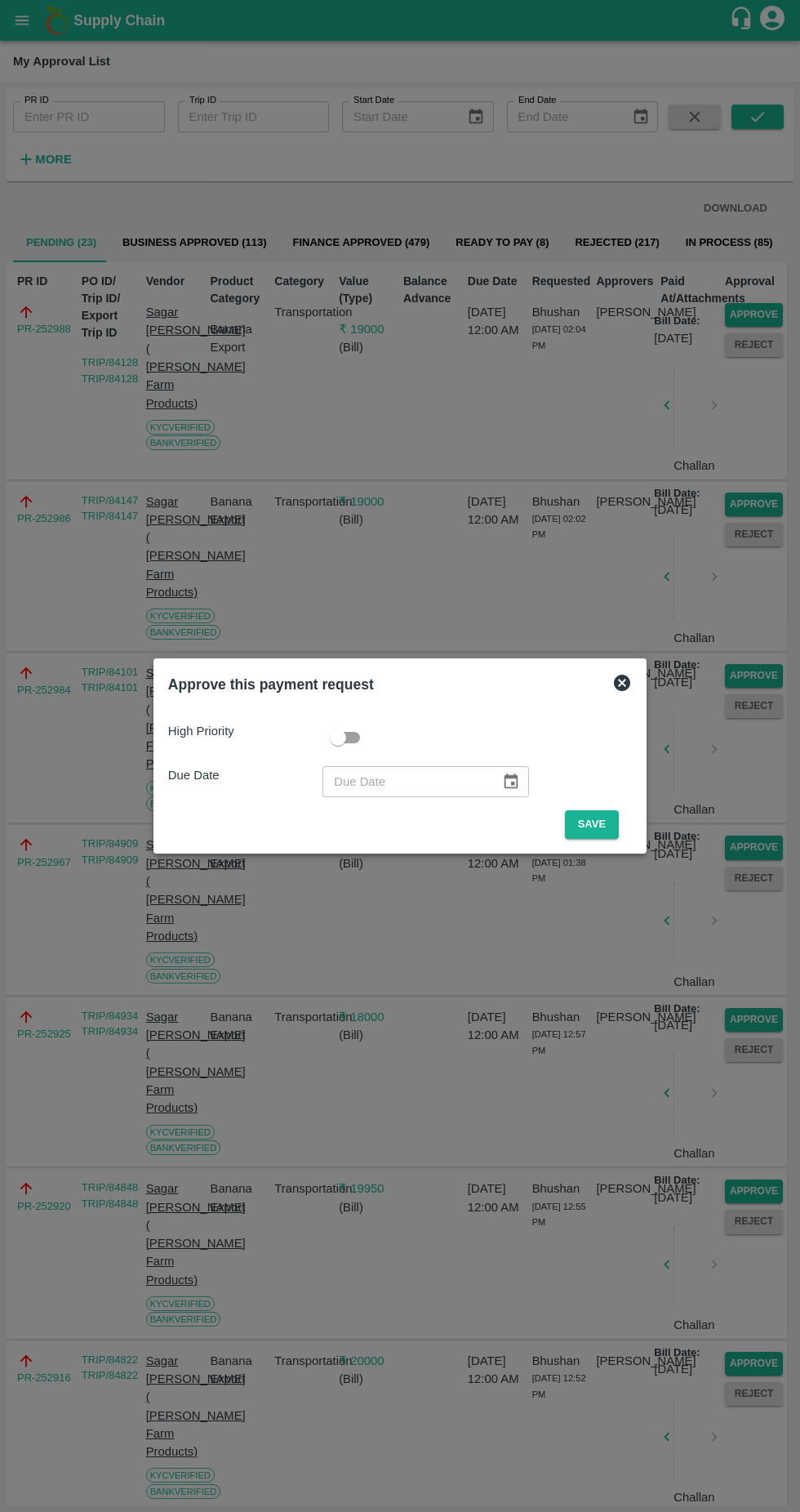
click at [601, 823] on button "Save" at bounding box center [592, 825] width 54 height 29
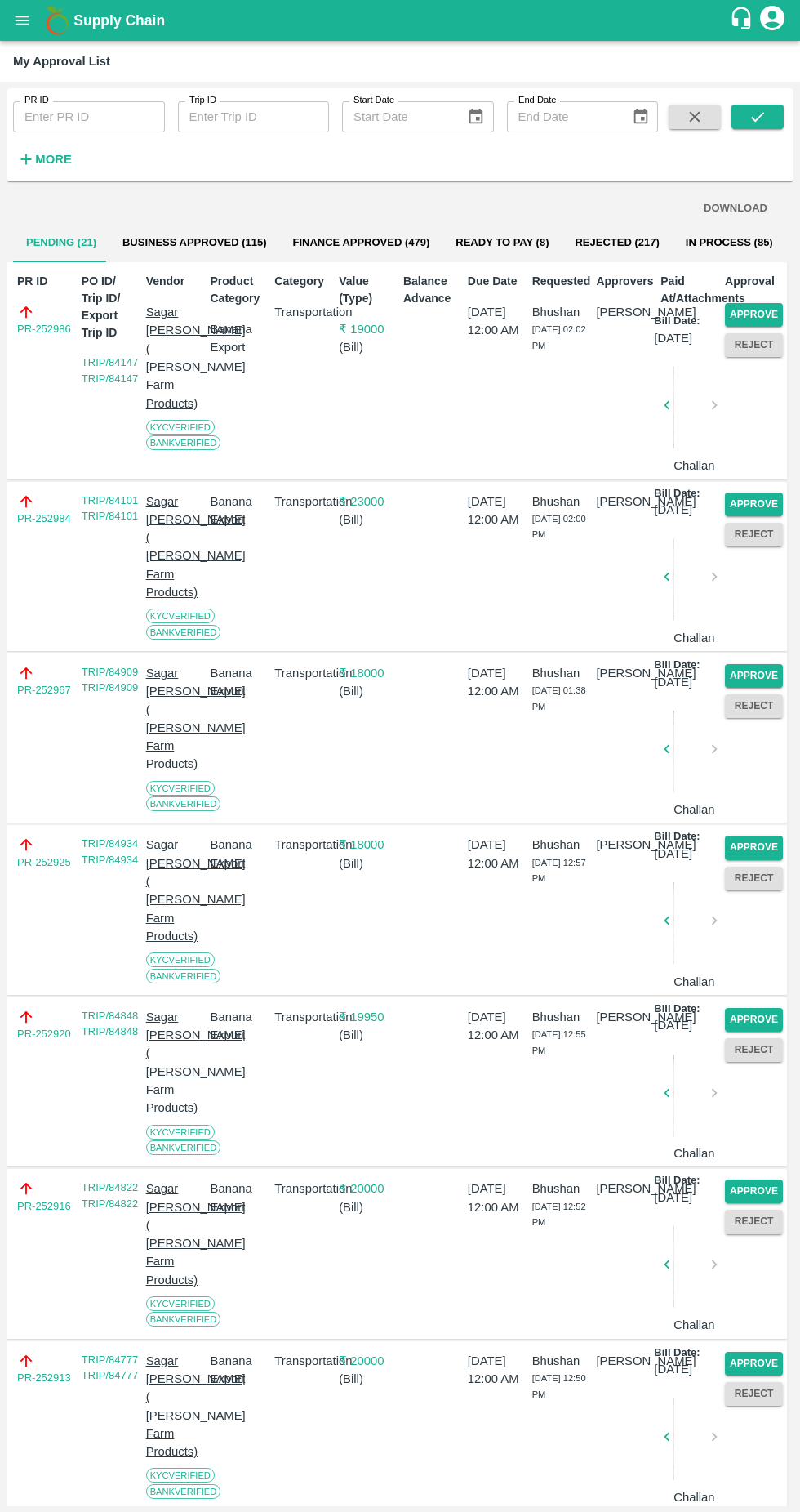
click at [762, 311] on button "Approve" at bounding box center [754, 315] width 58 height 24
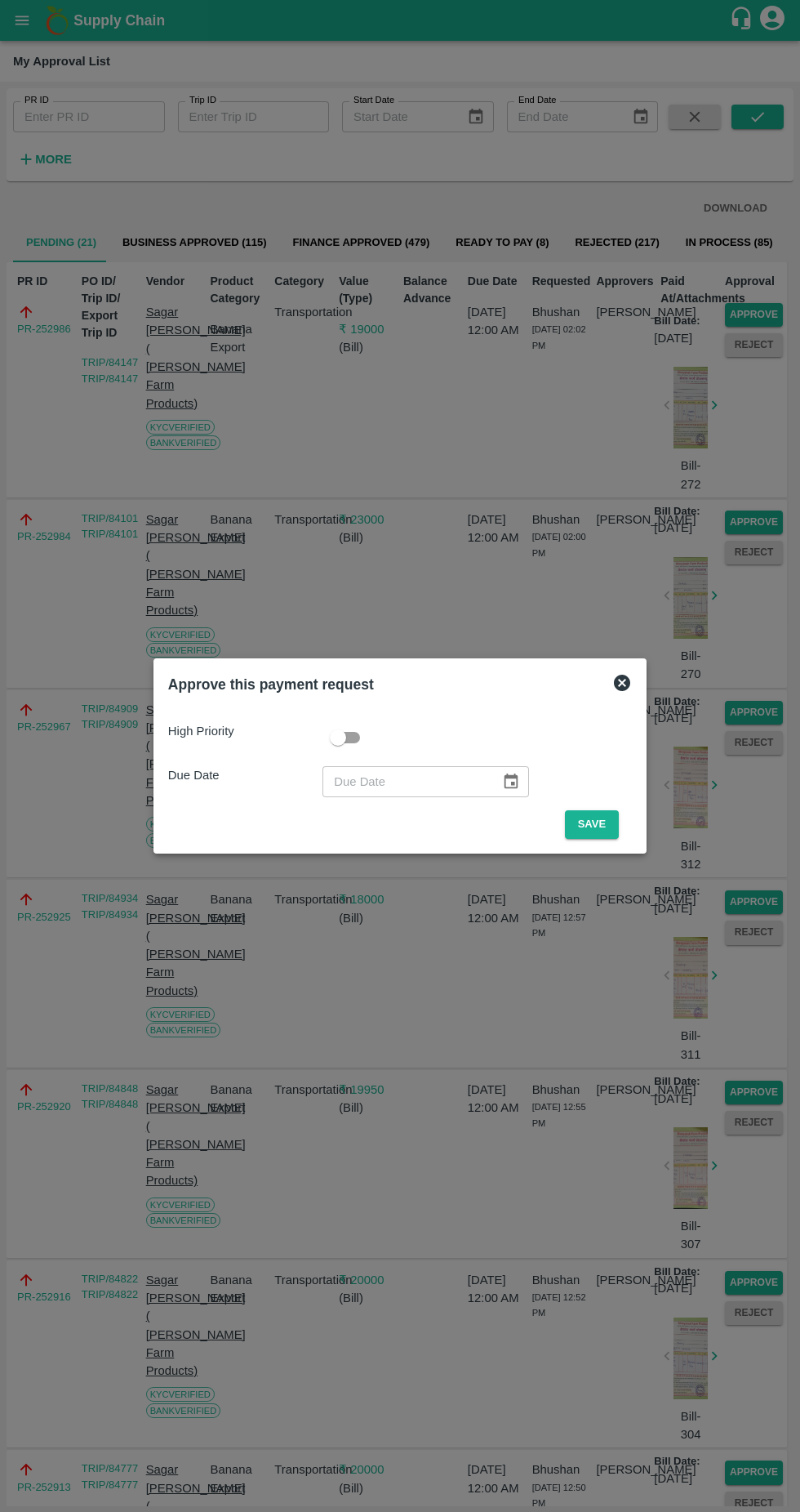
click at [616, 819] on button "Save" at bounding box center [592, 825] width 54 height 29
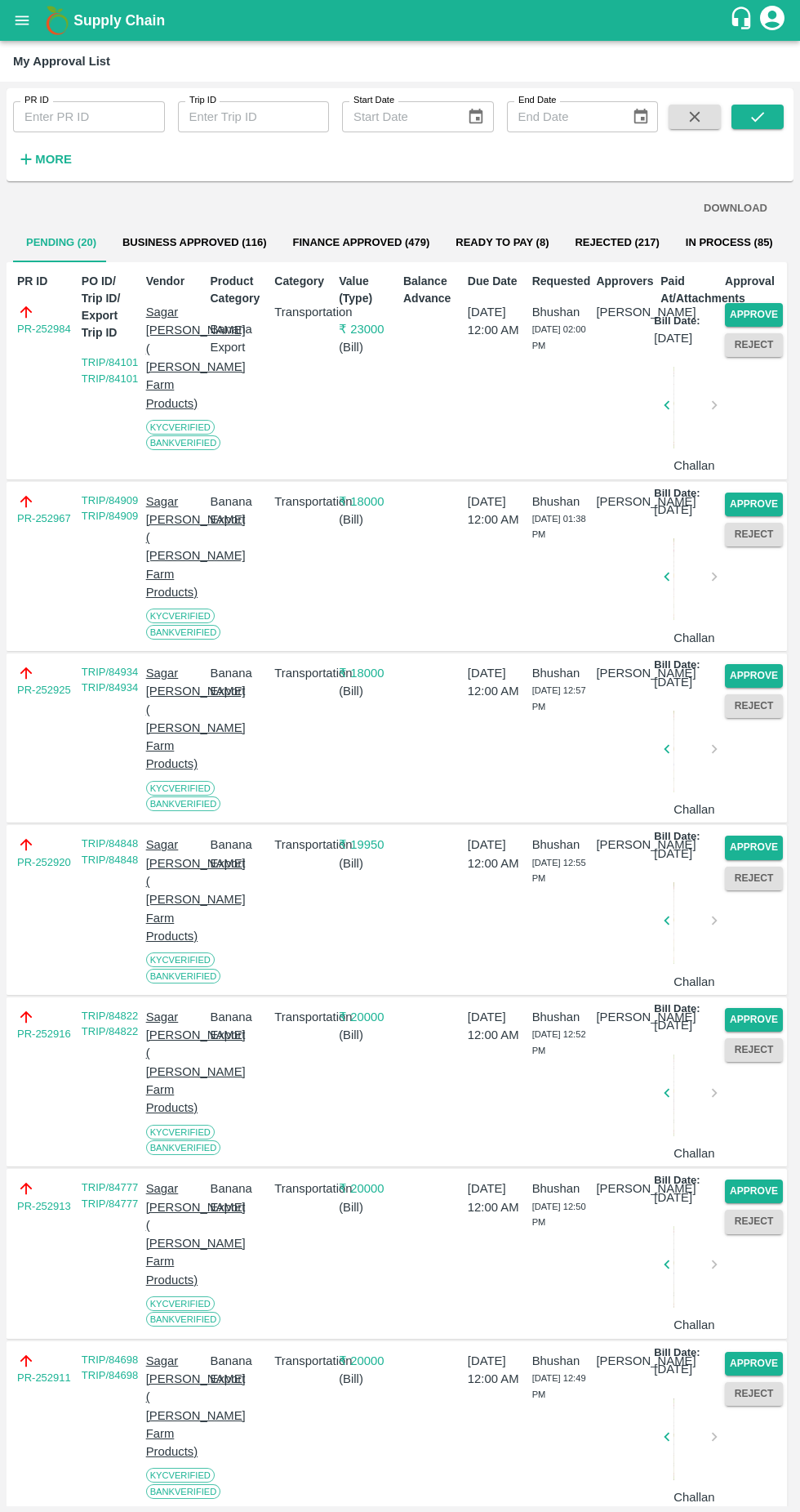
click at [767, 313] on button "Approve" at bounding box center [754, 315] width 58 height 24
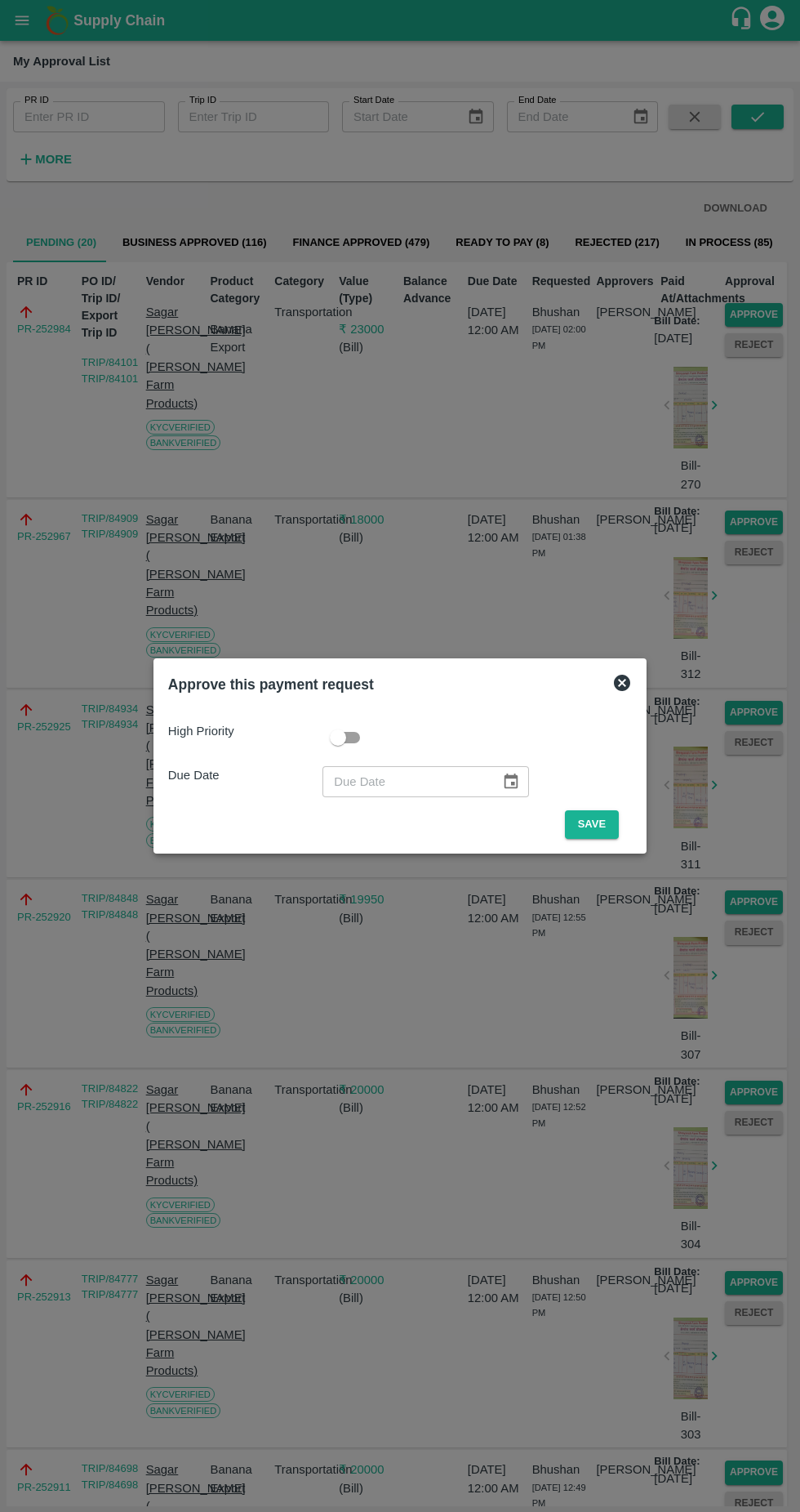
click at [600, 824] on button "Save" at bounding box center [592, 825] width 54 height 29
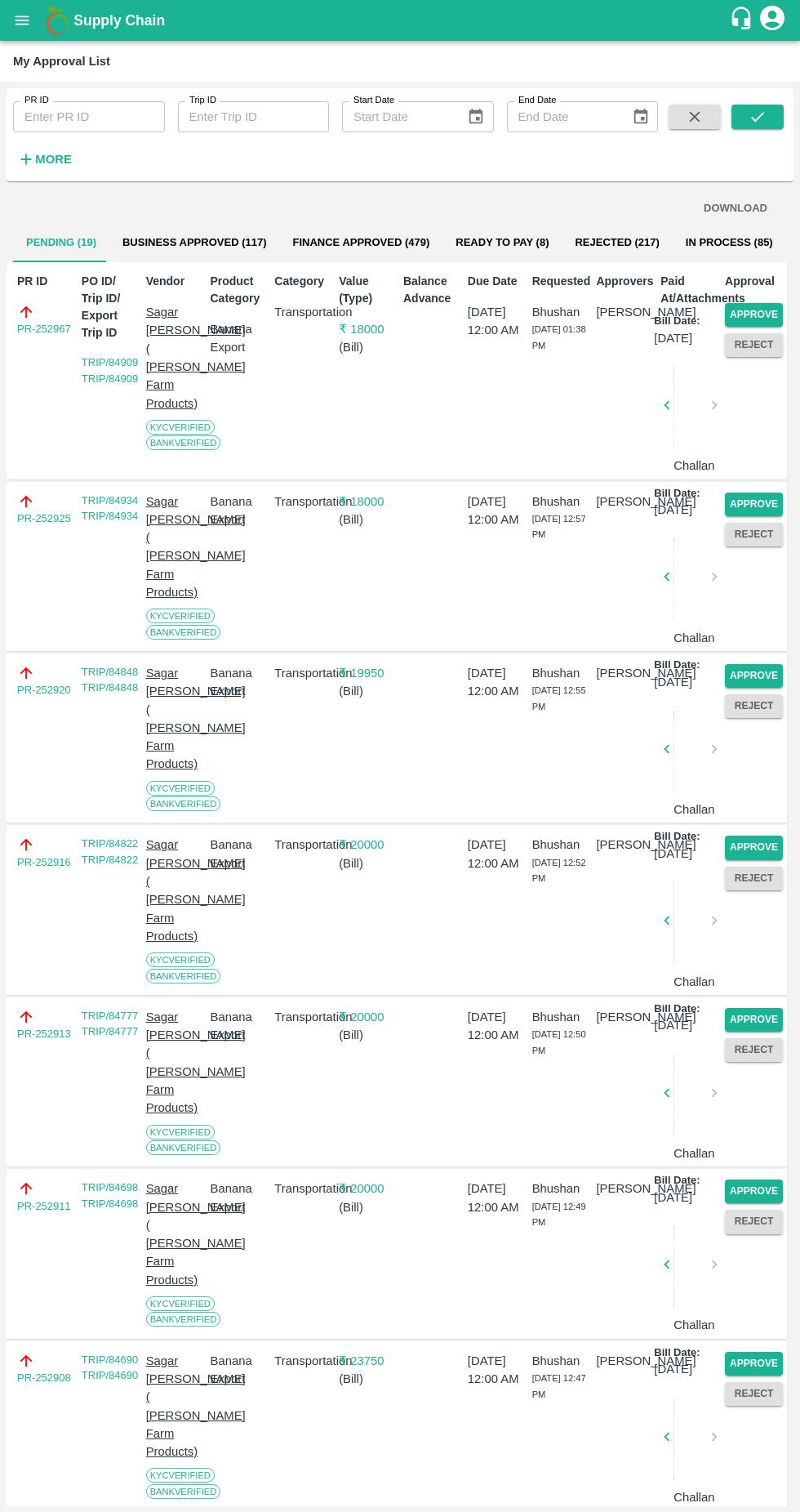
click at [769, 311] on button "Approve" at bounding box center [754, 315] width 58 height 24
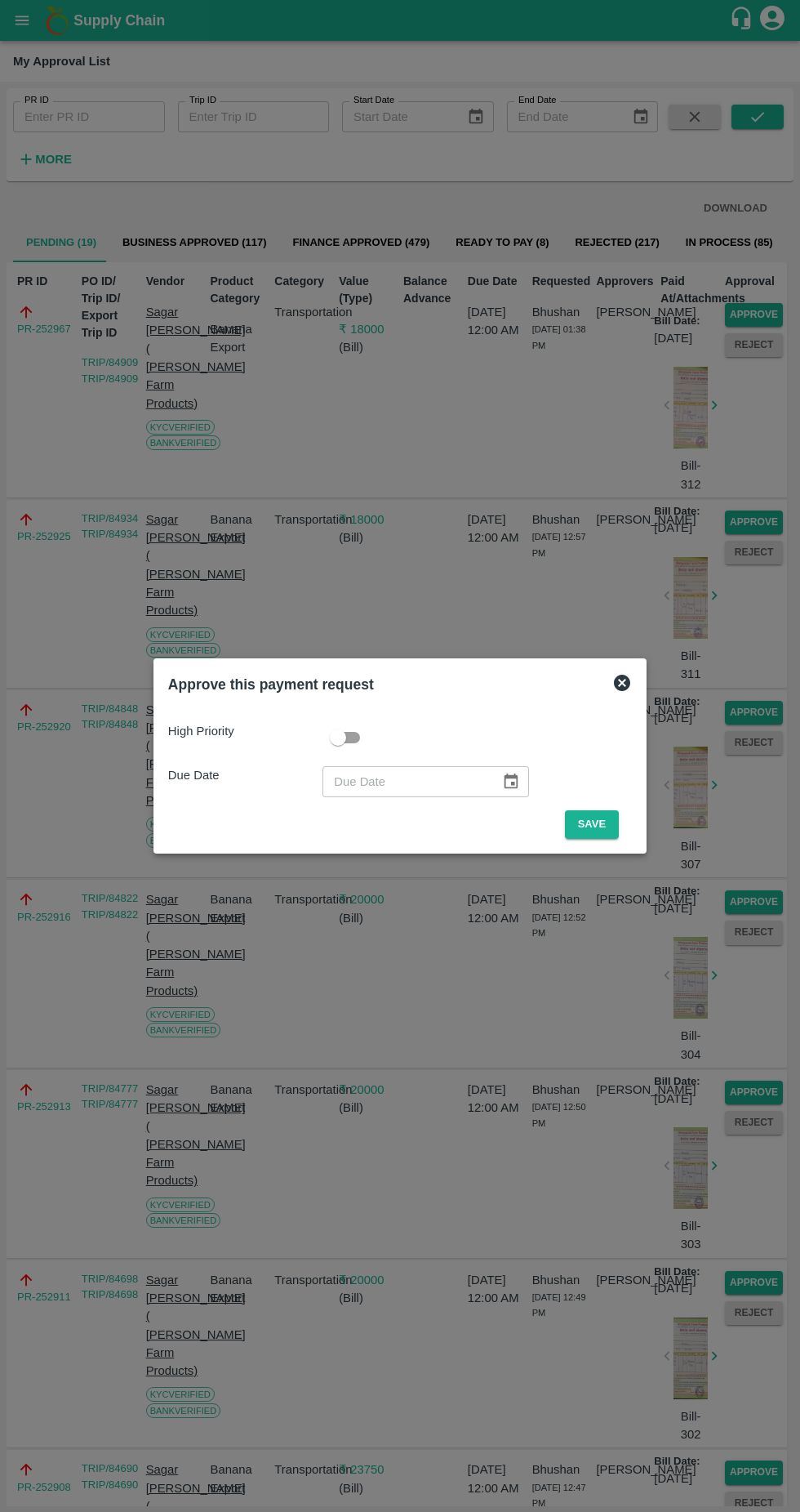
click at [617, 826] on button "Save" at bounding box center [592, 825] width 54 height 29
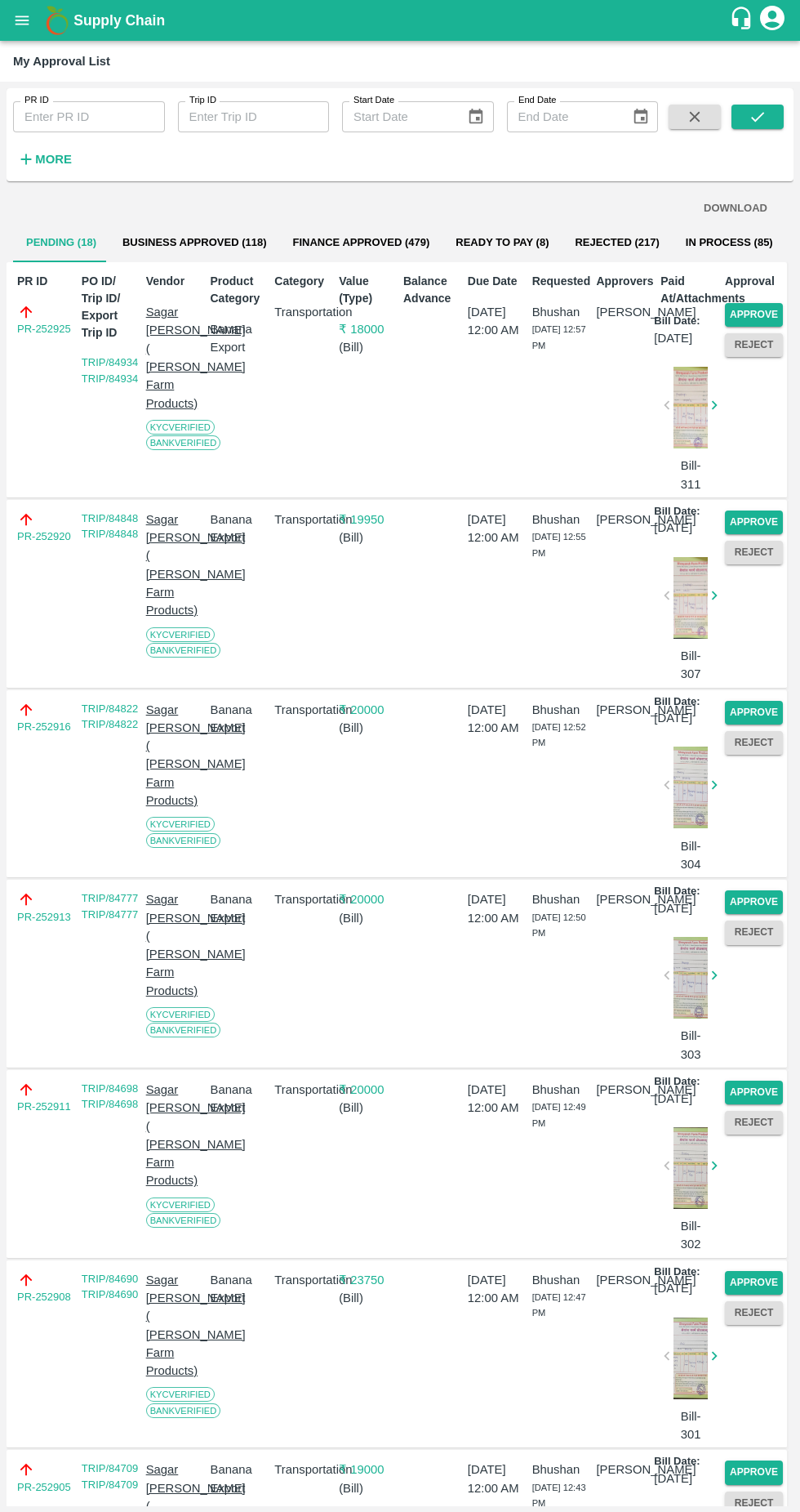
click at [772, 306] on button "Approve" at bounding box center [754, 315] width 58 height 24
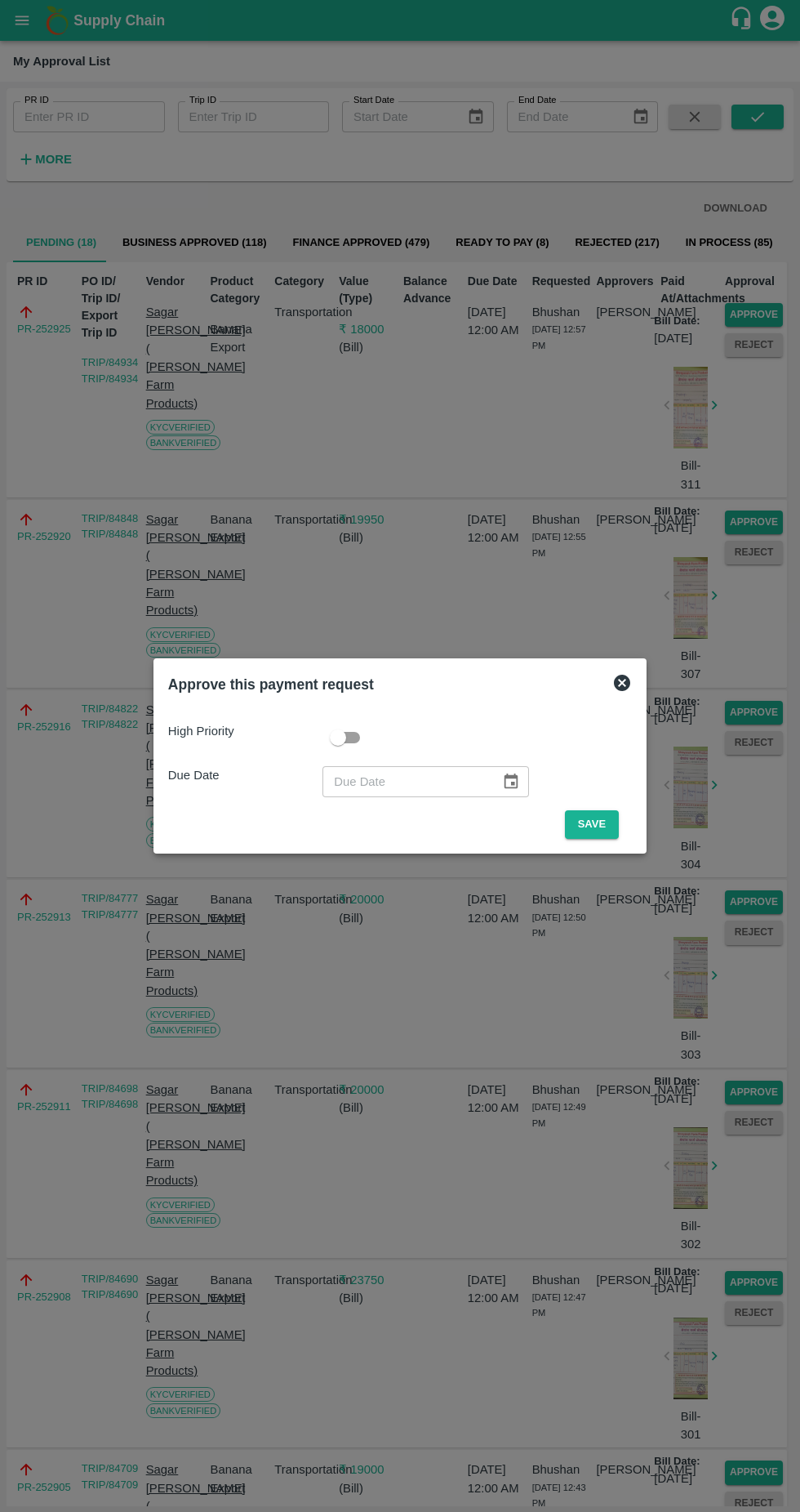
click at [597, 824] on button "Save" at bounding box center [592, 825] width 54 height 29
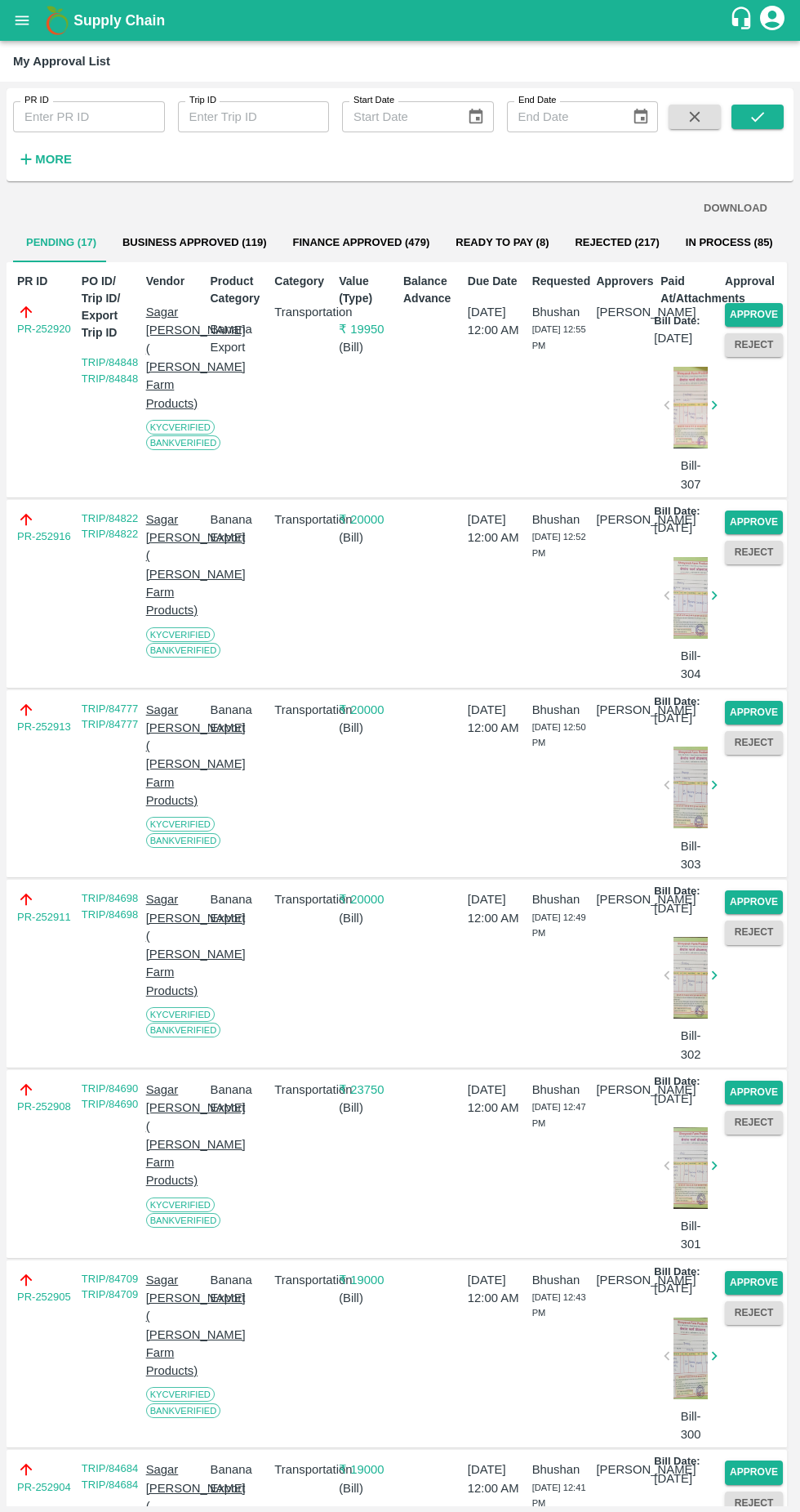
click at [768, 313] on button "Approve" at bounding box center [754, 315] width 58 height 24
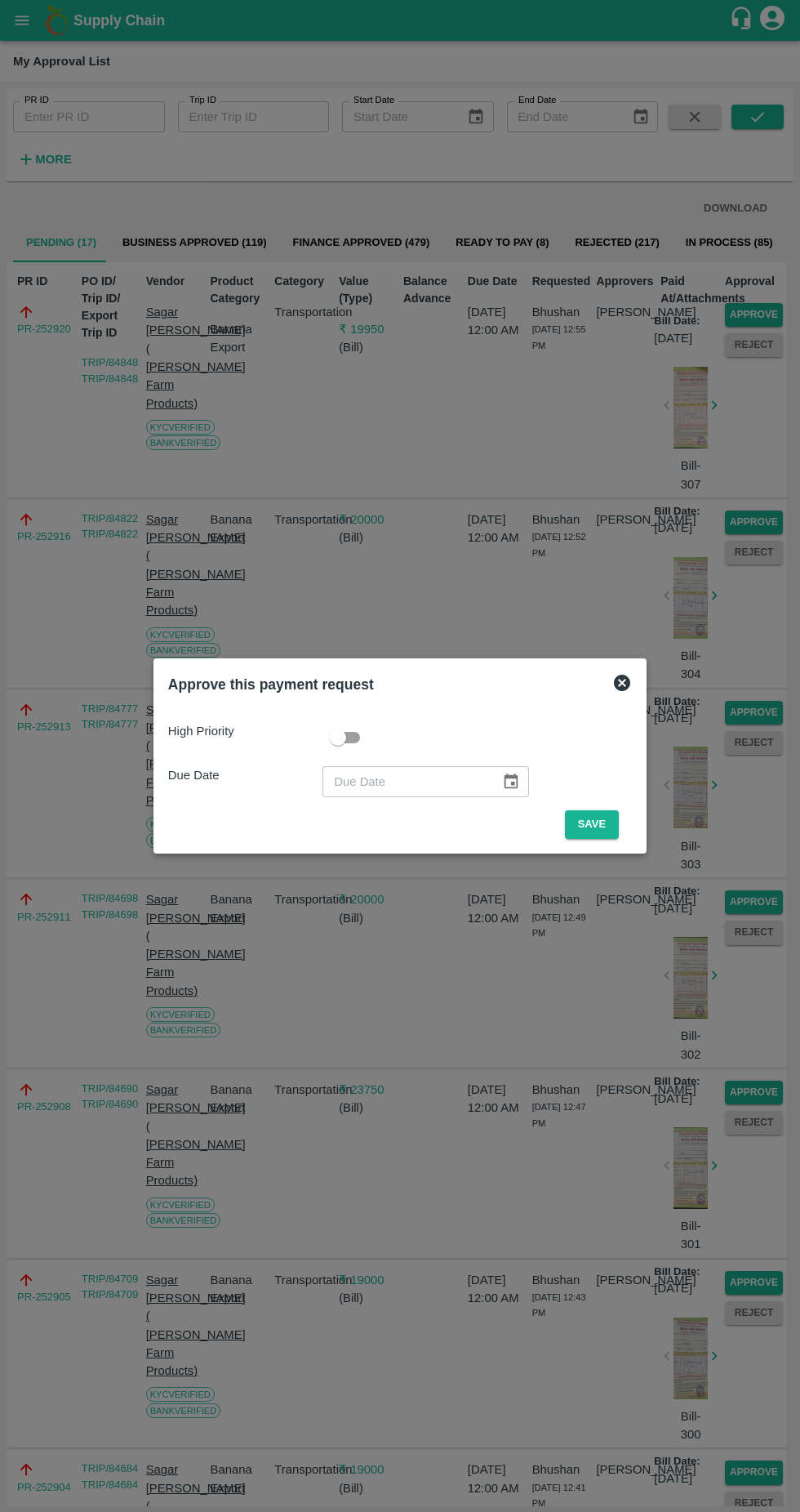
click at [609, 819] on button "Save" at bounding box center [592, 825] width 54 height 29
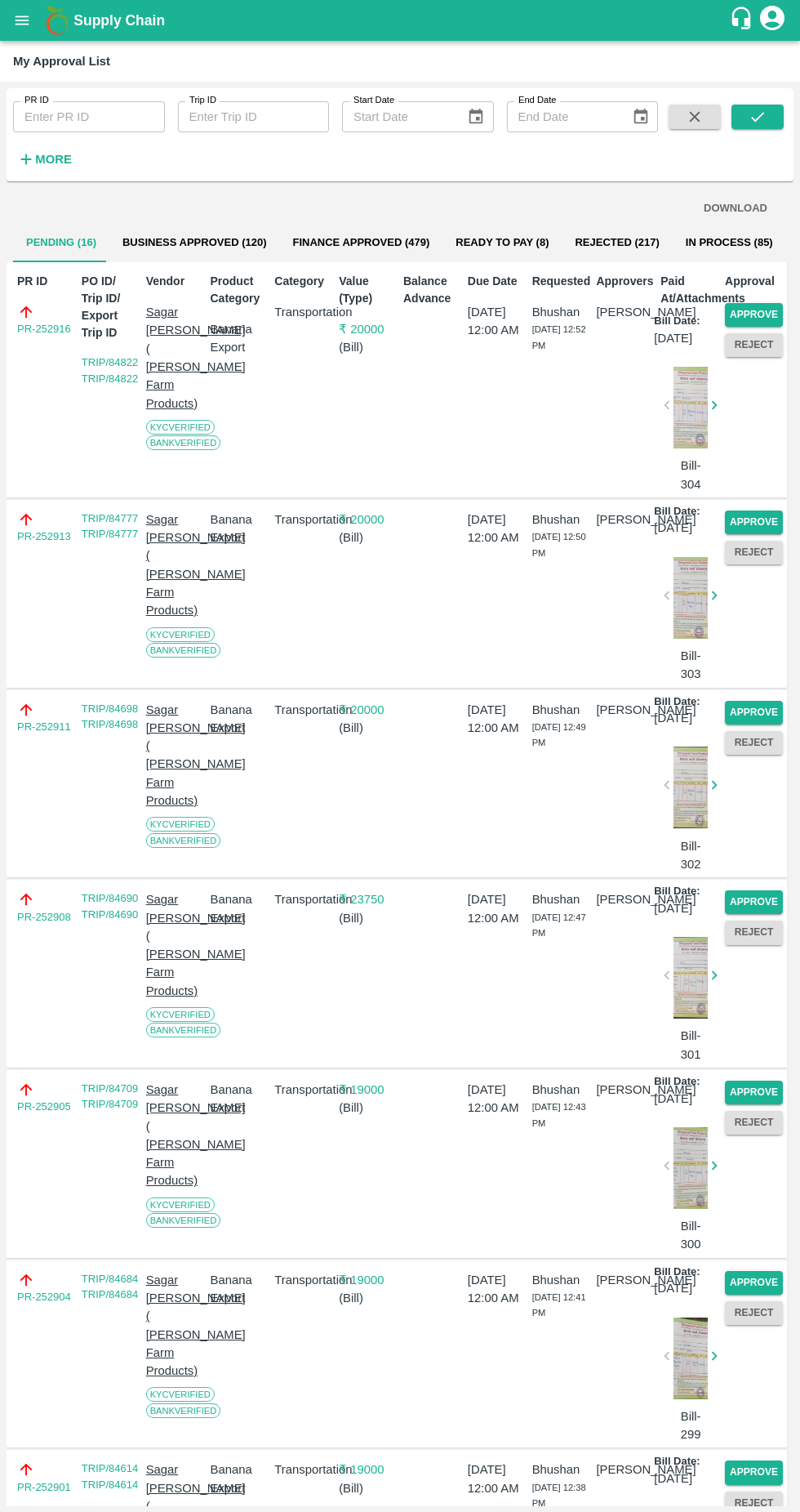
click at [764, 314] on button "Approve" at bounding box center [754, 315] width 58 height 24
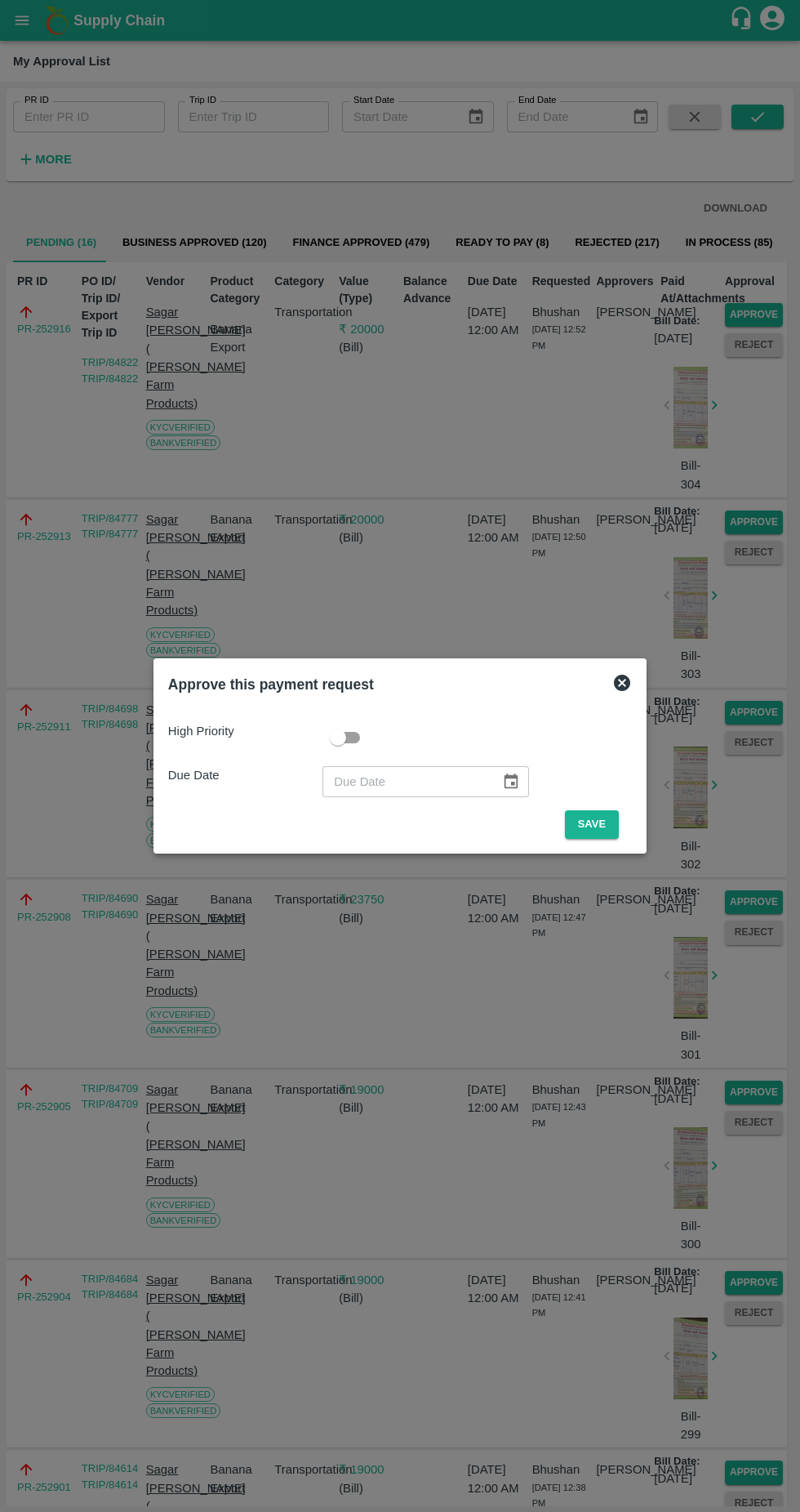
click at [608, 823] on button "Save" at bounding box center [592, 825] width 54 height 29
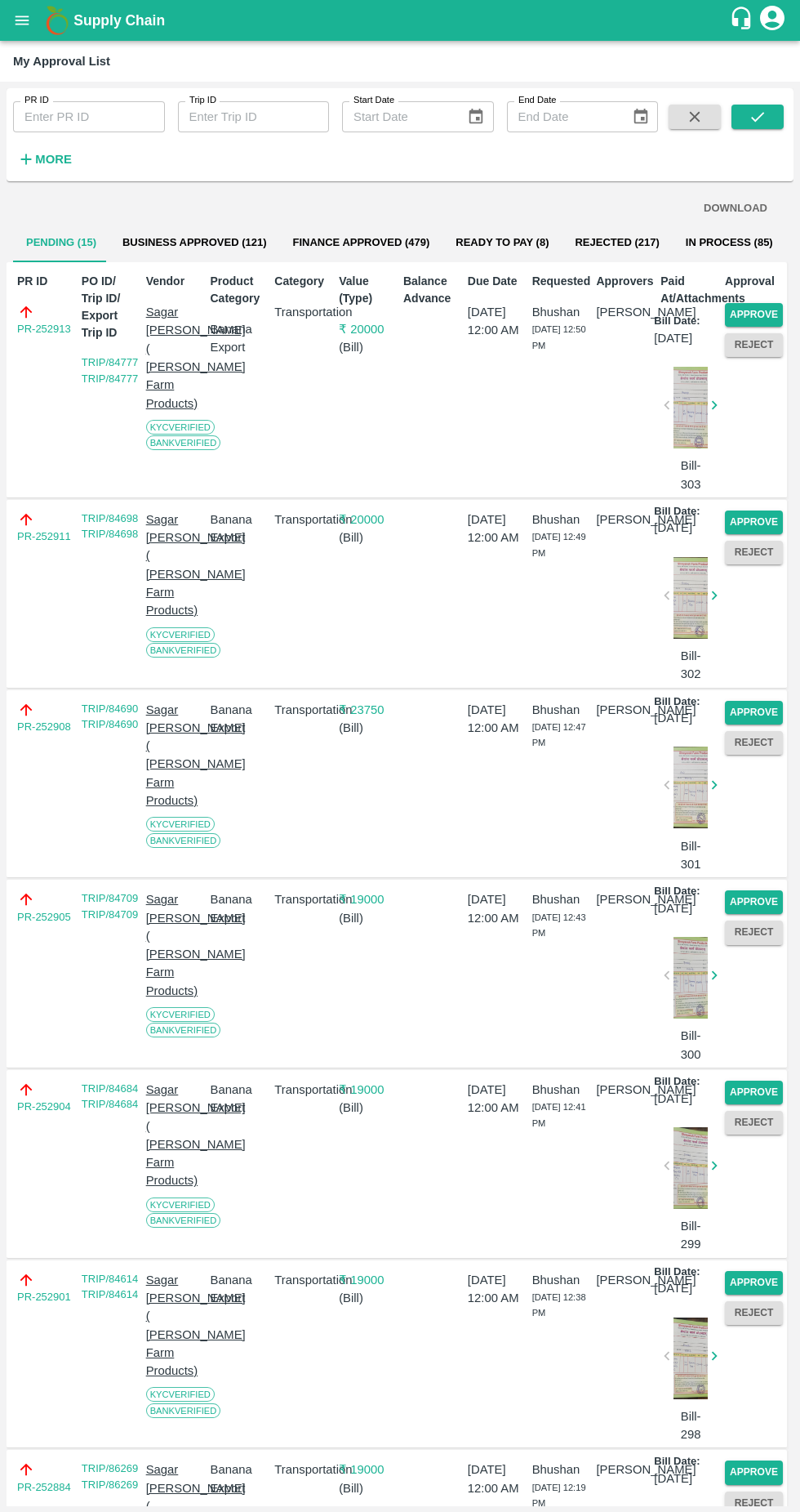
click at [763, 310] on button "Approve" at bounding box center [754, 315] width 58 height 24
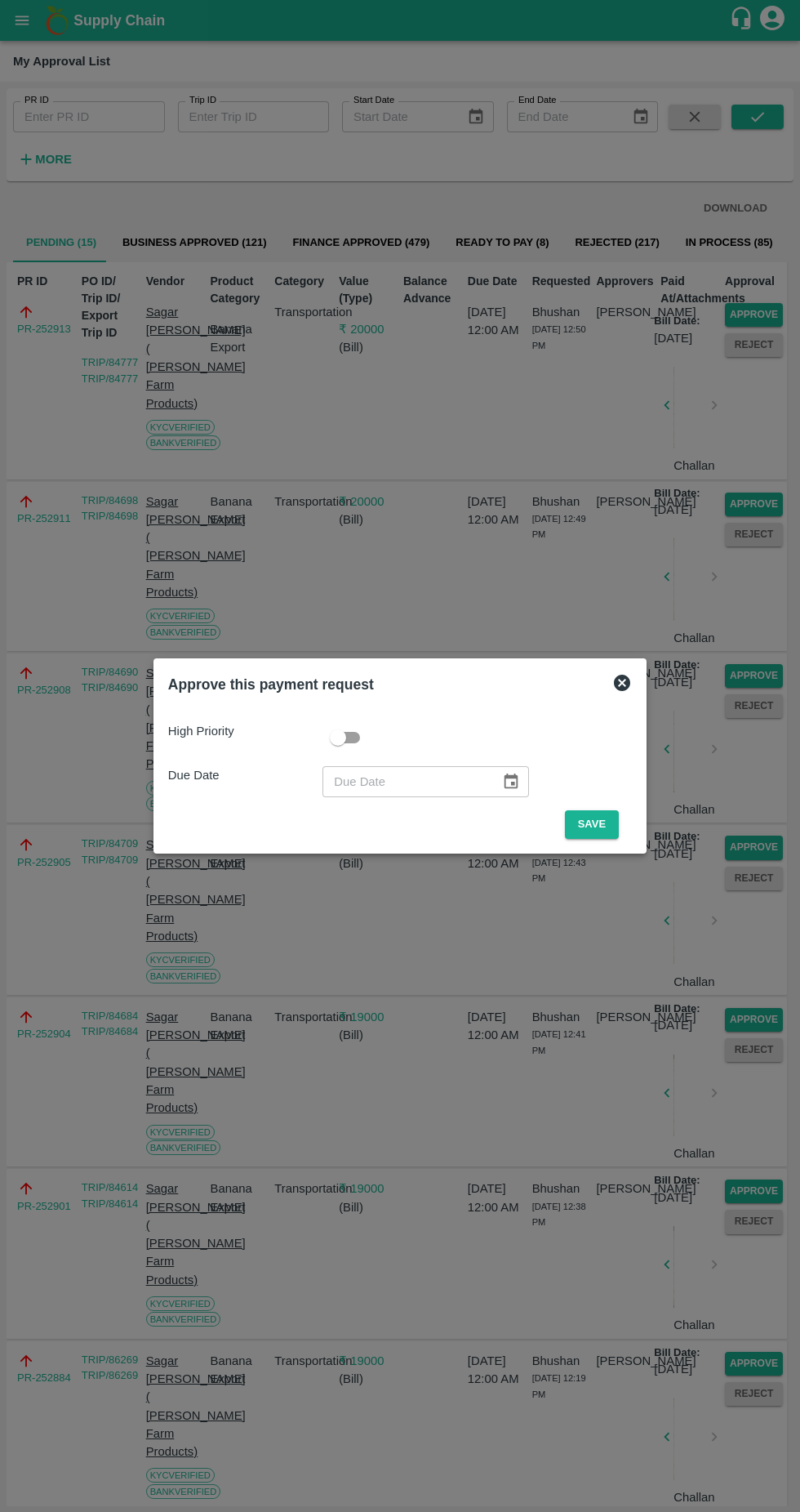
click at [610, 820] on button "Save" at bounding box center [592, 825] width 54 height 29
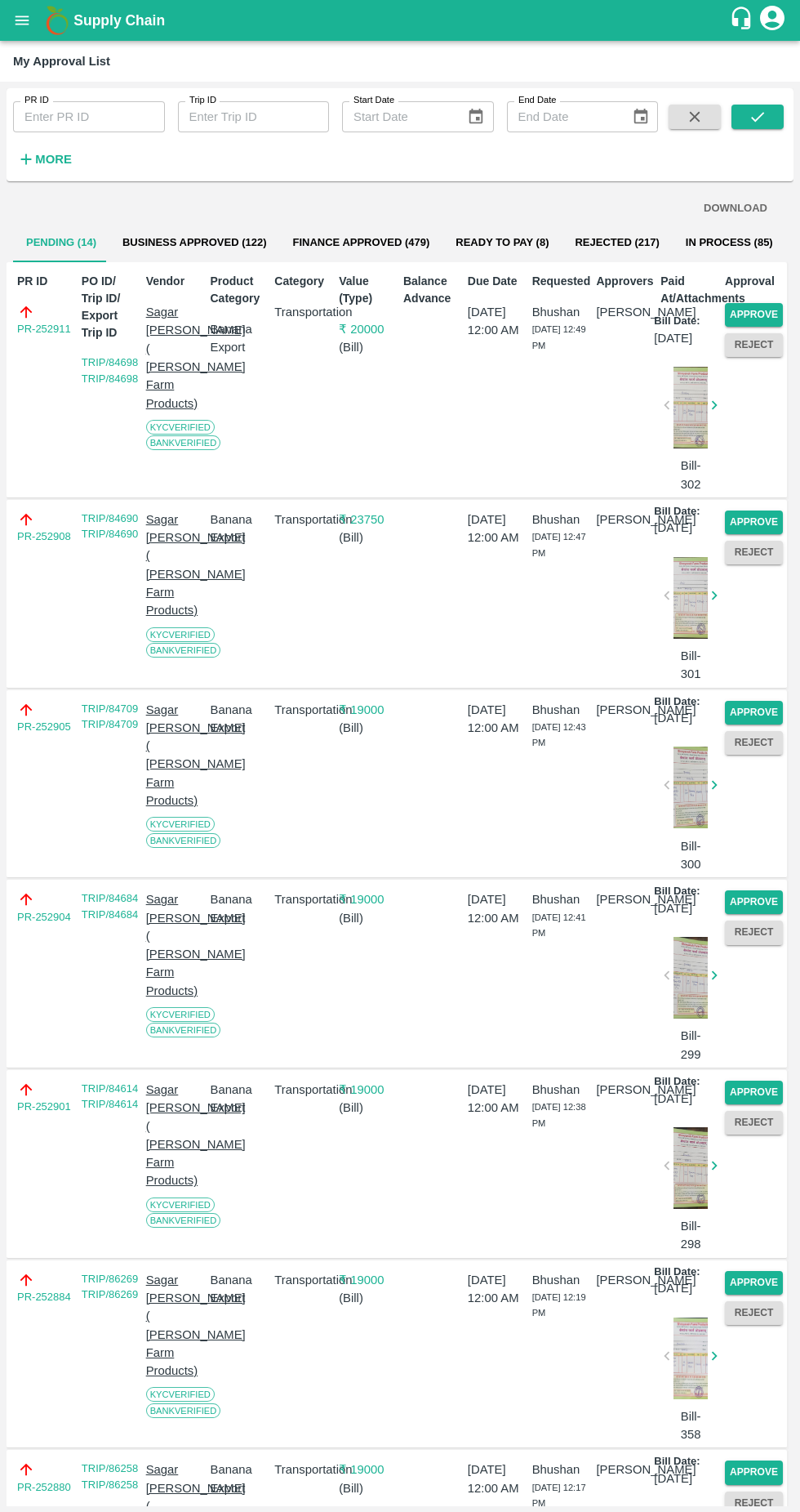
click at [769, 311] on button "Approve" at bounding box center [754, 315] width 58 height 24
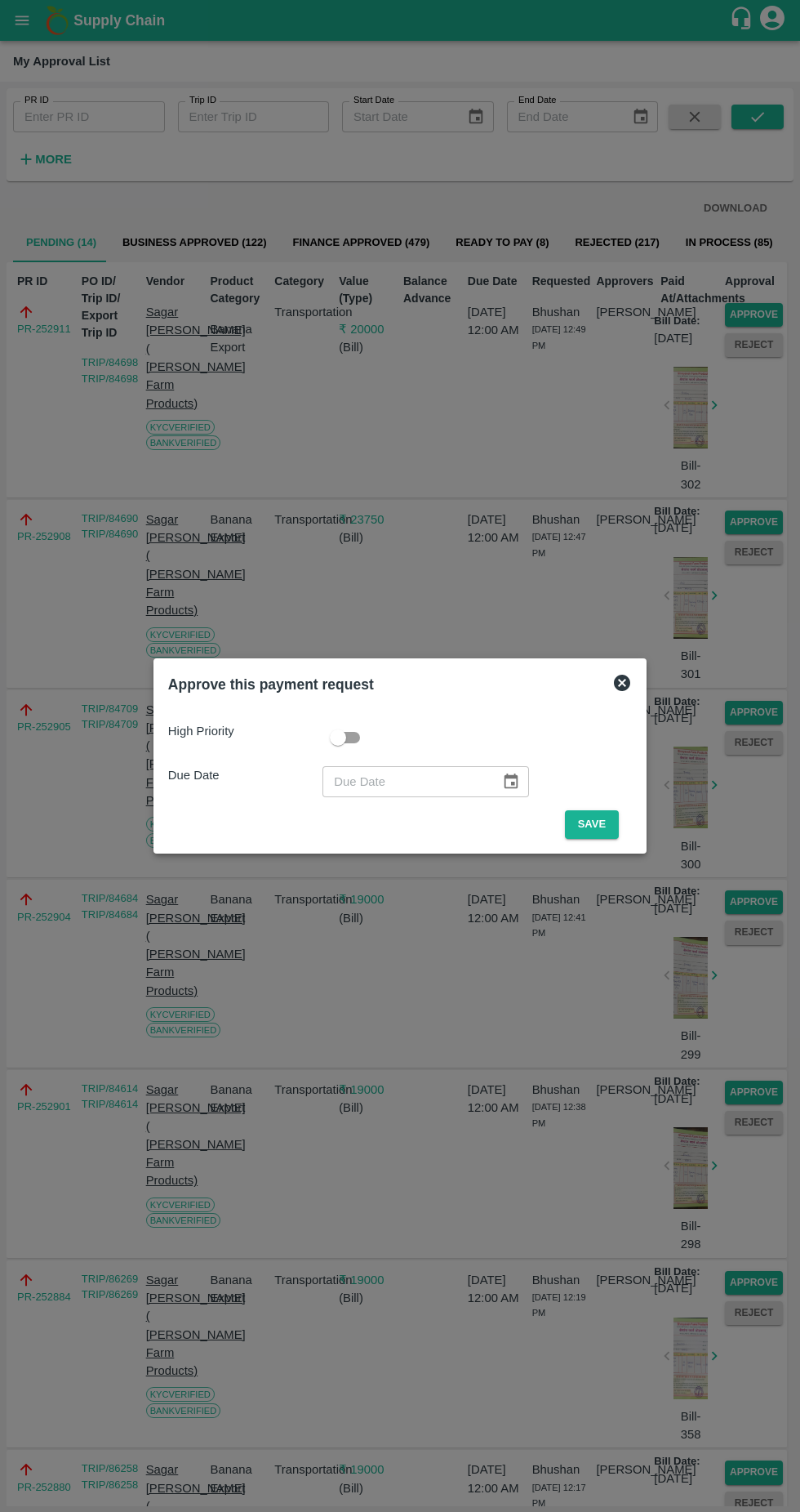
click at [638, 818] on div "High Priority Due Date ​ Save" at bounding box center [400, 773] width 477 height 143
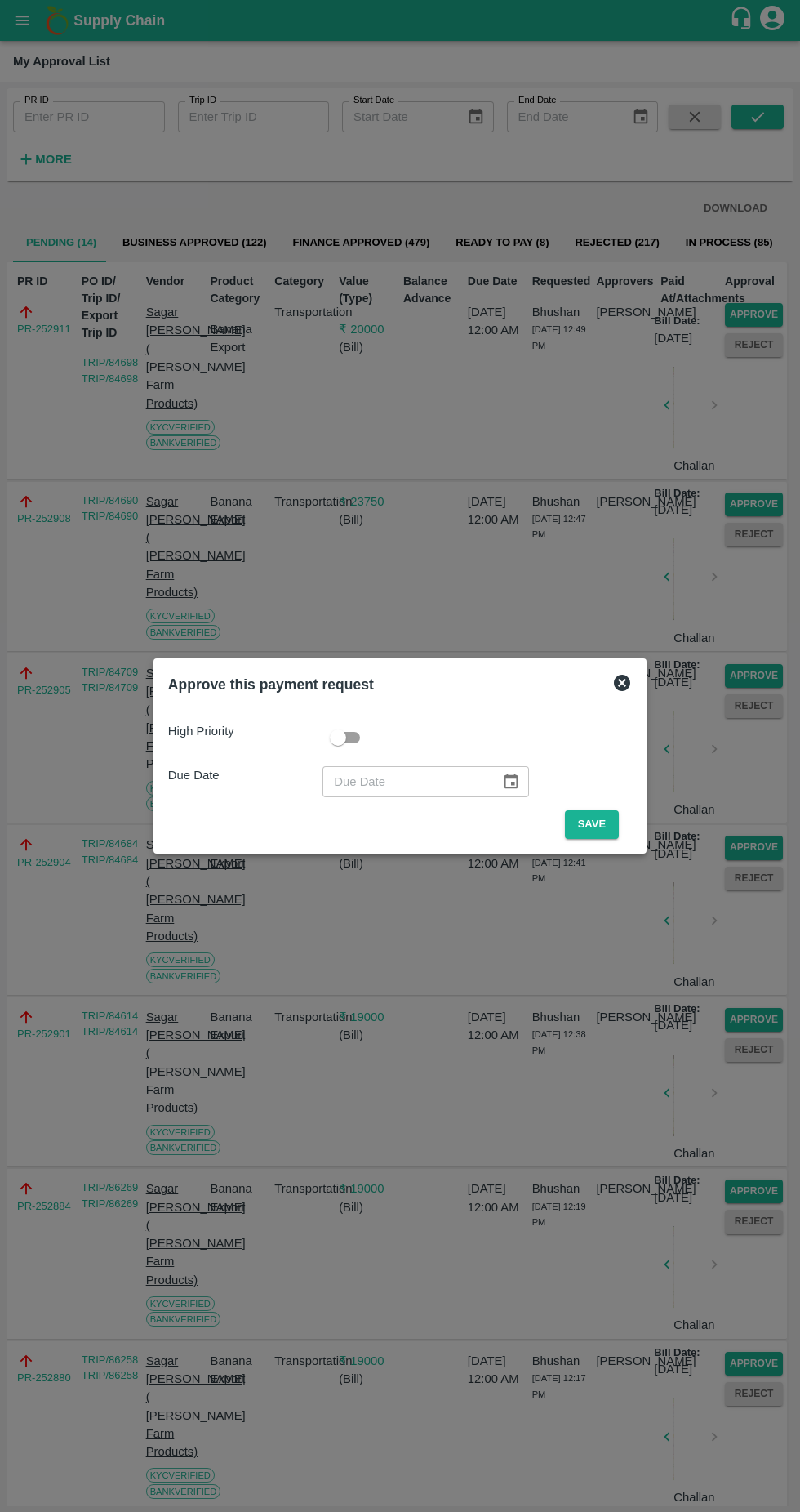
click at [603, 821] on button "Save" at bounding box center [592, 825] width 54 height 29
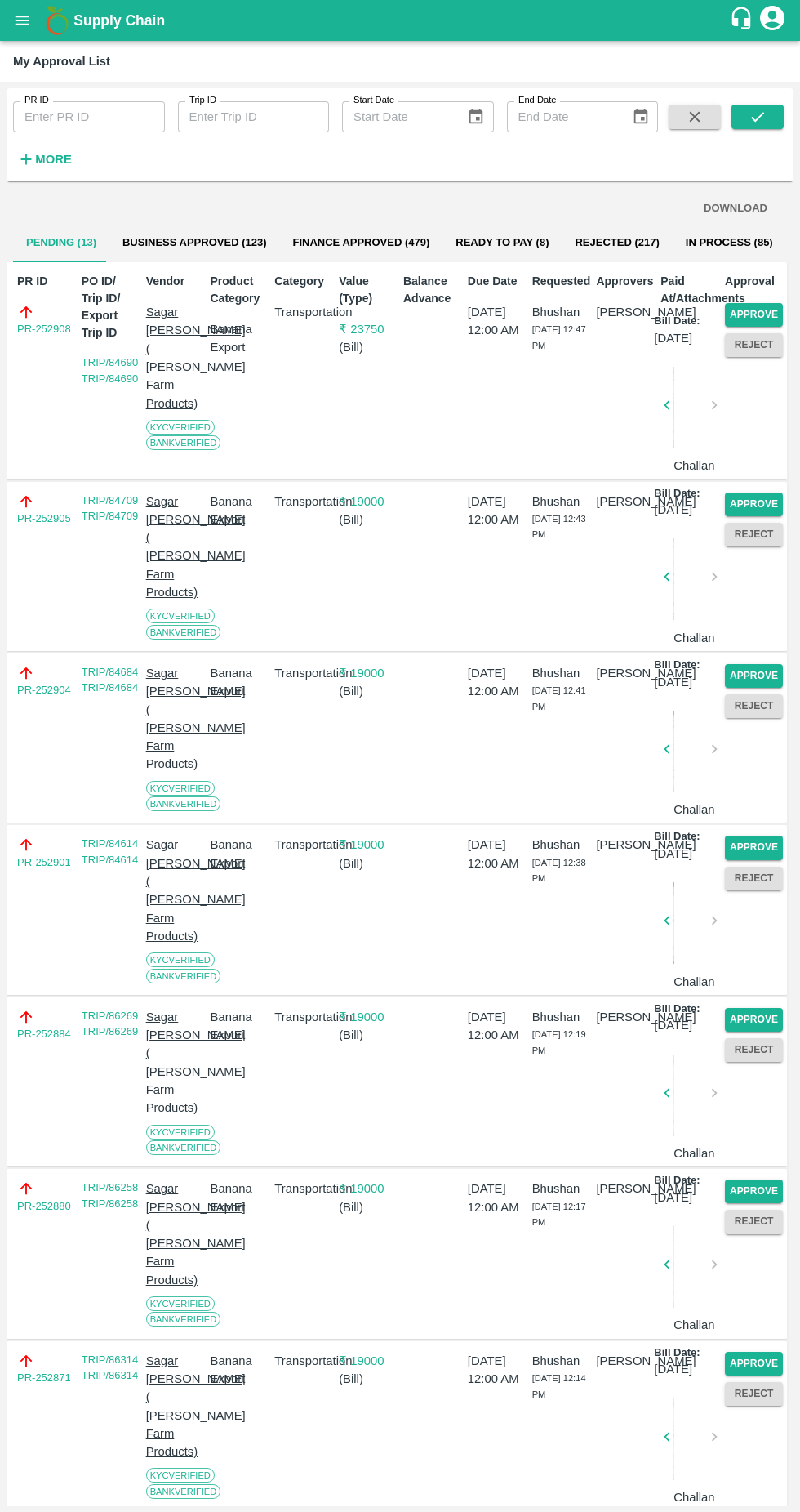
click at [775, 304] on button "Approve" at bounding box center [754, 315] width 58 height 24
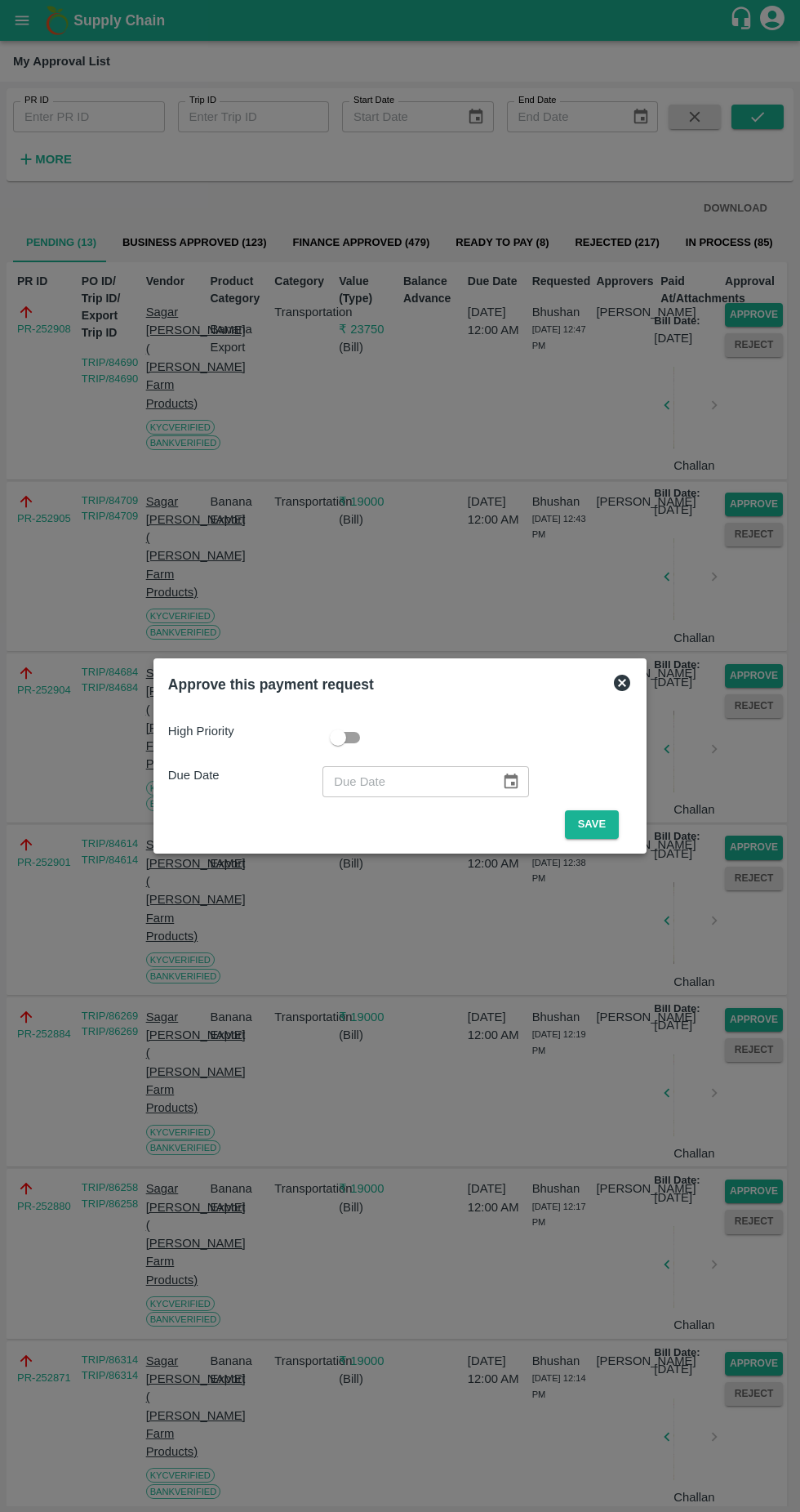
click at [596, 819] on button "Save" at bounding box center [592, 825] width 54 height 29
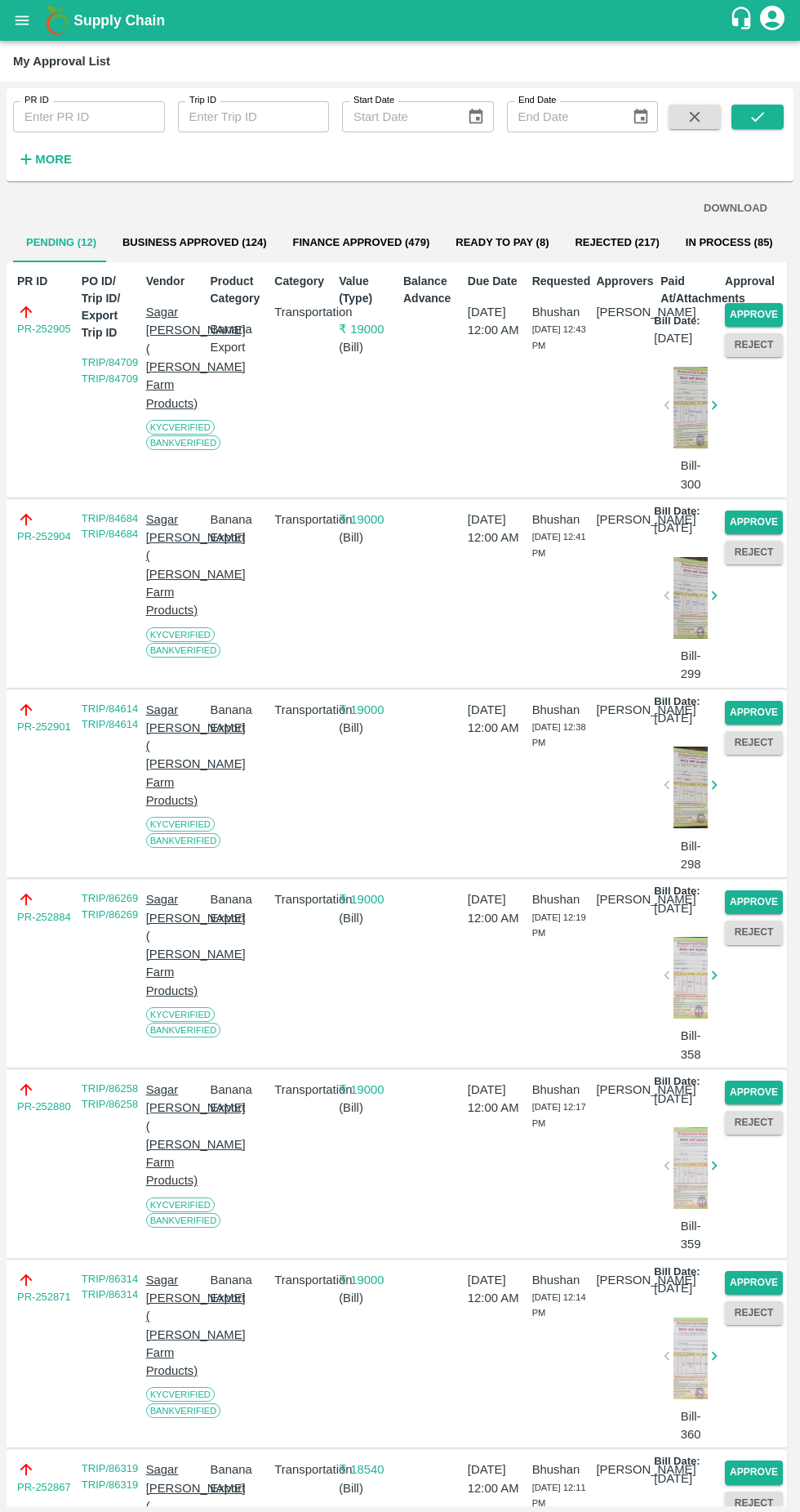
click at [771, 305] on button "Approve" at bounding box center [754, 315] width 58 height 24
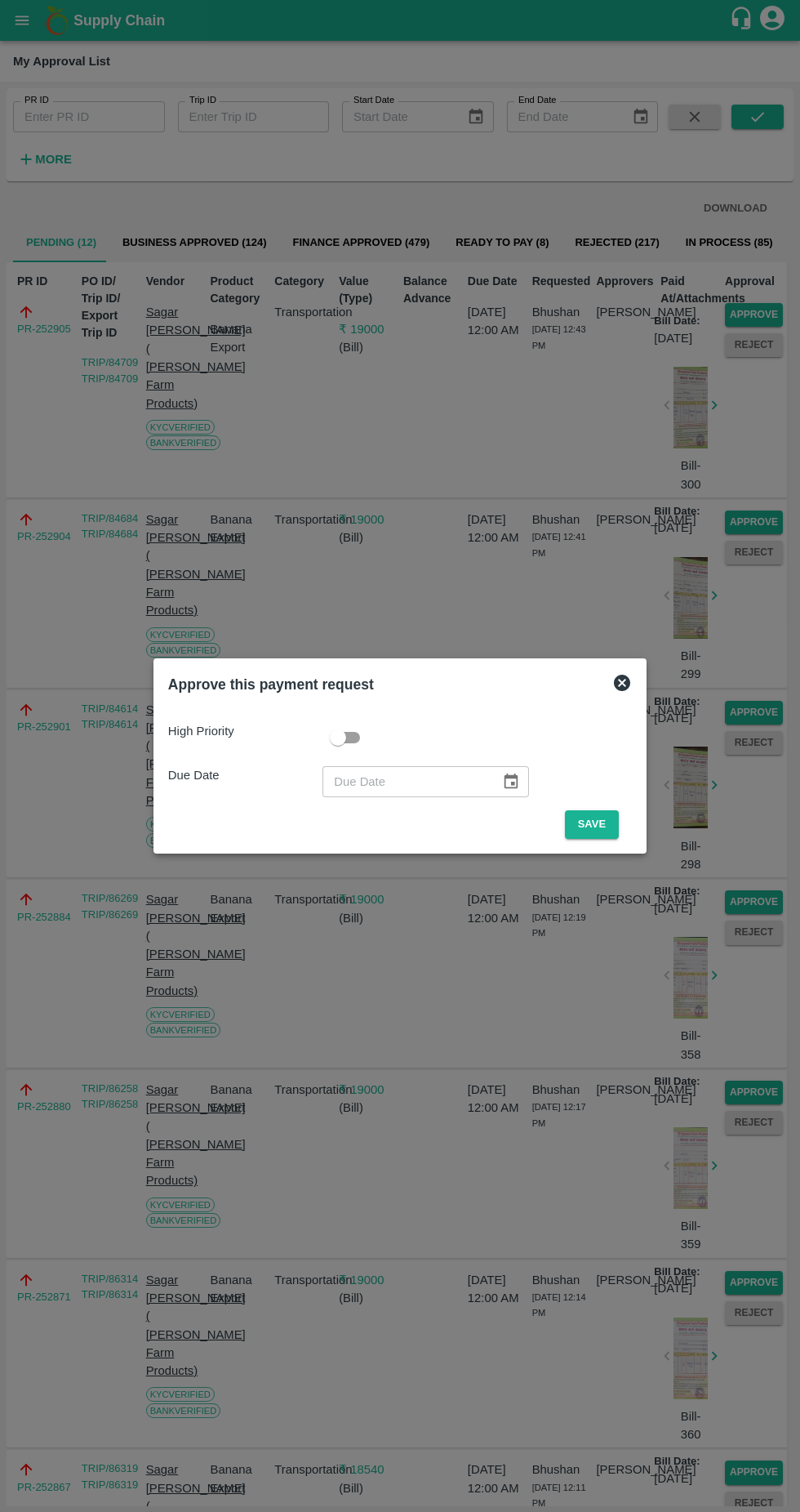
click at [600, 824] on button "Save" at bounding box center [592, 825] width 54 height 29
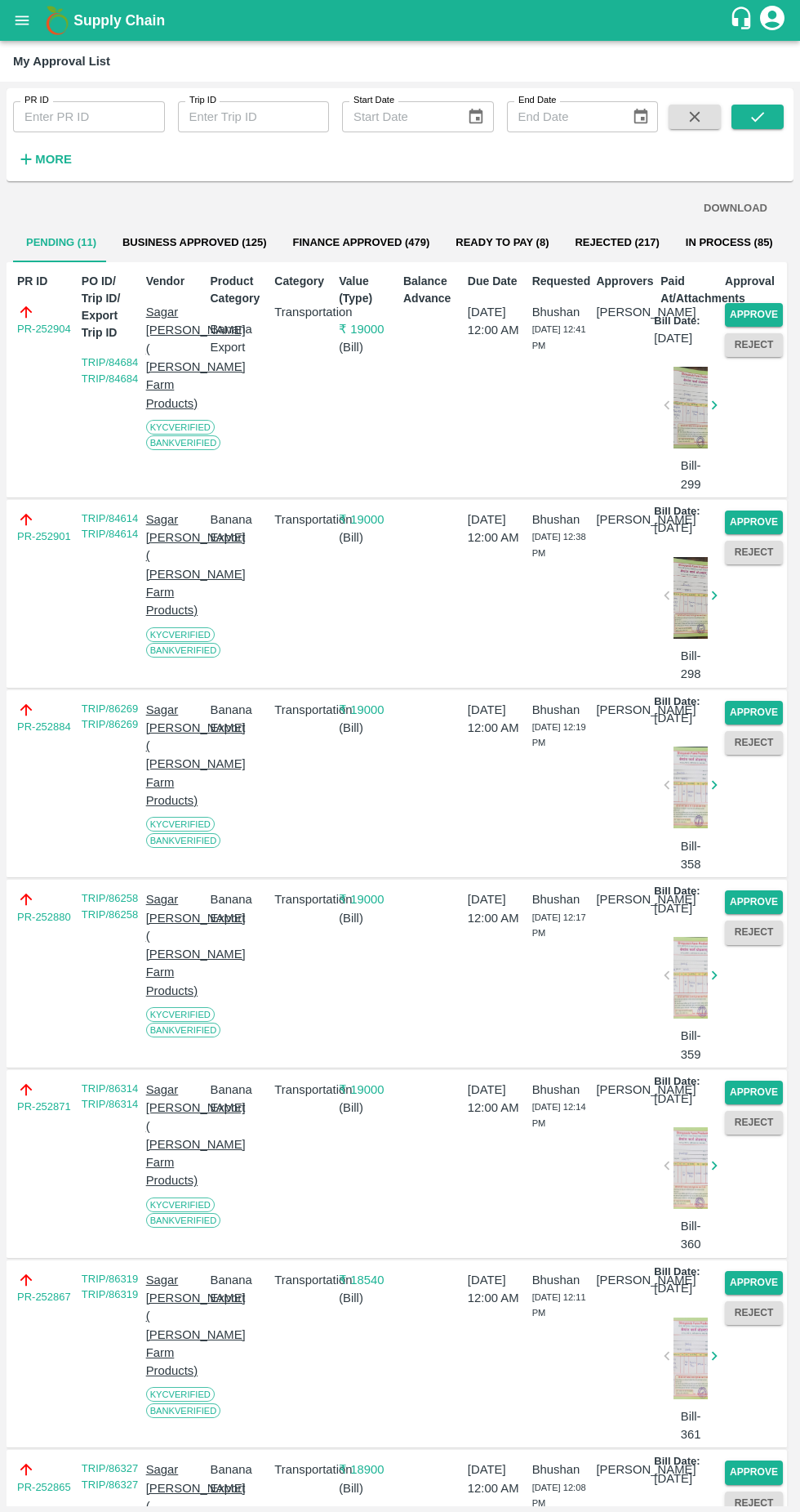
click at [767, 303] on button "Approve" at bounding box center [754, 315] width 58 height 24
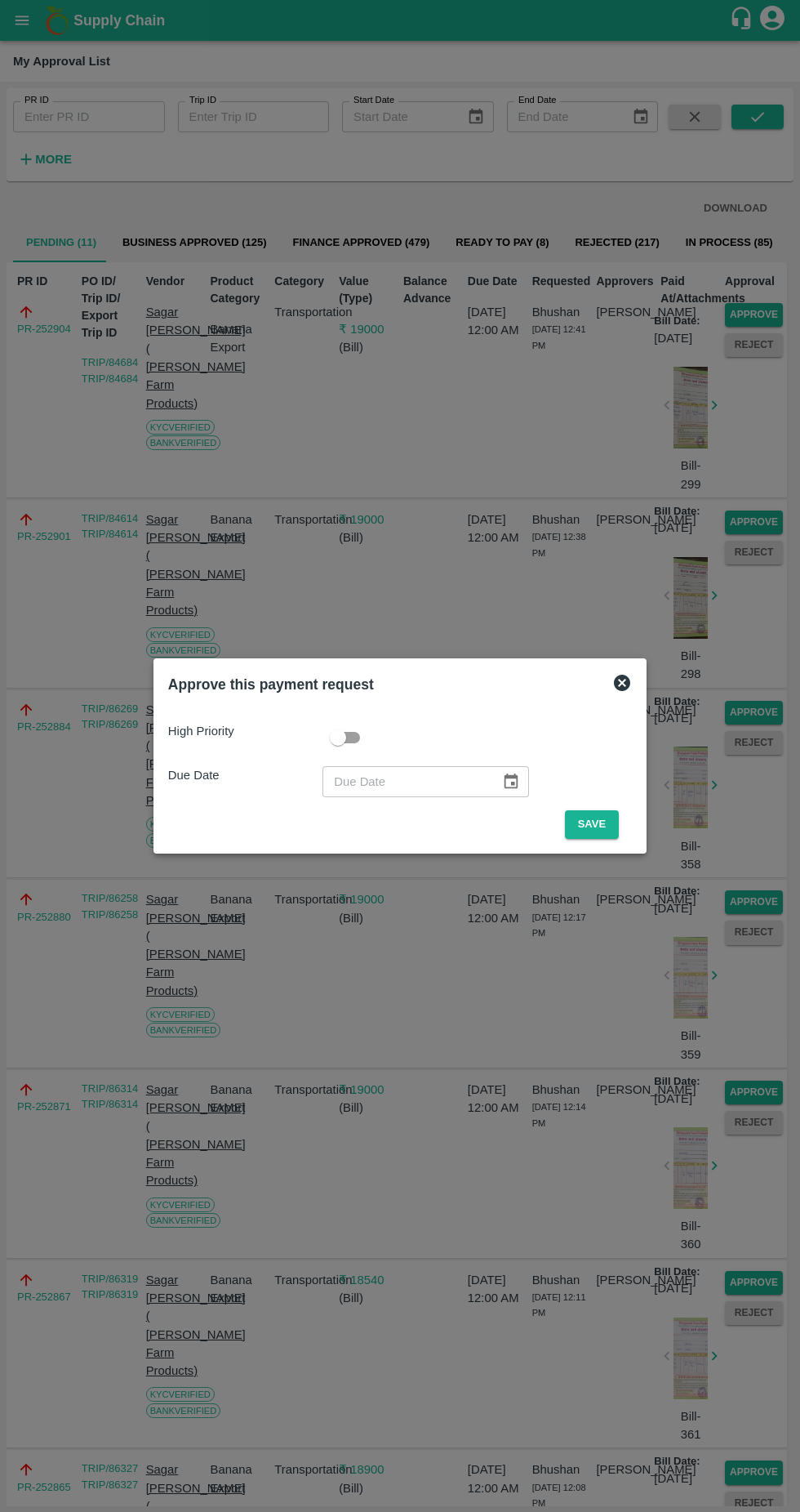
click at [631, 822] on span "Save" at bounding box center [592, 825] width 80 height 29
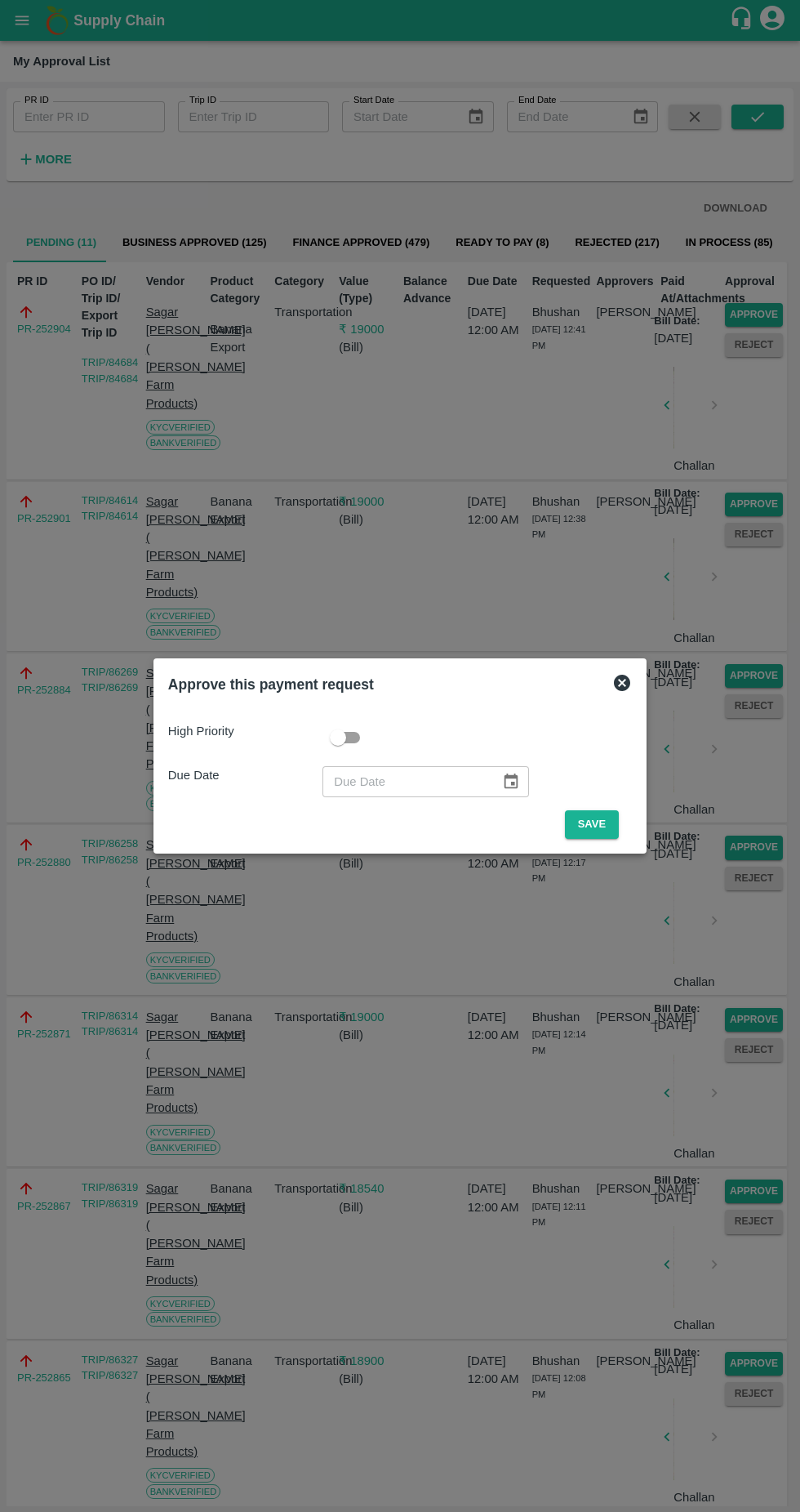
click at [596, 824] on button "Save" at bounding box center [592, 825] width 54 height 29
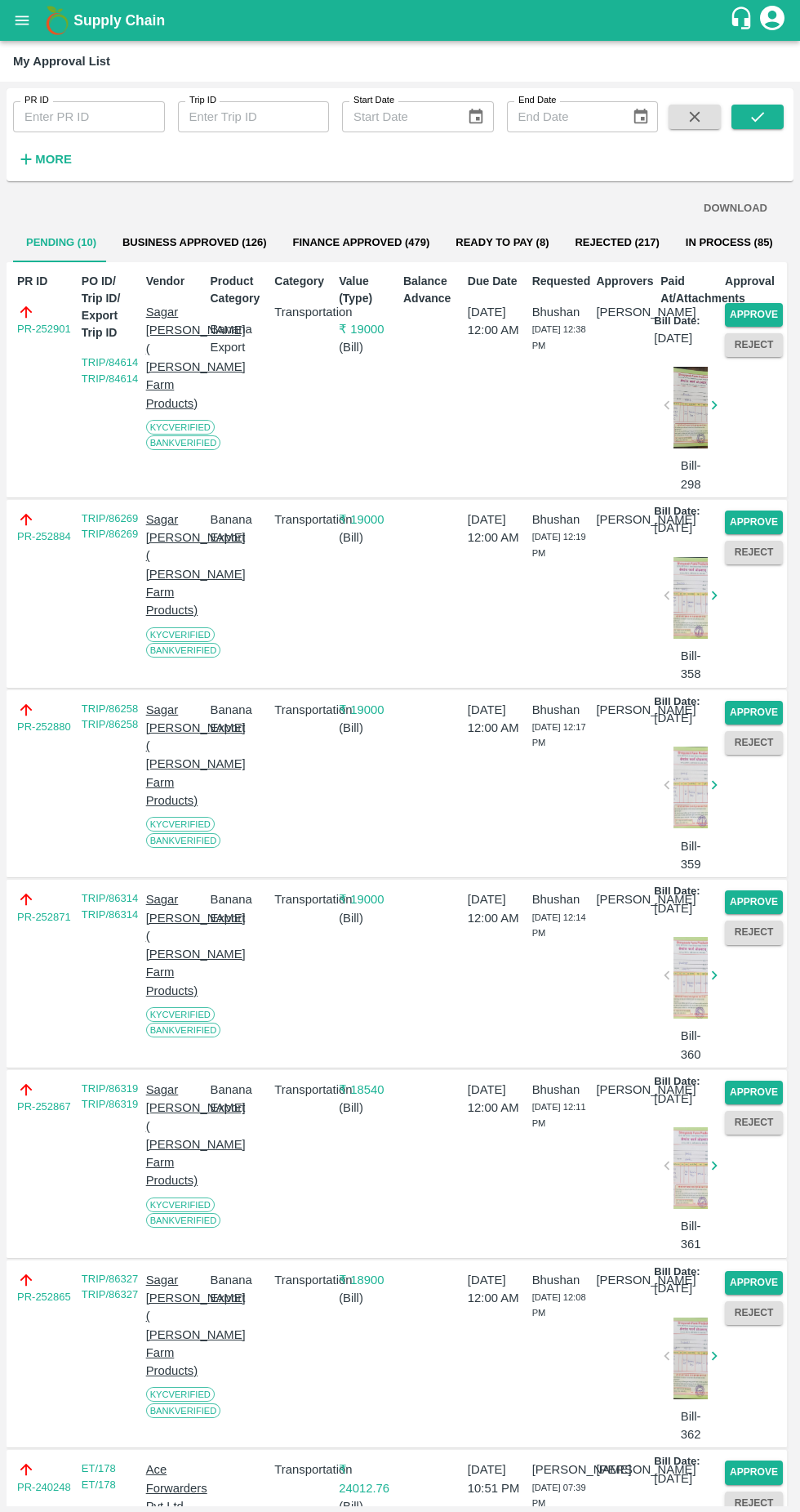
click at [766, 313] on button "Approve" at bounding box center [754, 315] width 58 height 24
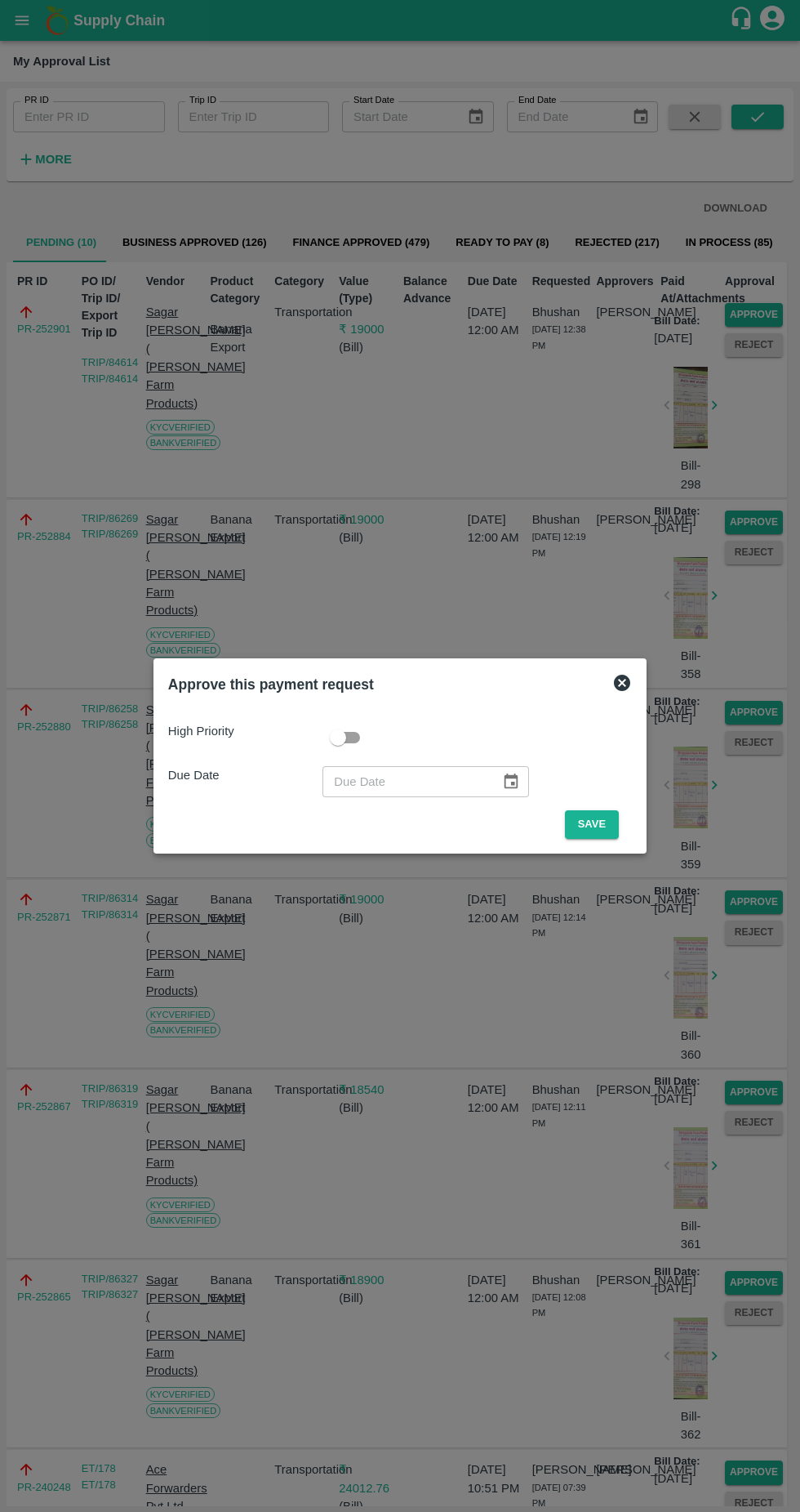
click at [630, 803] on div "High Priority Due Date ​ Save" at bounding box center [400, 774] width 464 height 130
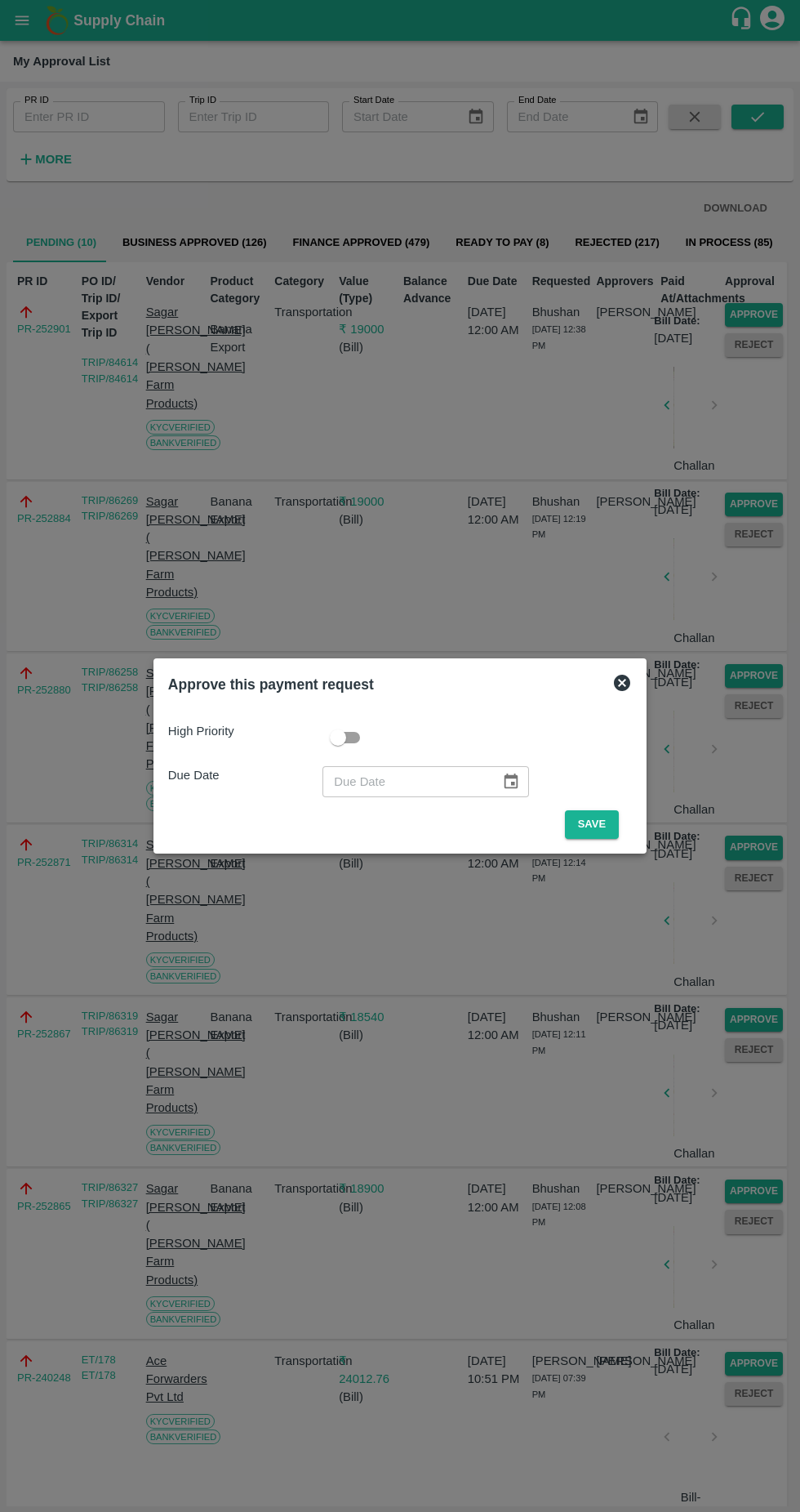
click at [613, 818] on button "Save" at bounding box center [592, 825] width 54 height 29
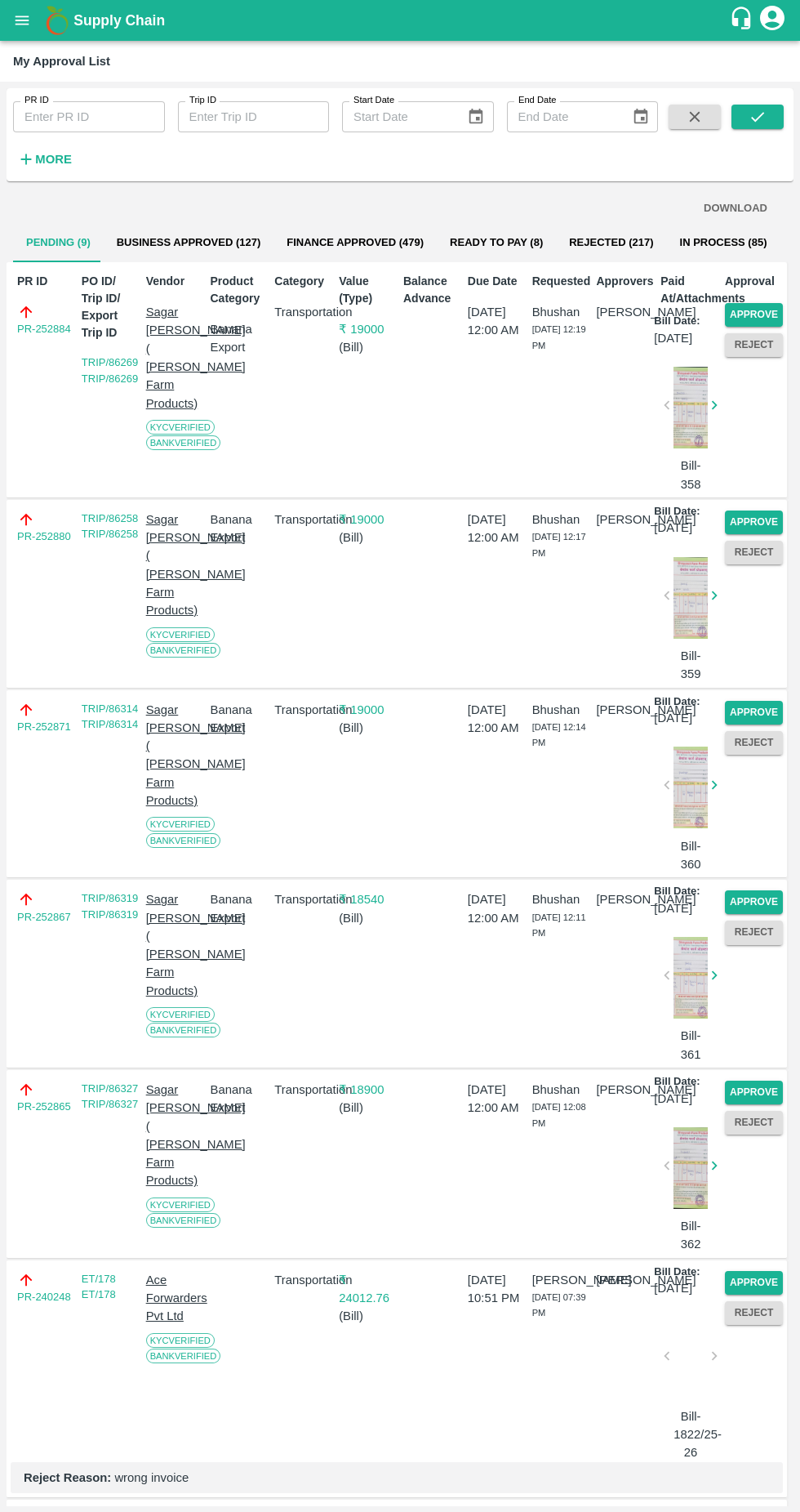
click at [762, 310] on button "Approve" at bounding box center [754, 315] width 58 height 24
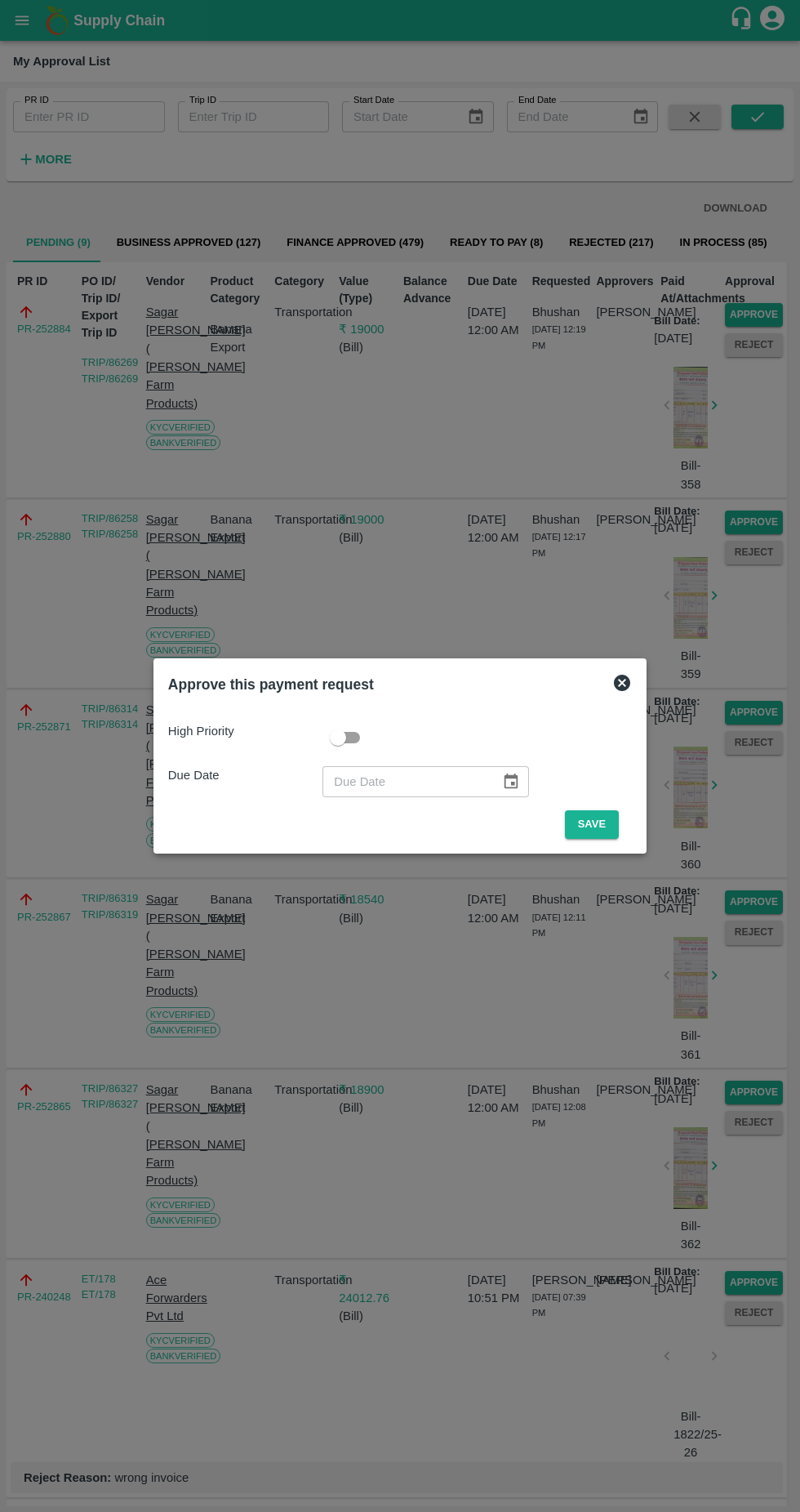
click at [606, 828] on button "Save" at bounding box center [592, 825] width 54 height 29
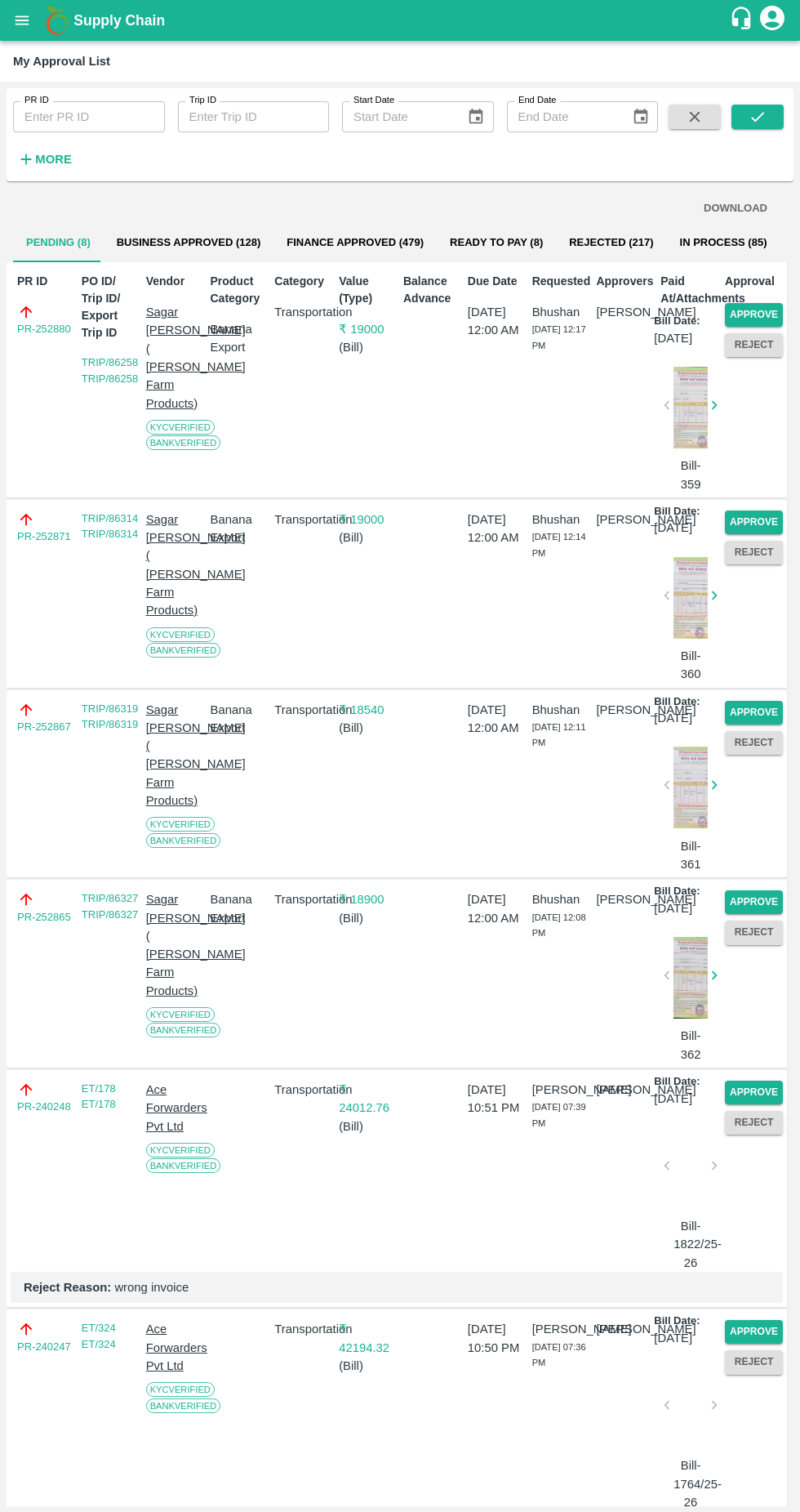
click at [741, 307] on button "Approve" at bounding box center [754, 315] width 58 height 24
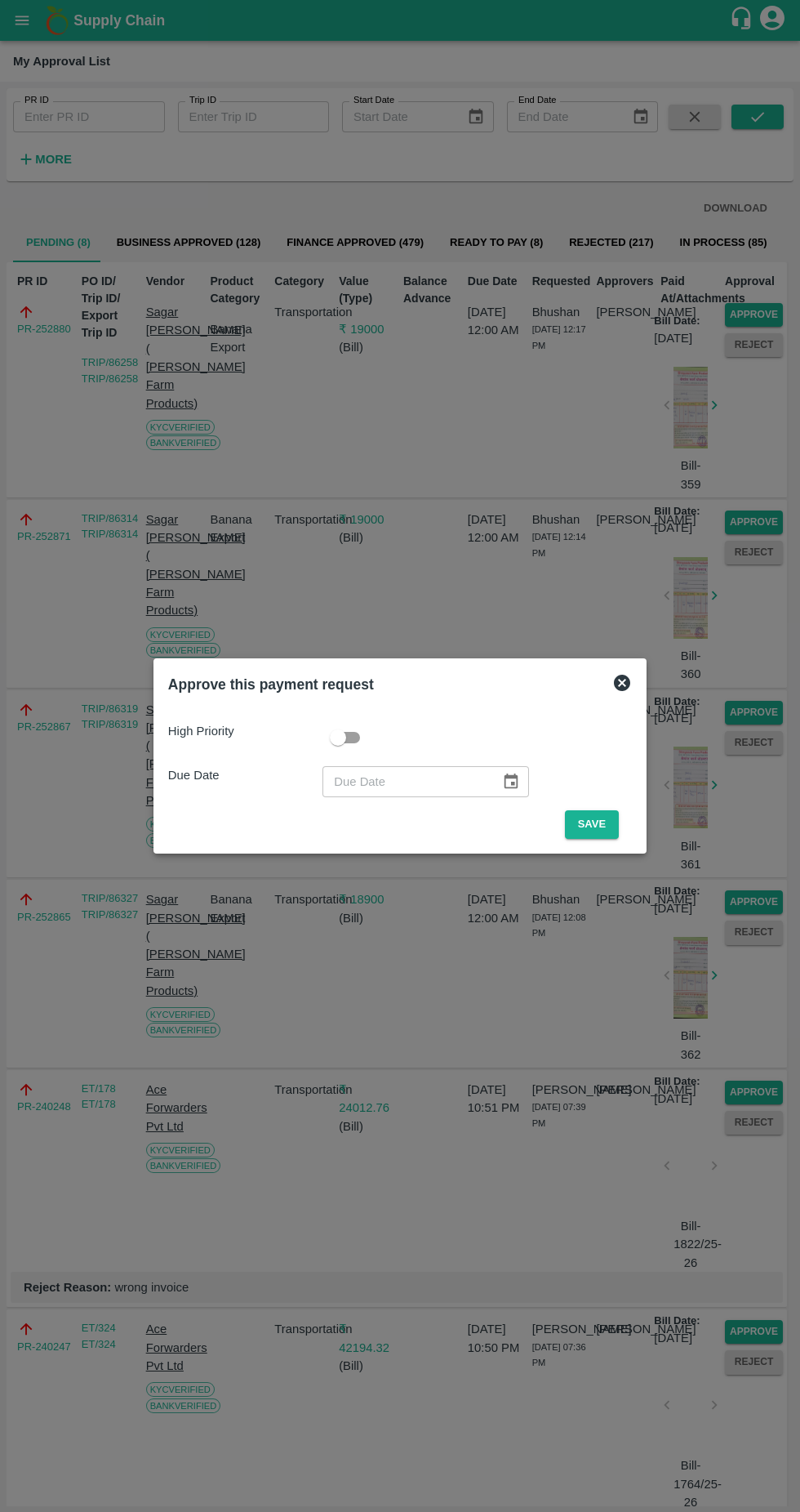
click at [612, 824] on button "Save" at bounding box center [592, 825] width 54 height 29
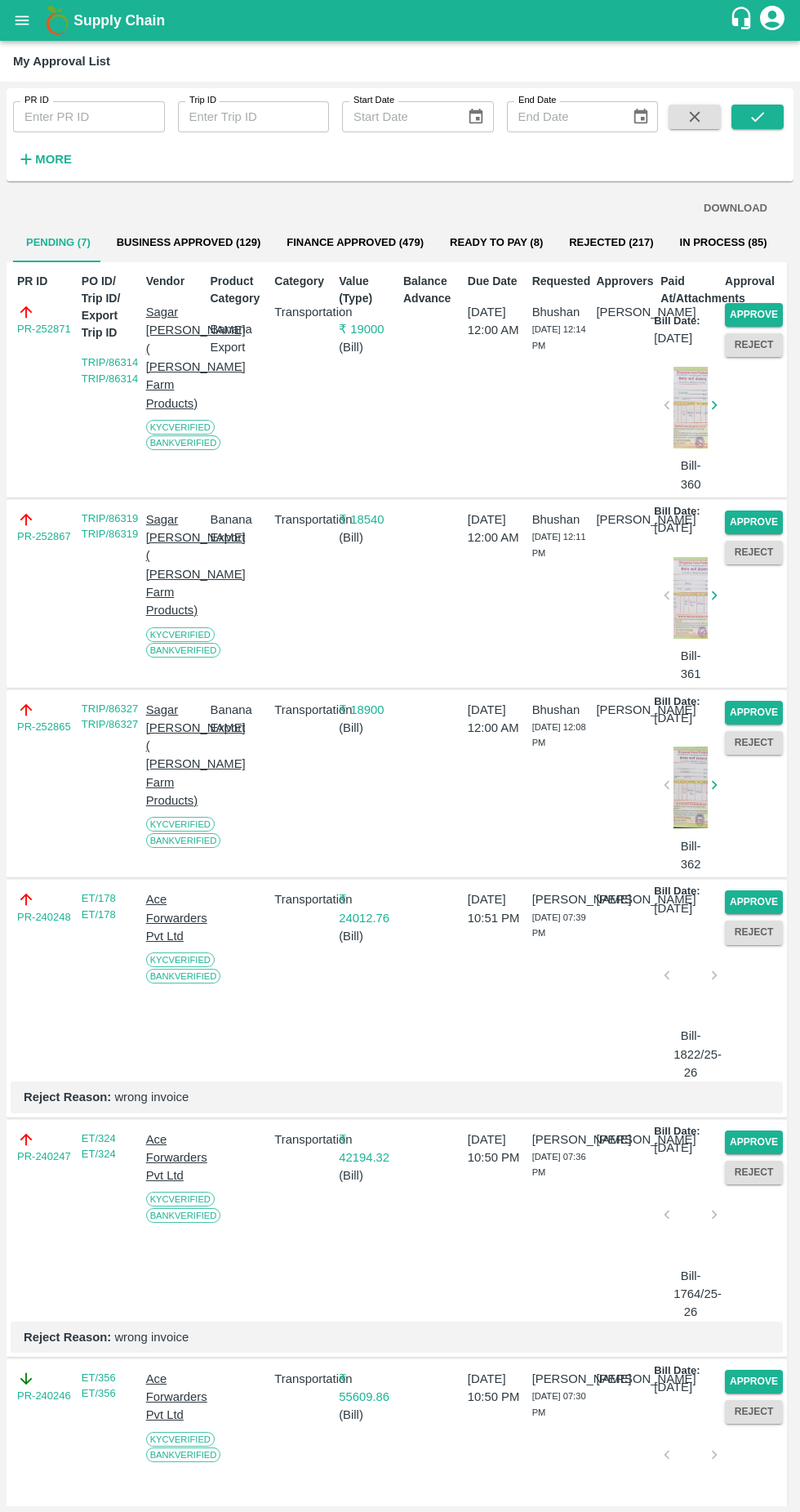
click at [766, 311] on button "Approve" at bounding box center [754, 315] width 58 height 24
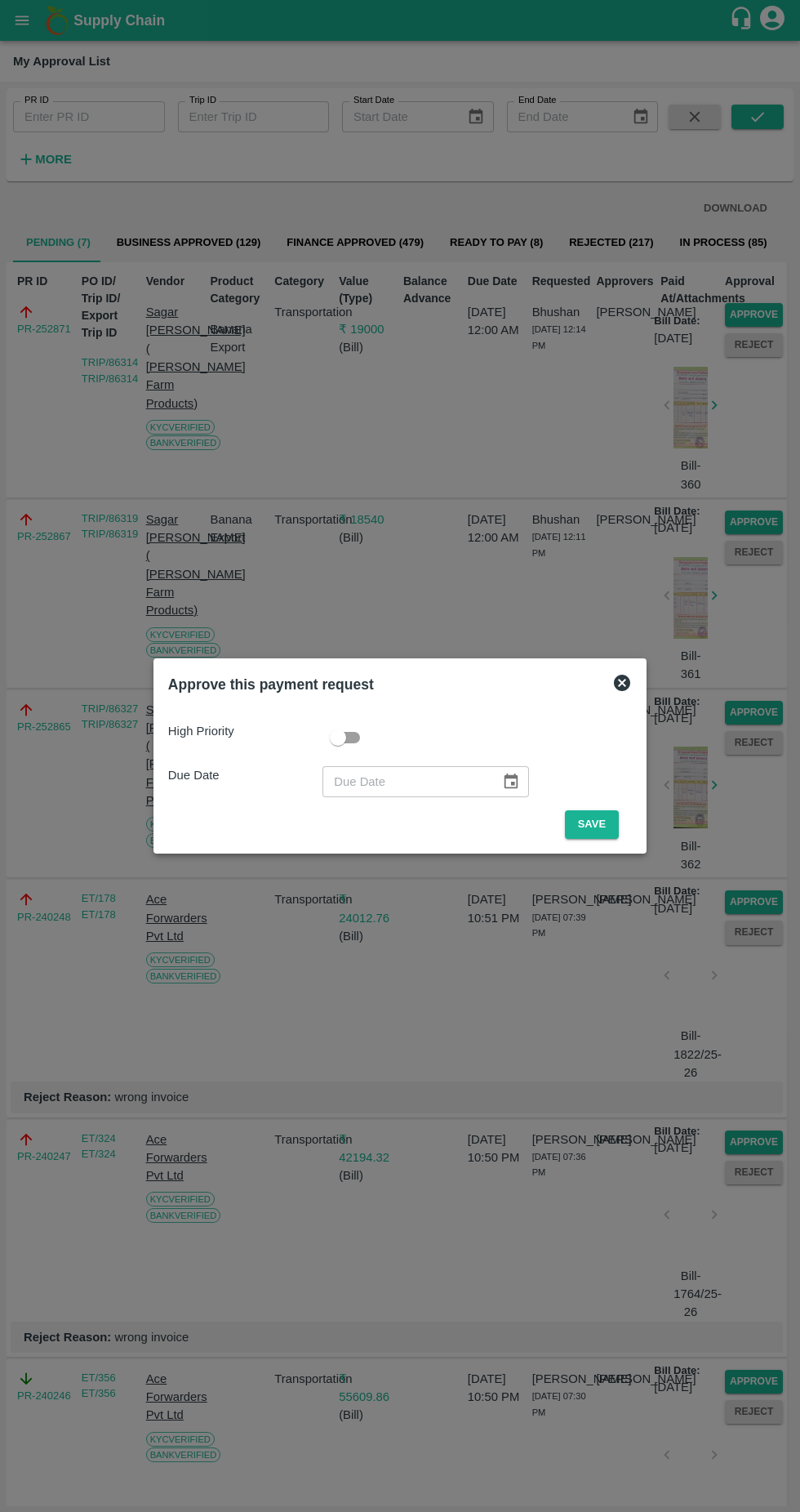
click at [619, 814] on button "Save" at bounding box center [592, 825] width 54 height 29
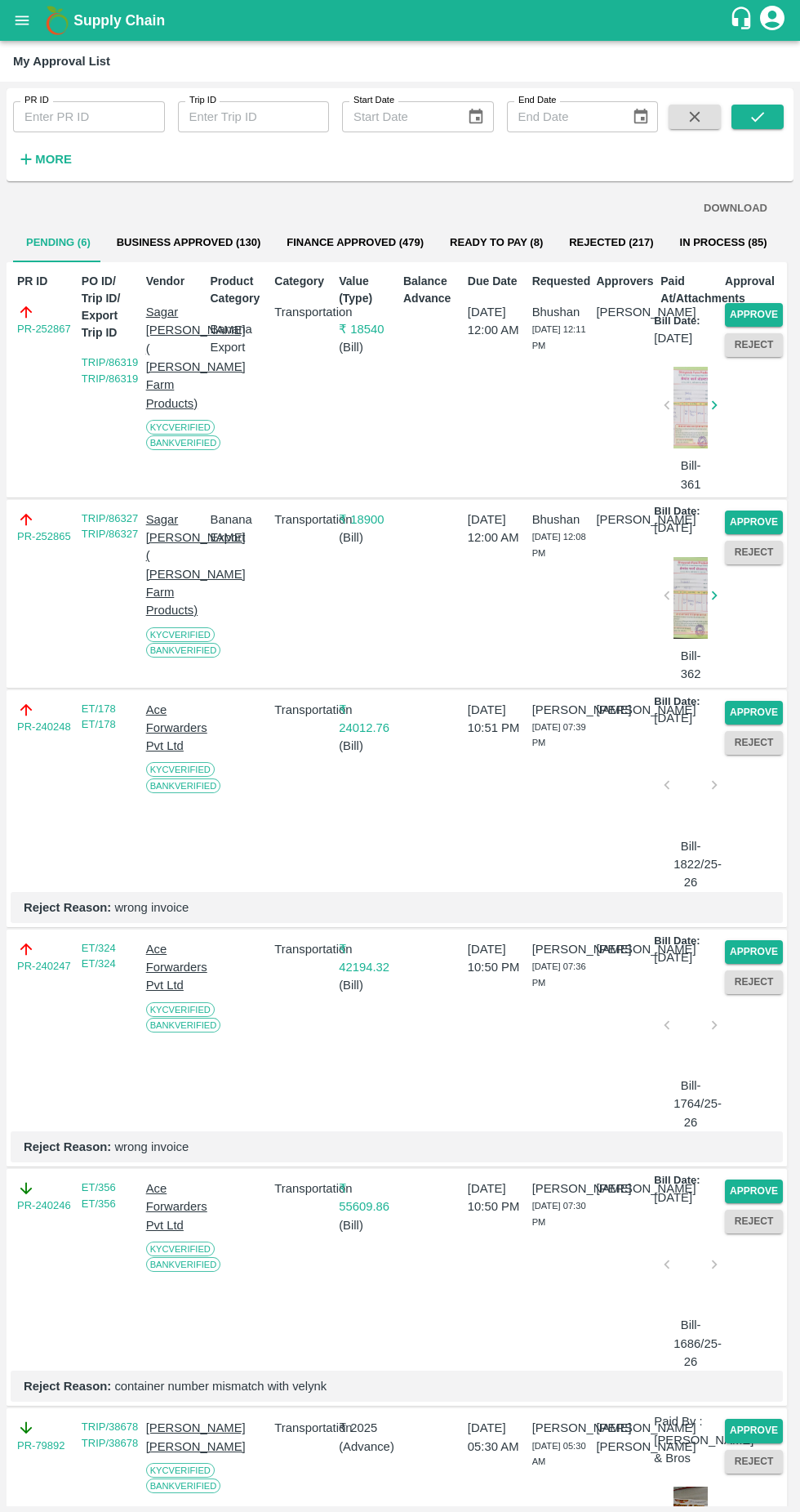
click at [763, 314] on button "Approve" at bounding box center [754, 315] width 58 height 24
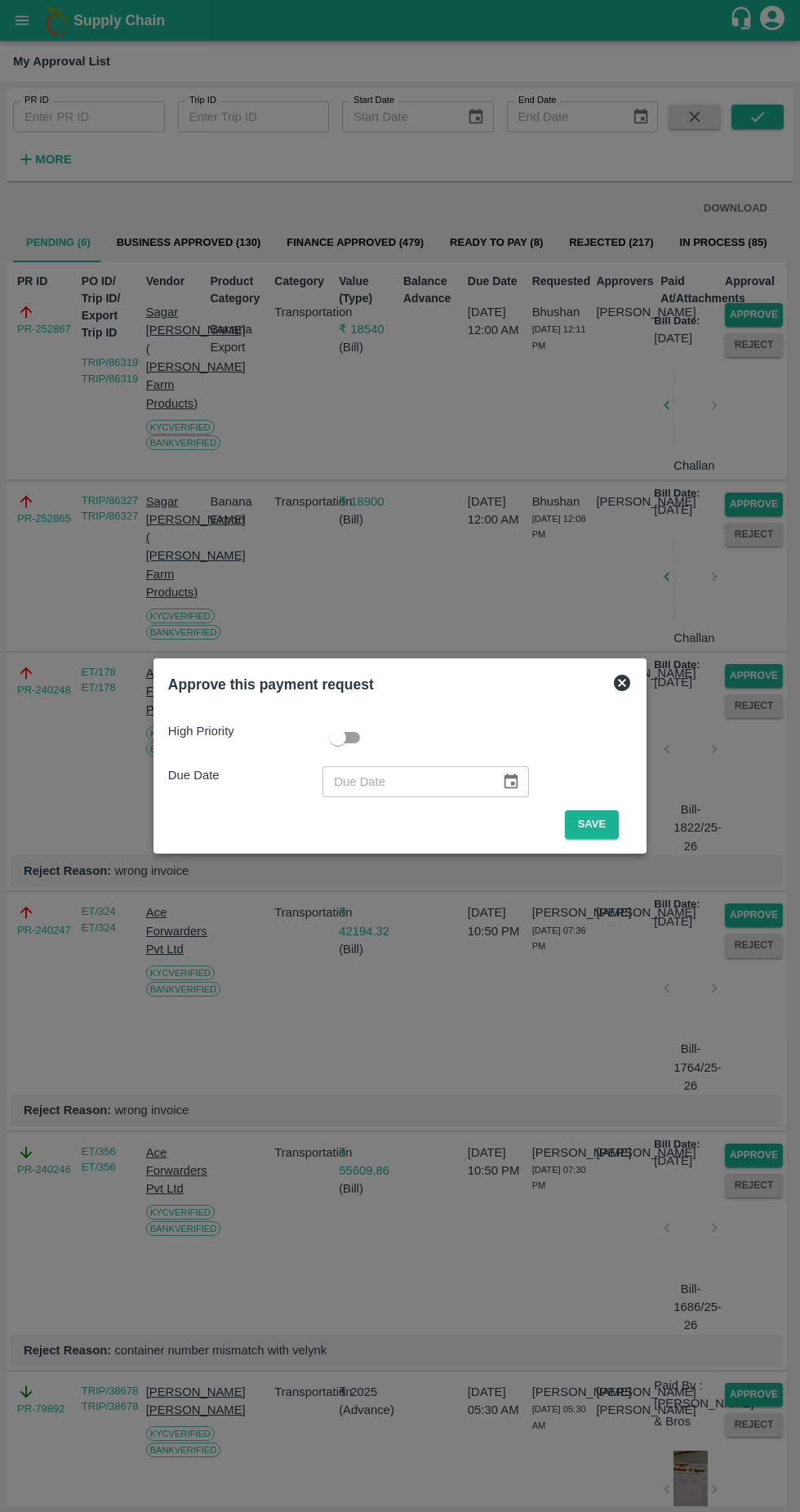
click at [601, 818] on button "Save" at bounding box center [592, 825] width 54 height 29
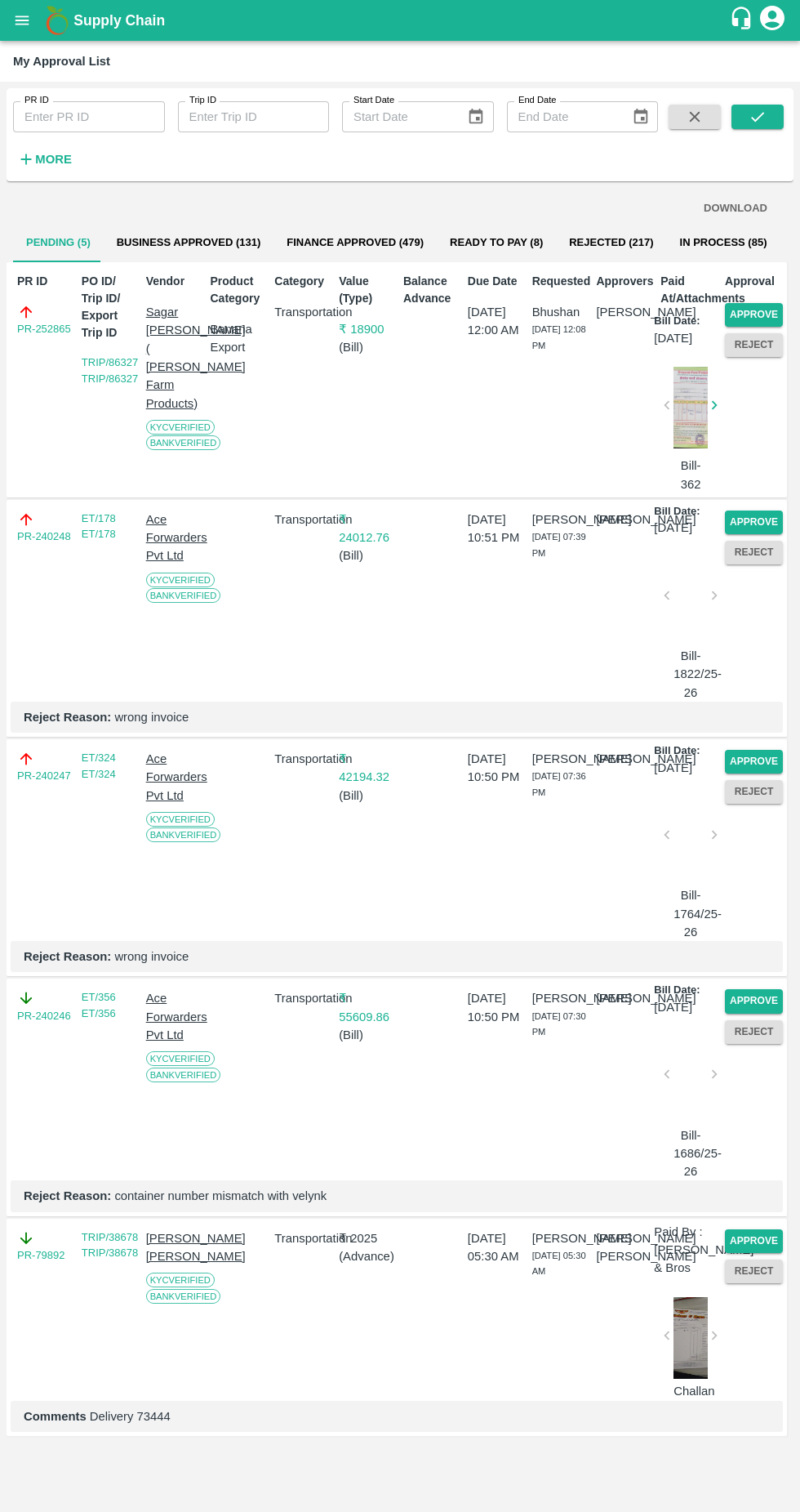
click at [777, 315] on button "Approve" at bounding box center [754, 315] width 58 height 24
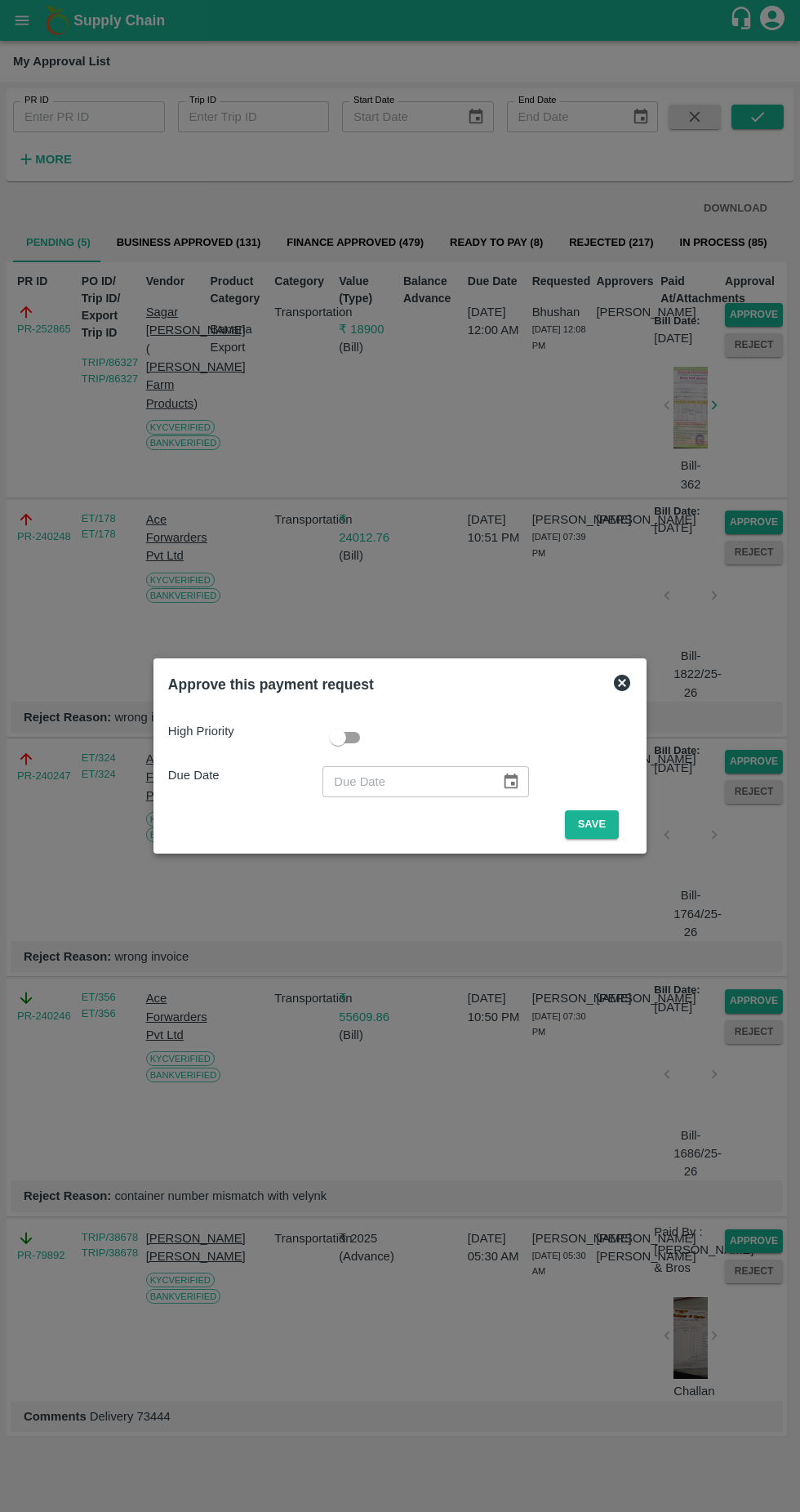
click at [602, 826] on button "Save" at bounding box center [592, 825] width 54 height 29
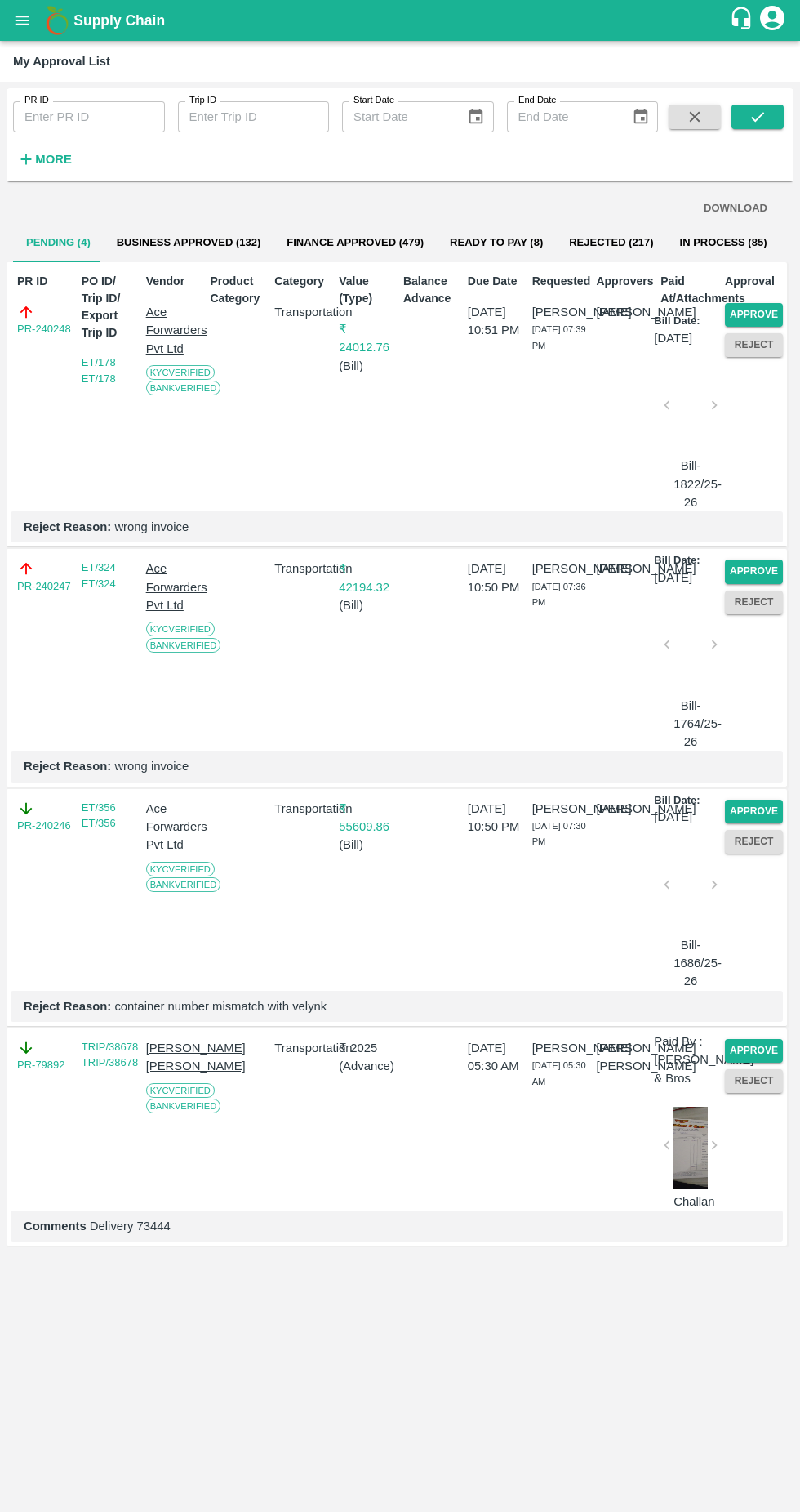
click at [763, 312] on button "Approve" at bounding box center [754, 315] width 58 height 24
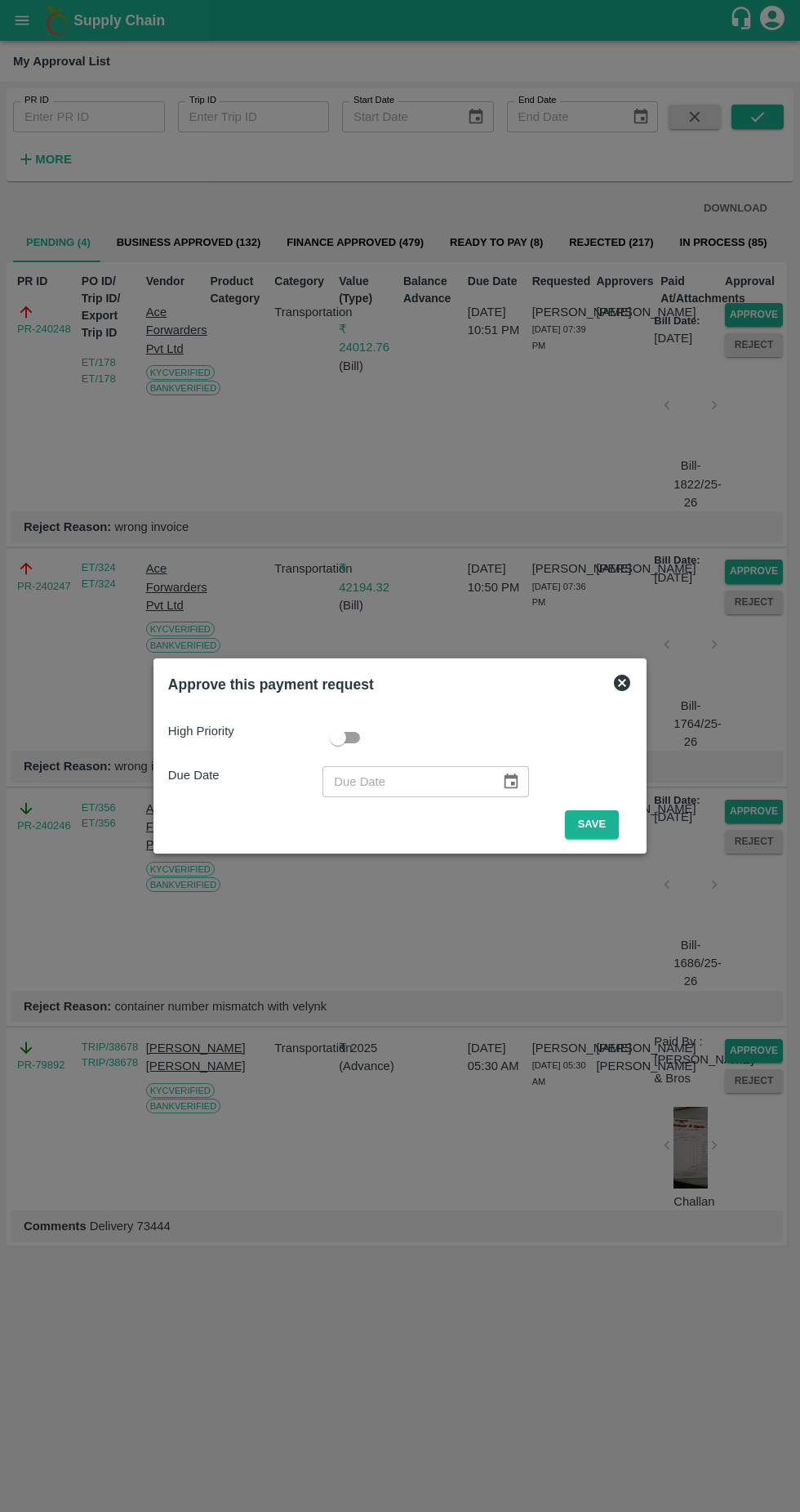
click at [605, 833] on button "Save" at bounding box center [592, 825] width 54 height 29
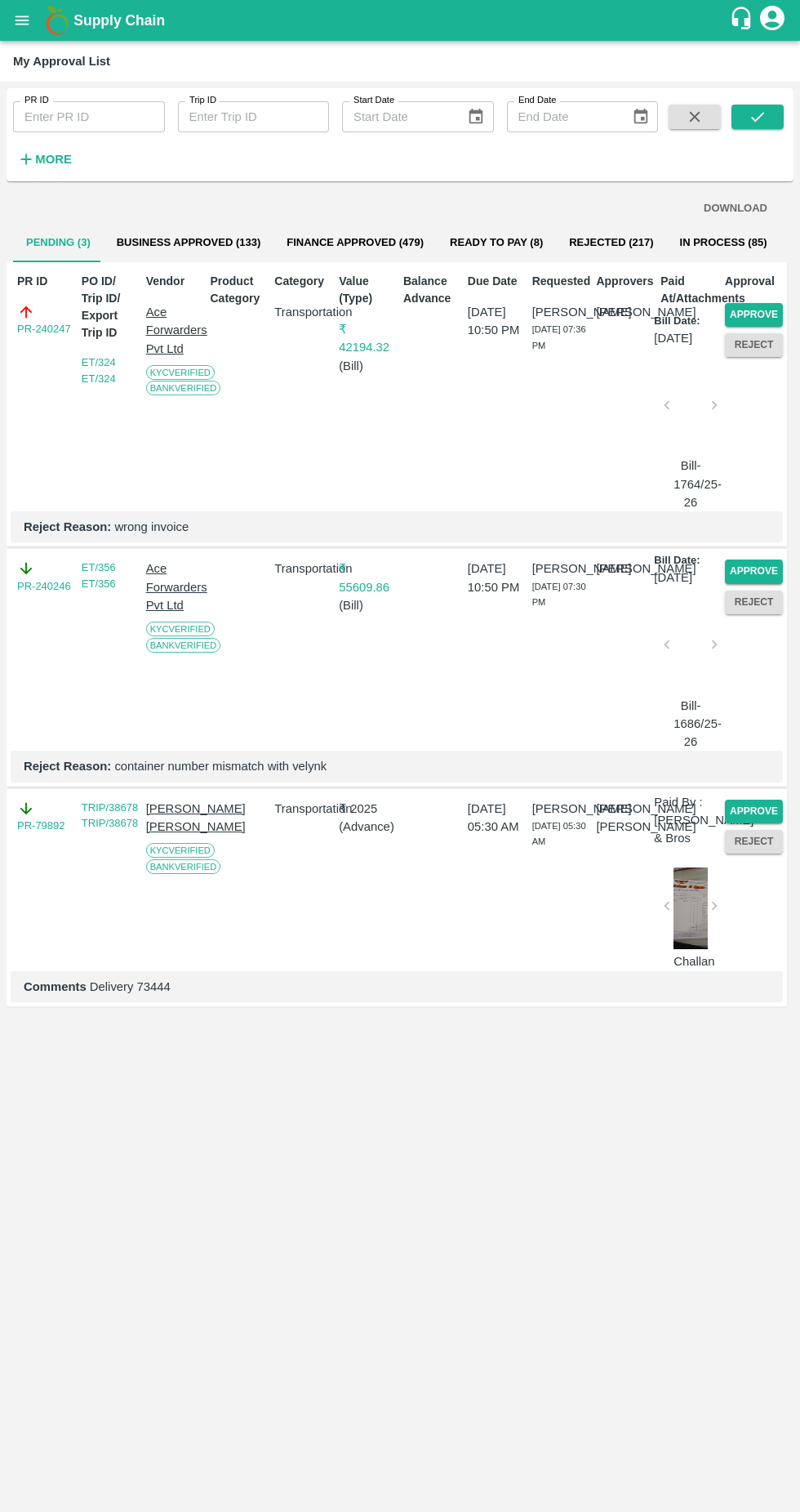
click at [780, 304] on button "Approve" at bounding box center [754, 315] width 58 height 24
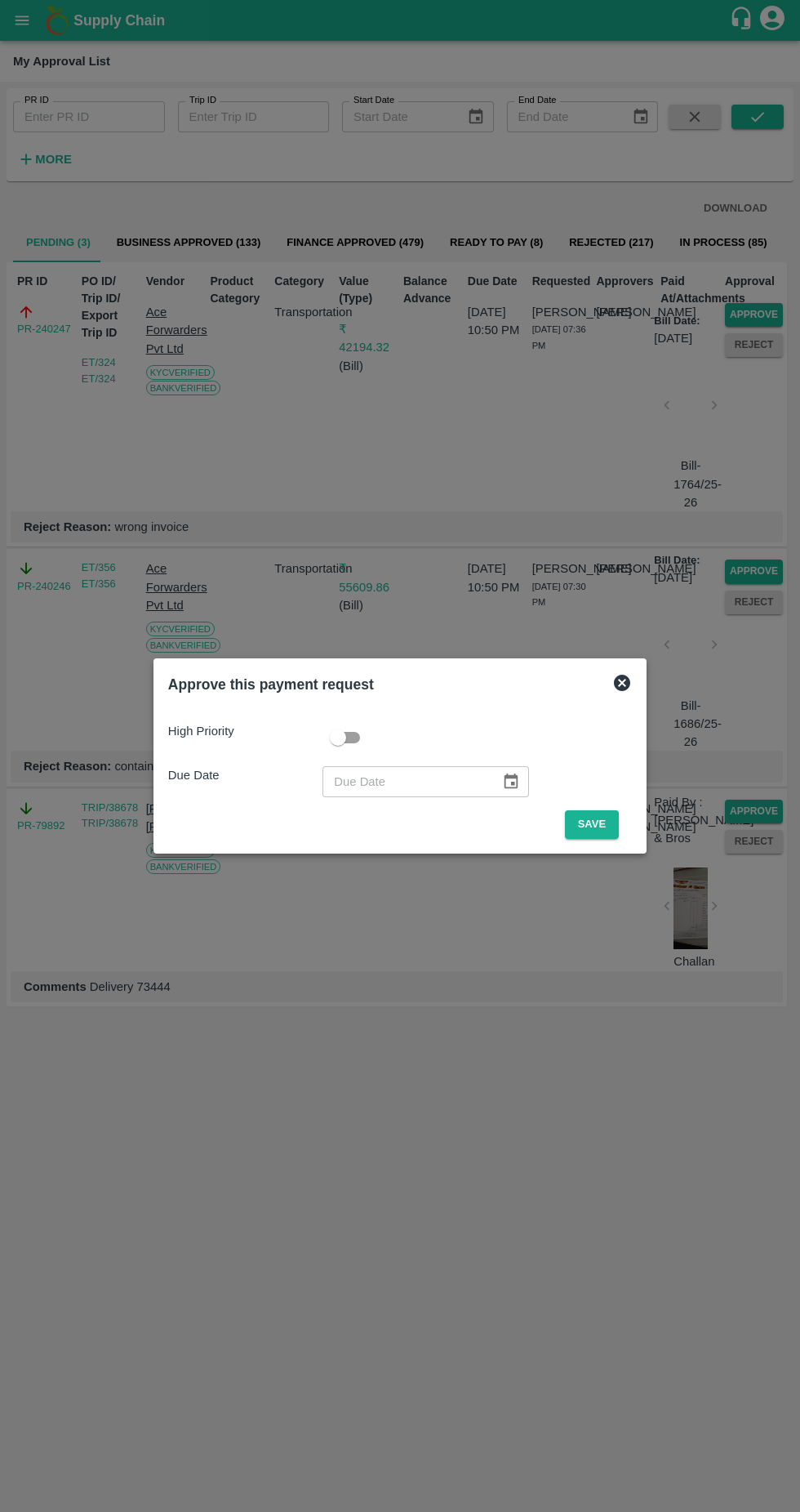
click at [609, 817] on button "Save" at bounding box center [592, 825] width 54 height 29
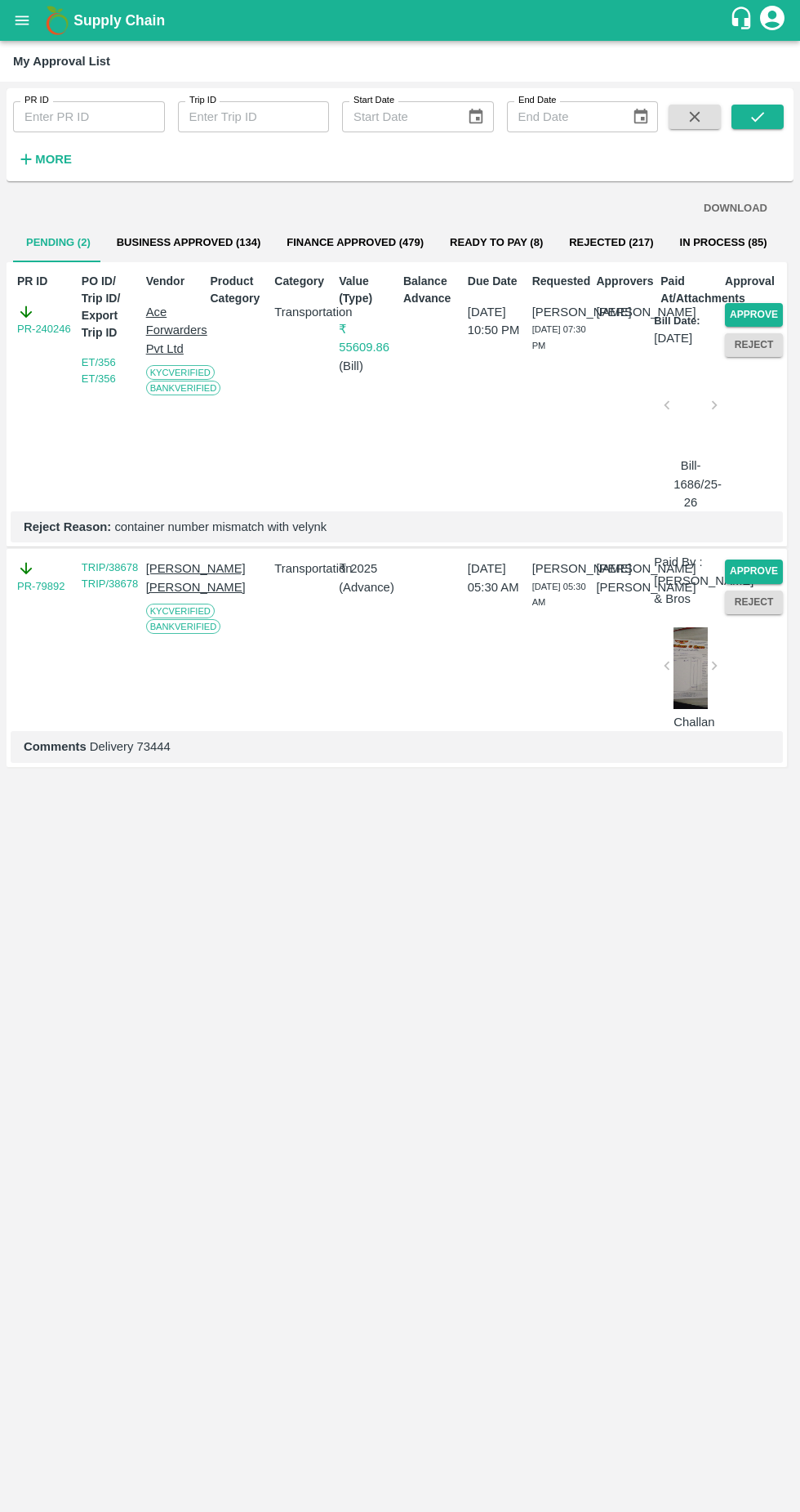
click at [766, 313] on button "Approve" at bounding box center [754, 315] width 58 height 24
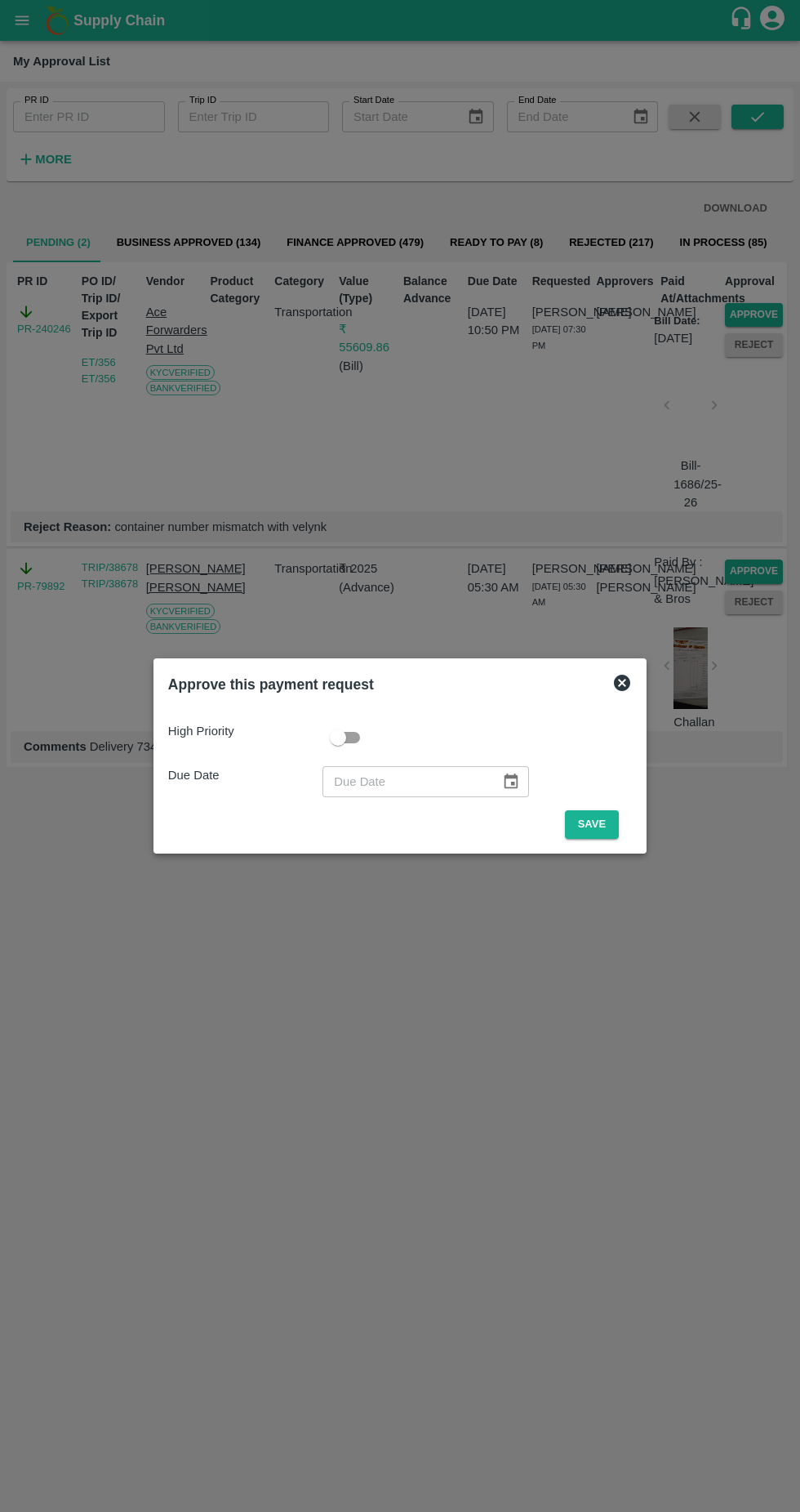
click at [601, 824] on button "Save" at bounding box center [592, 825] width 54 height 29
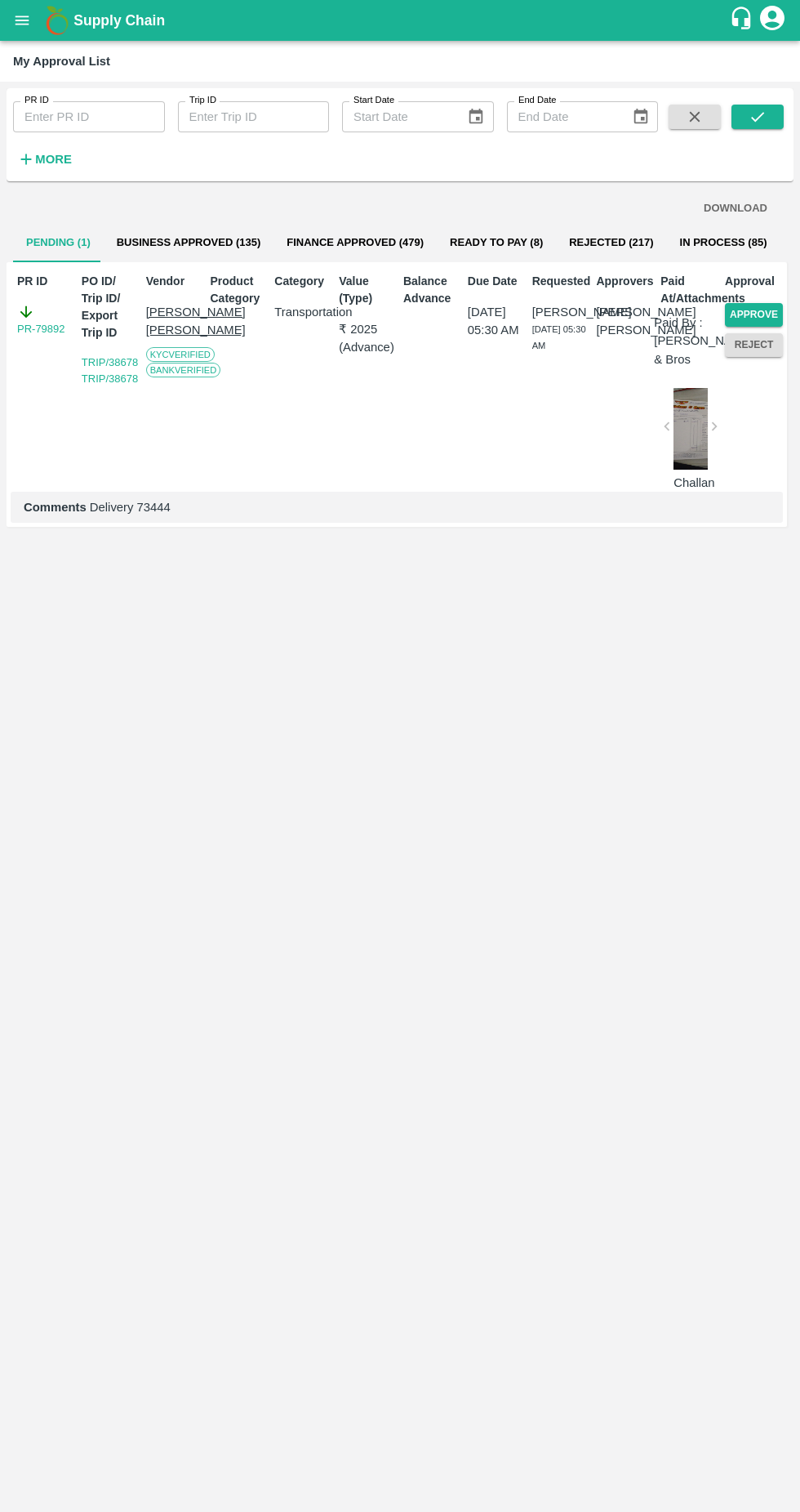
click at [766, 310] on button "Approve" at bounding box center [754, 315] width 58 height 24
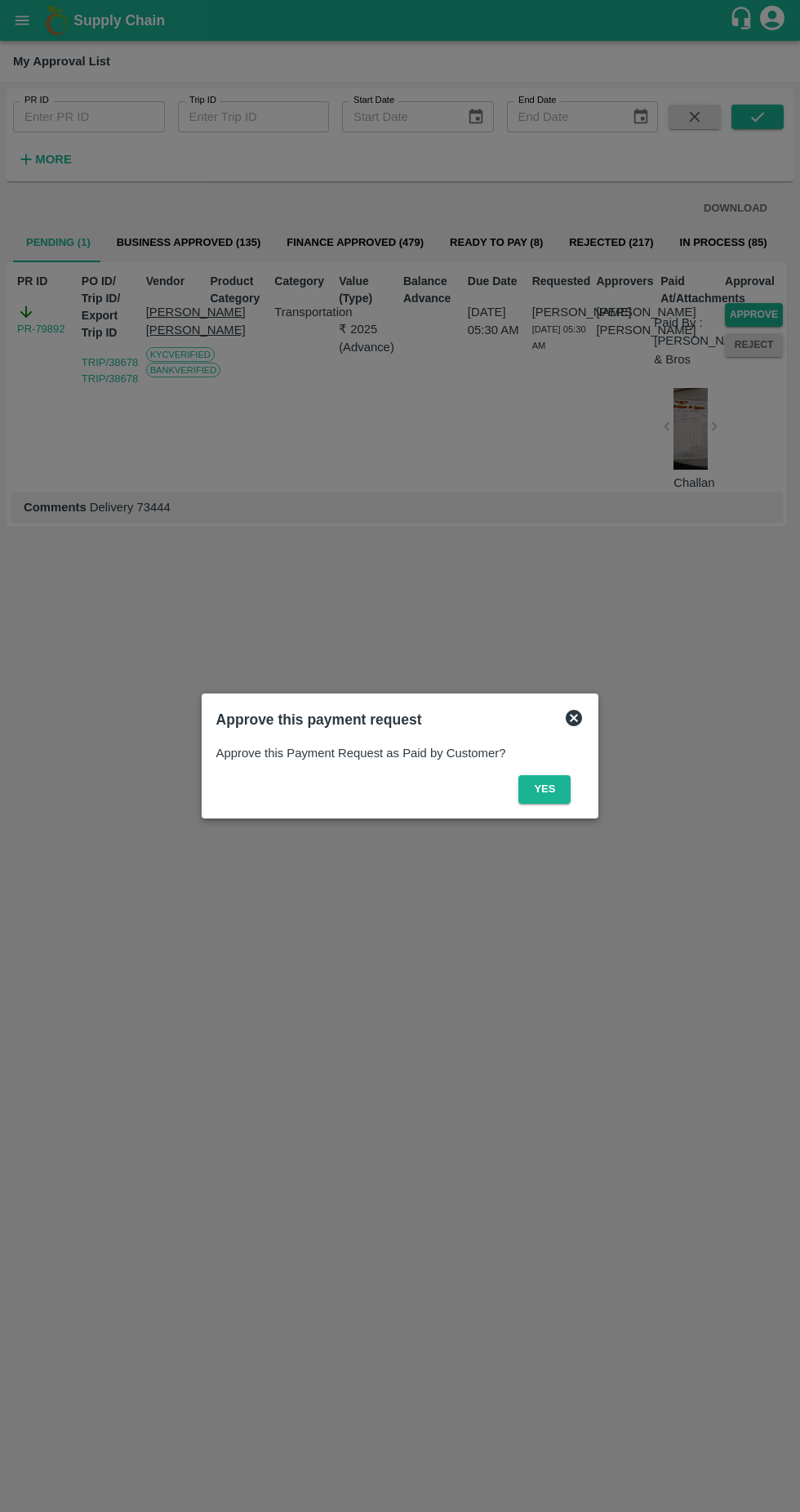
click at [706, 892] on div at bounding box center [400, 756] width 800 height 1512
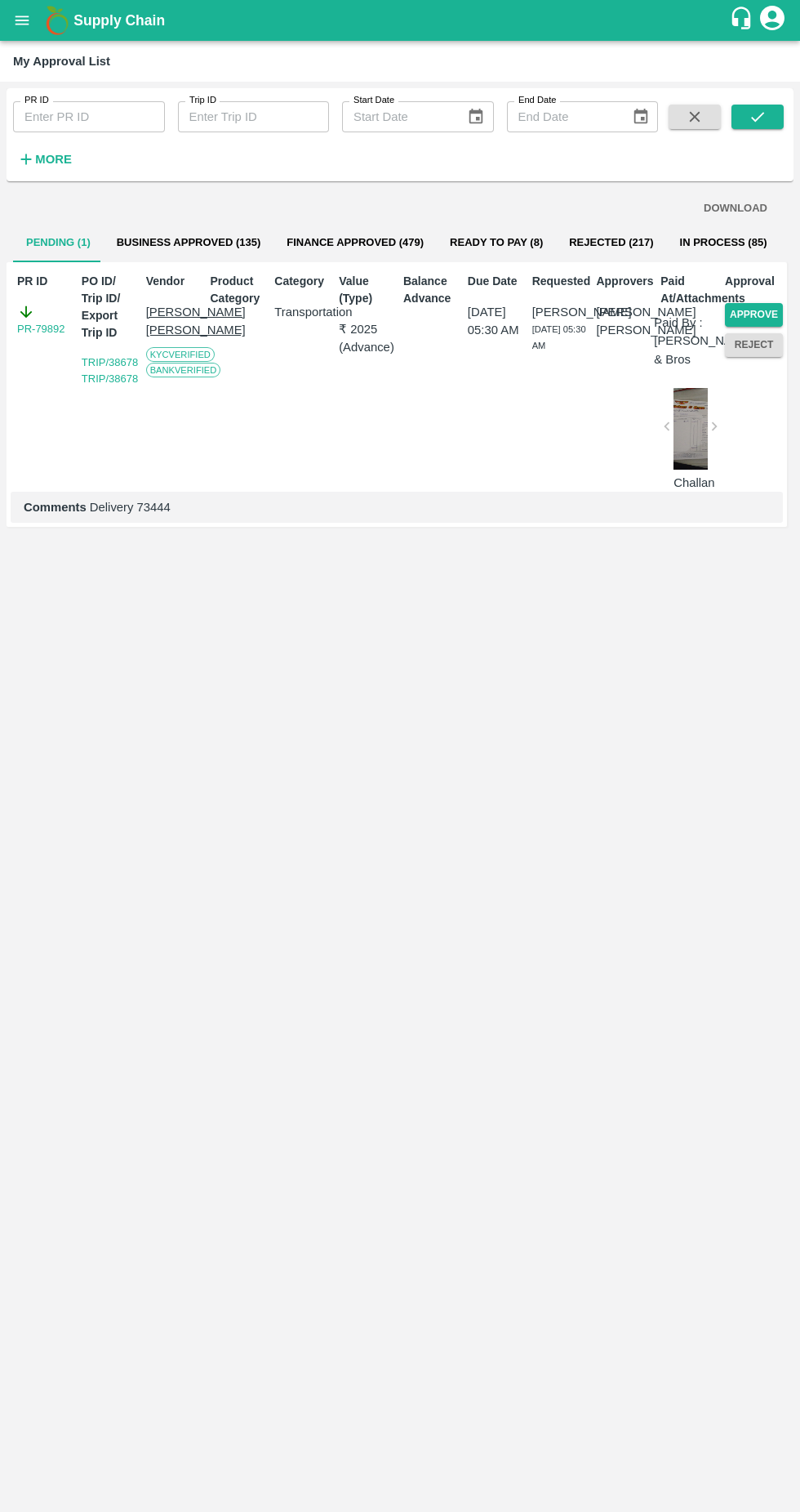
click at [762, 312] on button "Approve" at bounding box center [754, 315] width 58 height 24
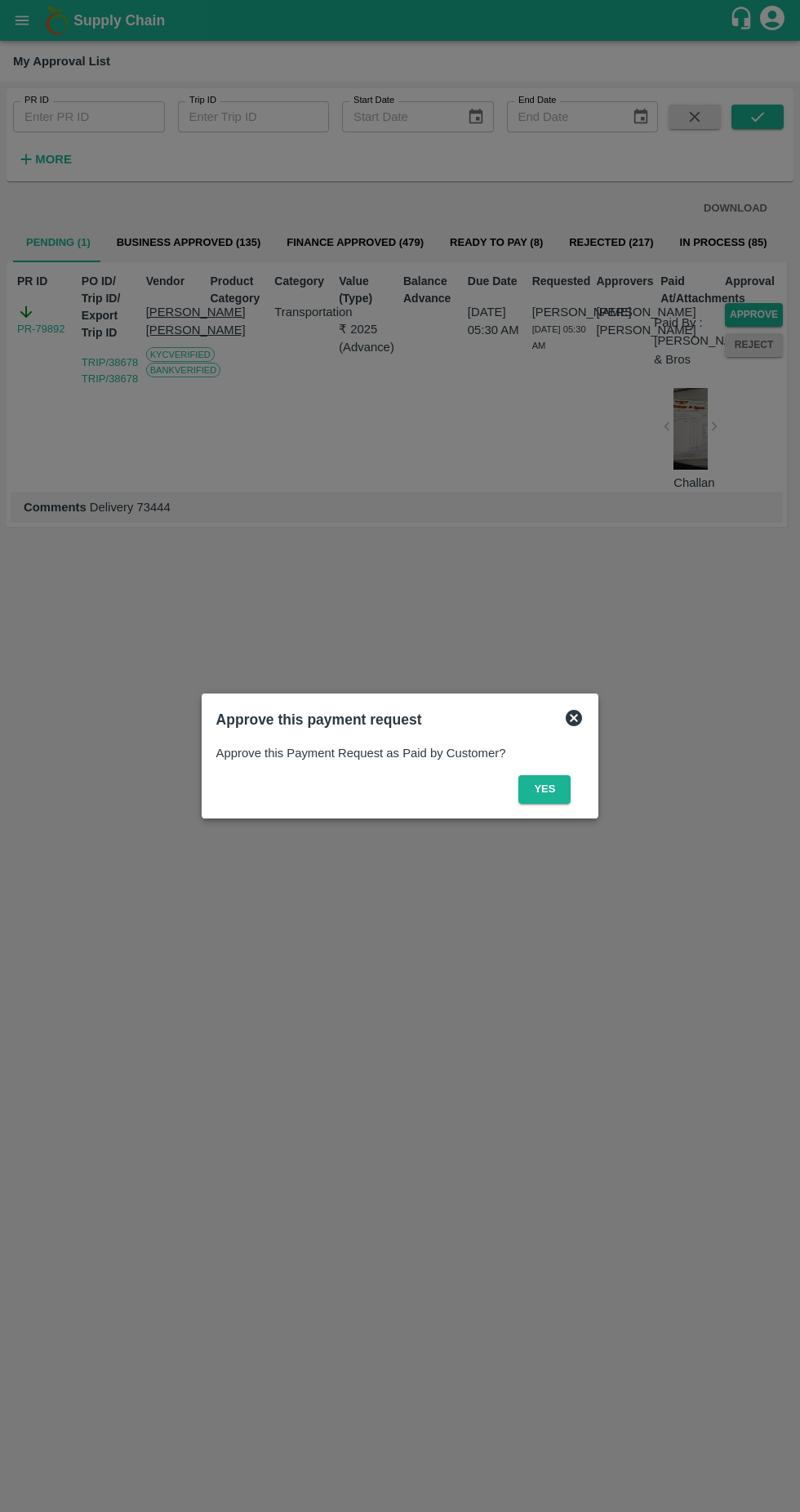
click at [534, 784] on button "Yes" at bounding box center [545, 789] width 52 height 29
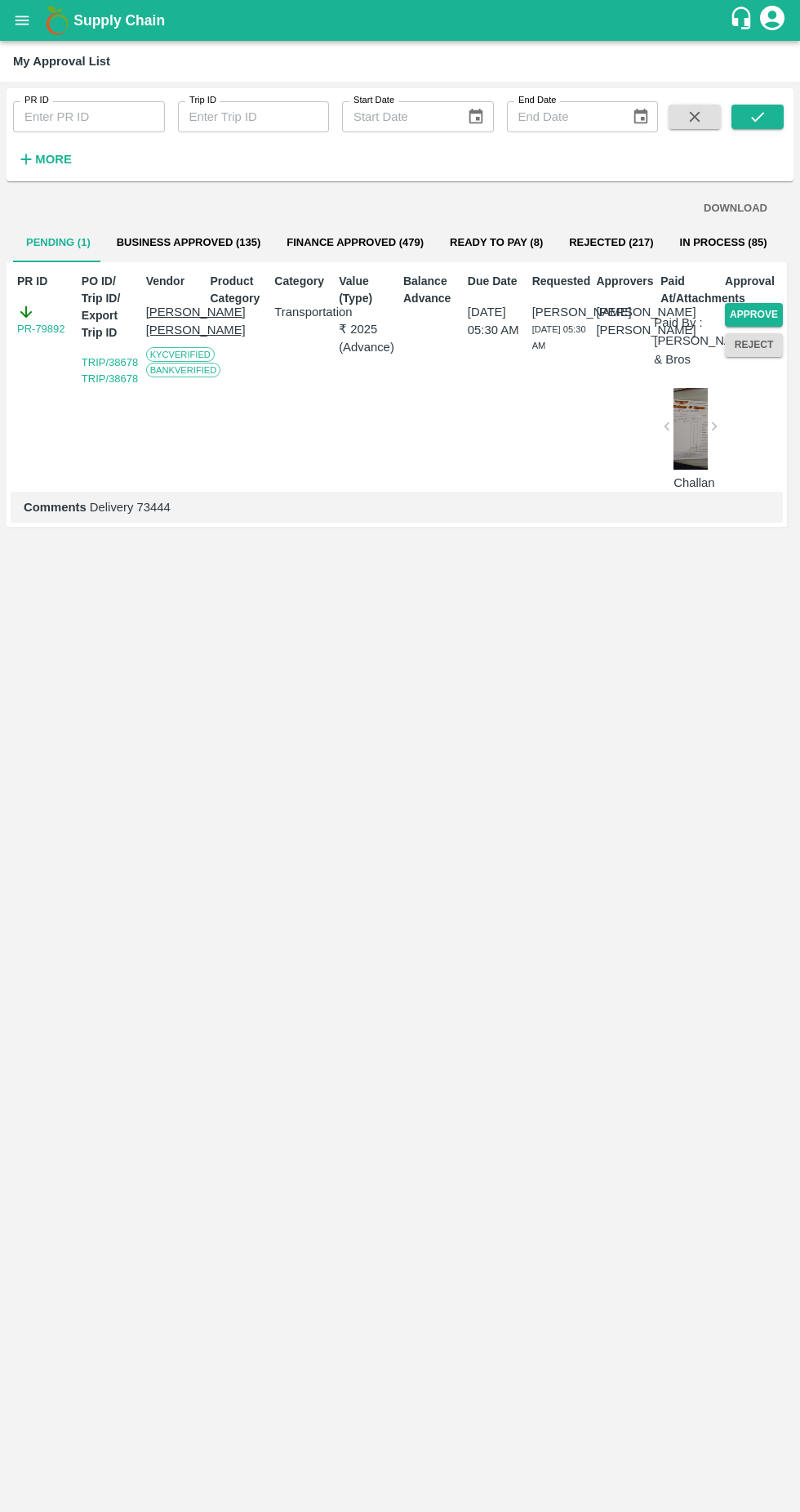
click at [615, 890] on div "DOWNLOAD Pending (1) Business Approved (135) Finance Approved (479) Ready To Pa…" at bounding box center [400, 847] width 787 height 1318
click at [769, 303] on button "Approve" at bounding box center [754, 315] width 58 height 24
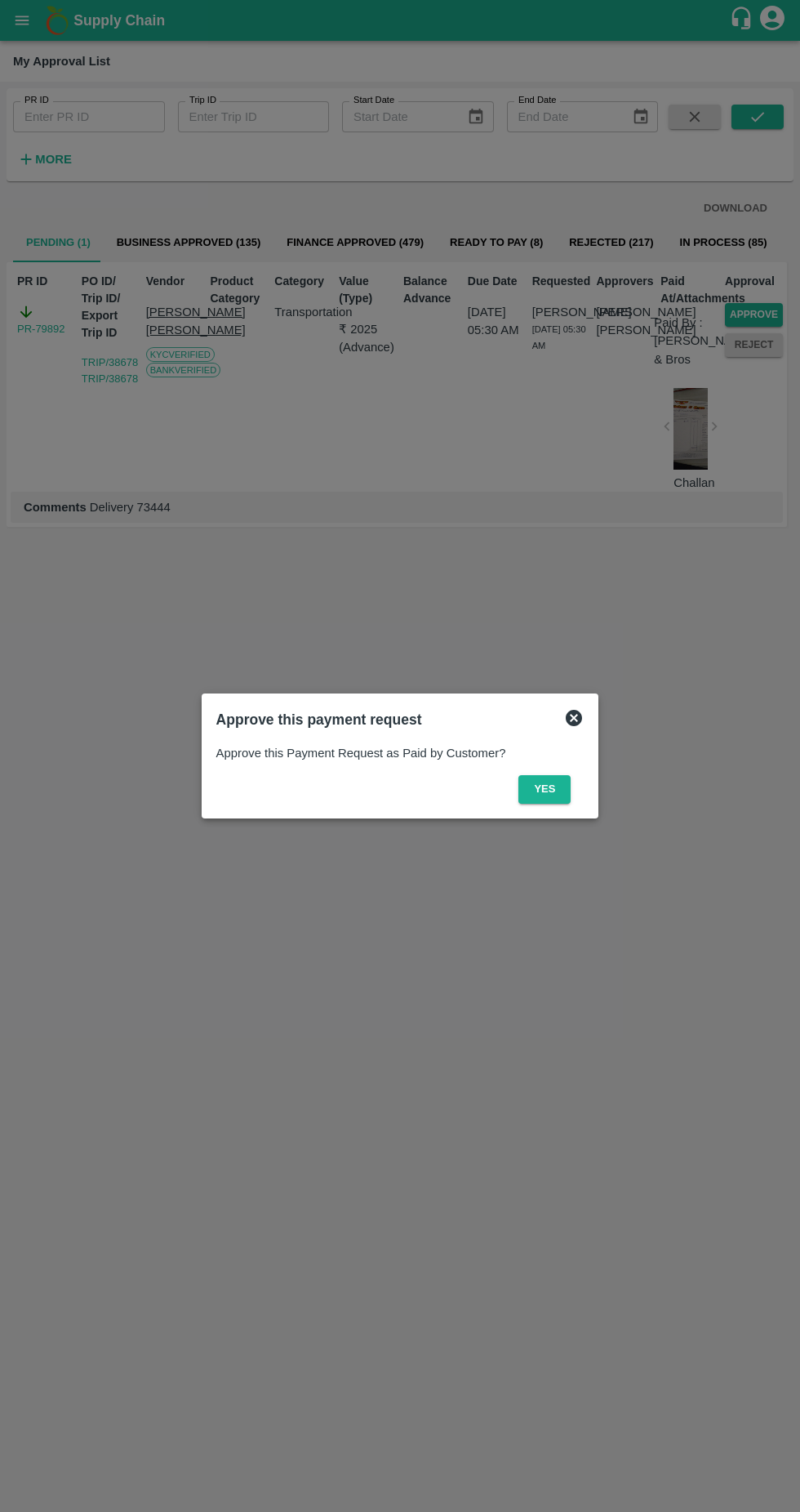
click at [551, 791] on button "Yes" at bounding box center [545, 789] width 52 height 29
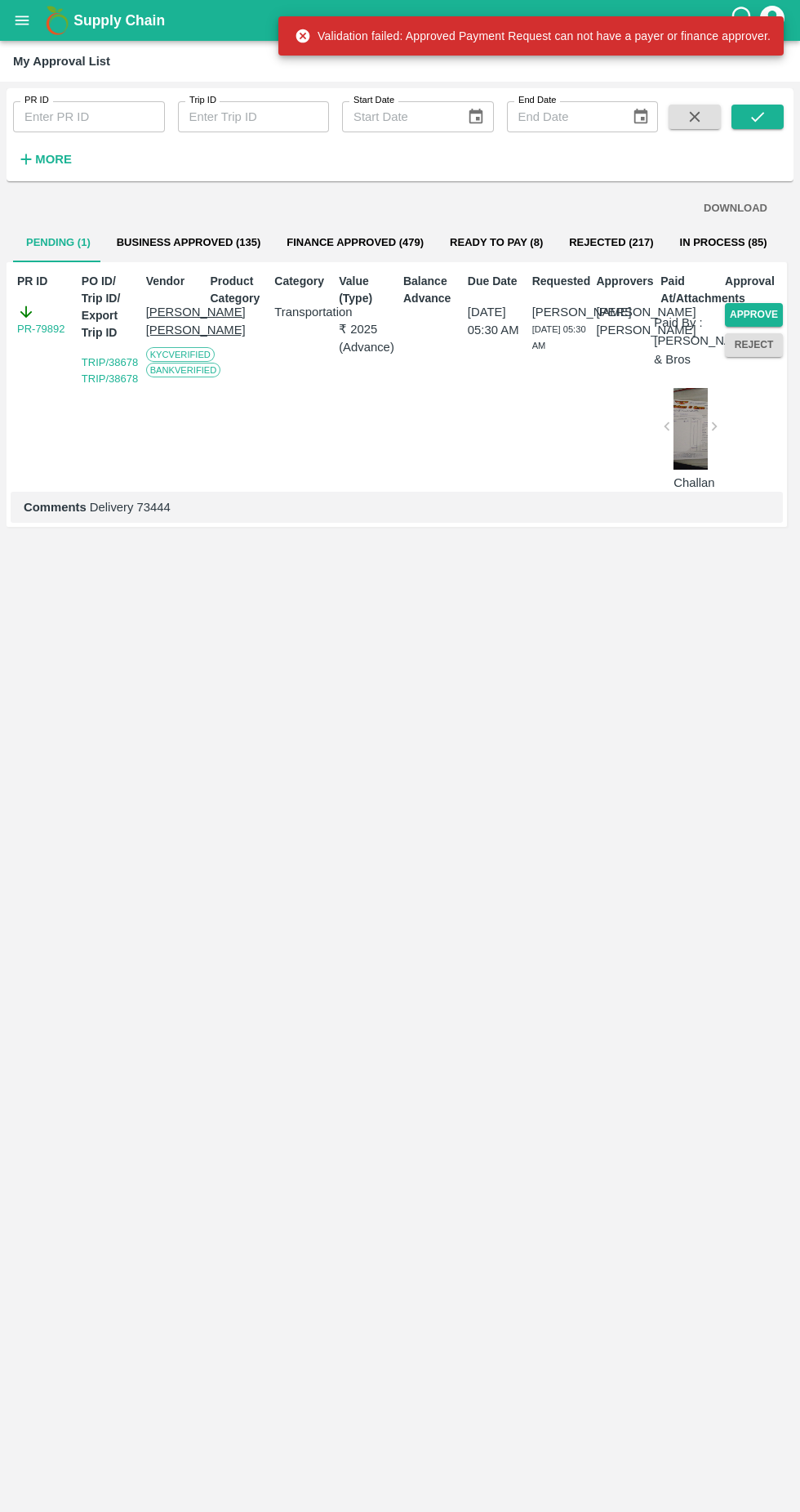
click at [639, 912] on div "DOWNLOAD Pending (1) Business Approved (135) Finance Approved (479) Ready To Pa…" at bounding box center [400, 847] width 787 height 1318
